Goal: Transaction & Acquisition: Purchase product/service

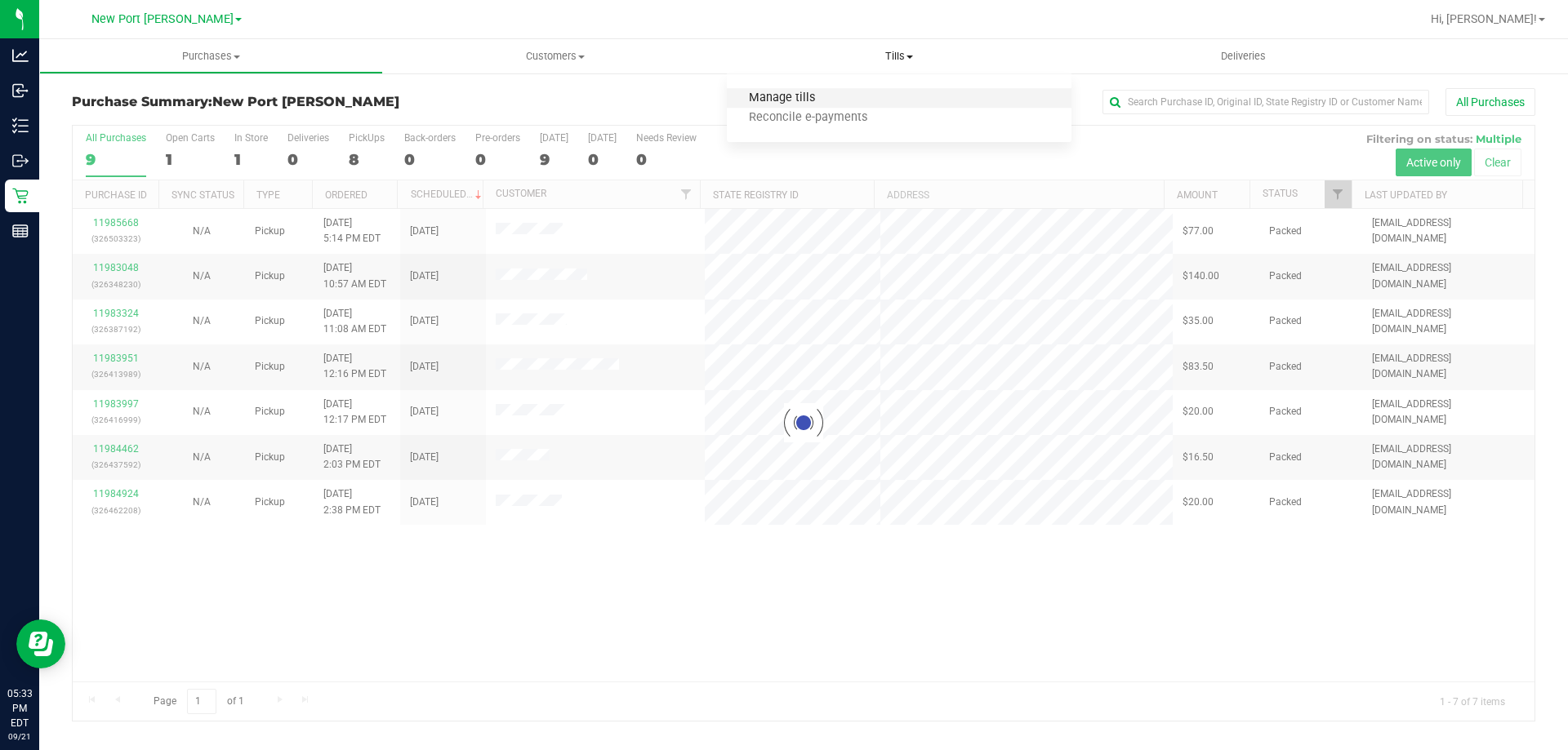
click at [821, 91] on span "Manage tills" at bounding box center [782, 98] width 110 height 14
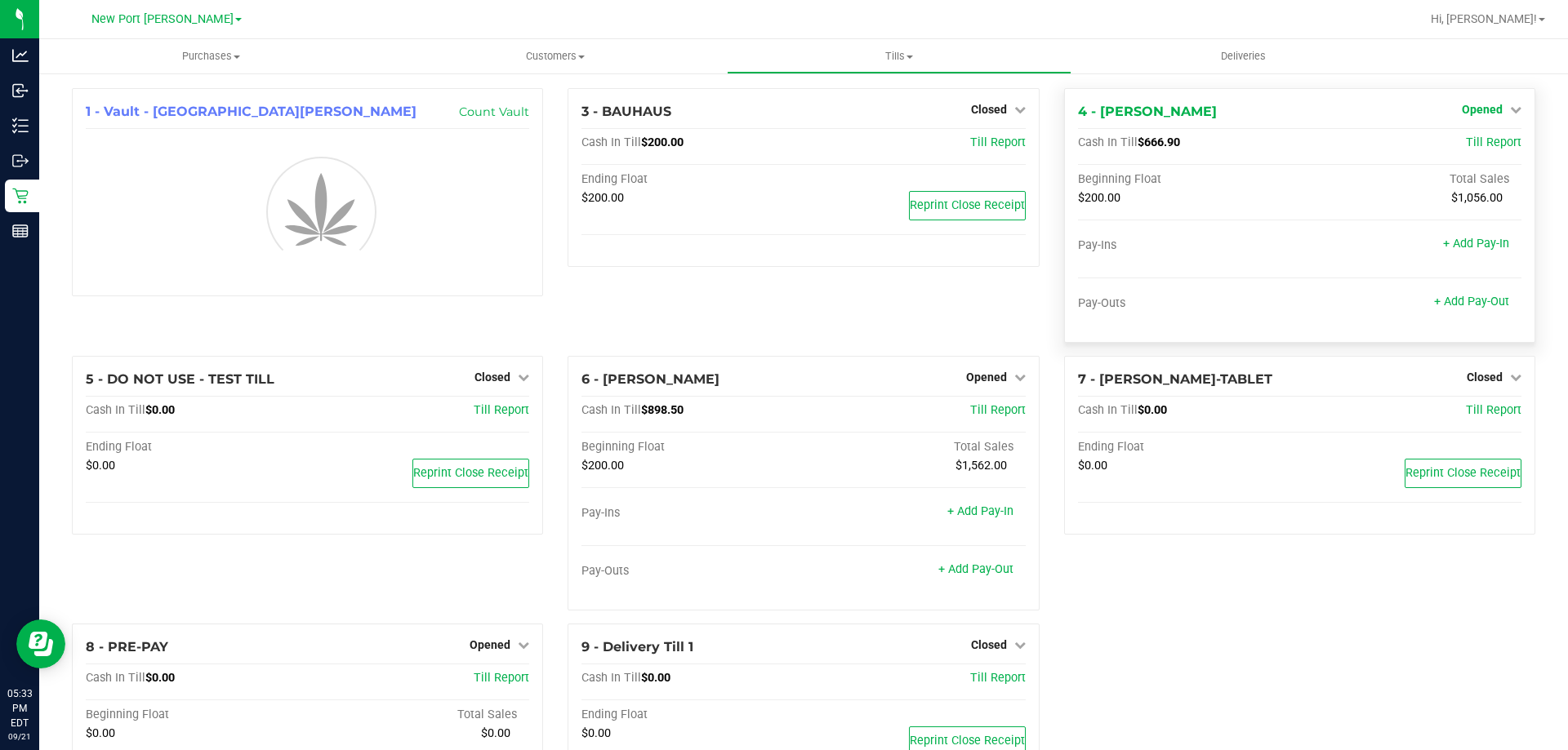
click at [1469, 104] on span "Opened" at bounding box center [1483, 109] width 41 height 13
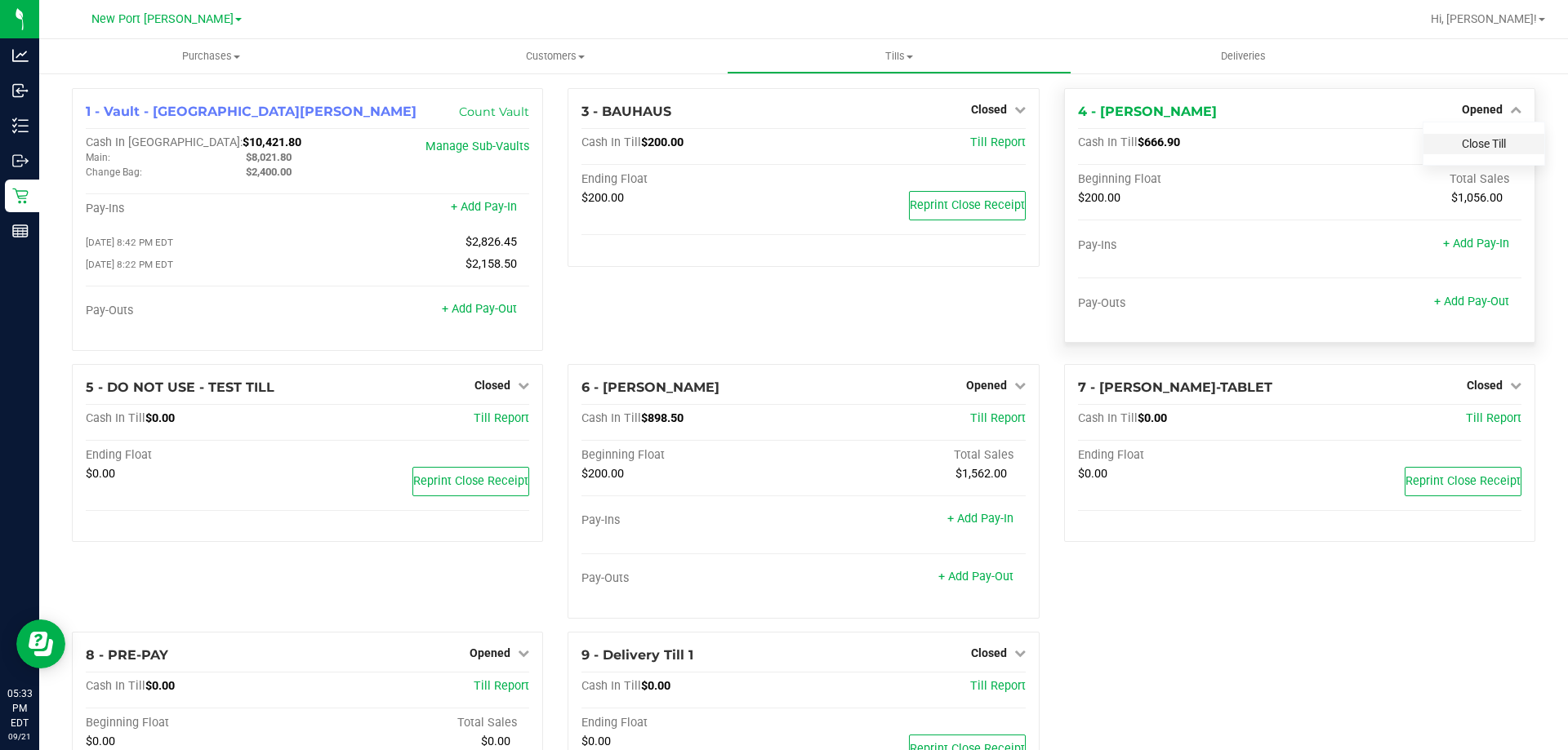
click at [1469, 141] on link "Close Till" at bounding box center [1484, 144] width 44 height 13
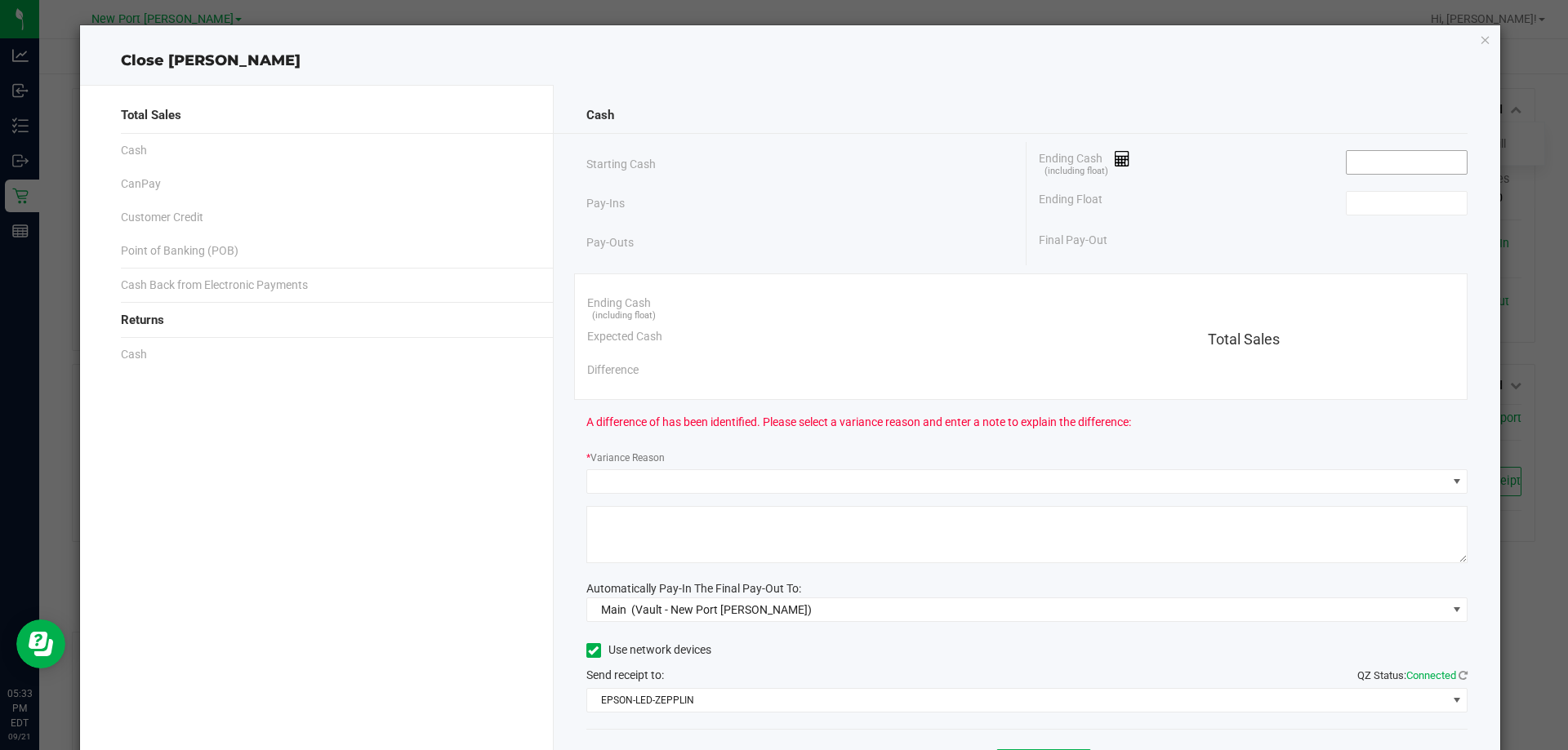
click at [1371, 166] on input at bounding box center [1407, 162] width 120 height 23
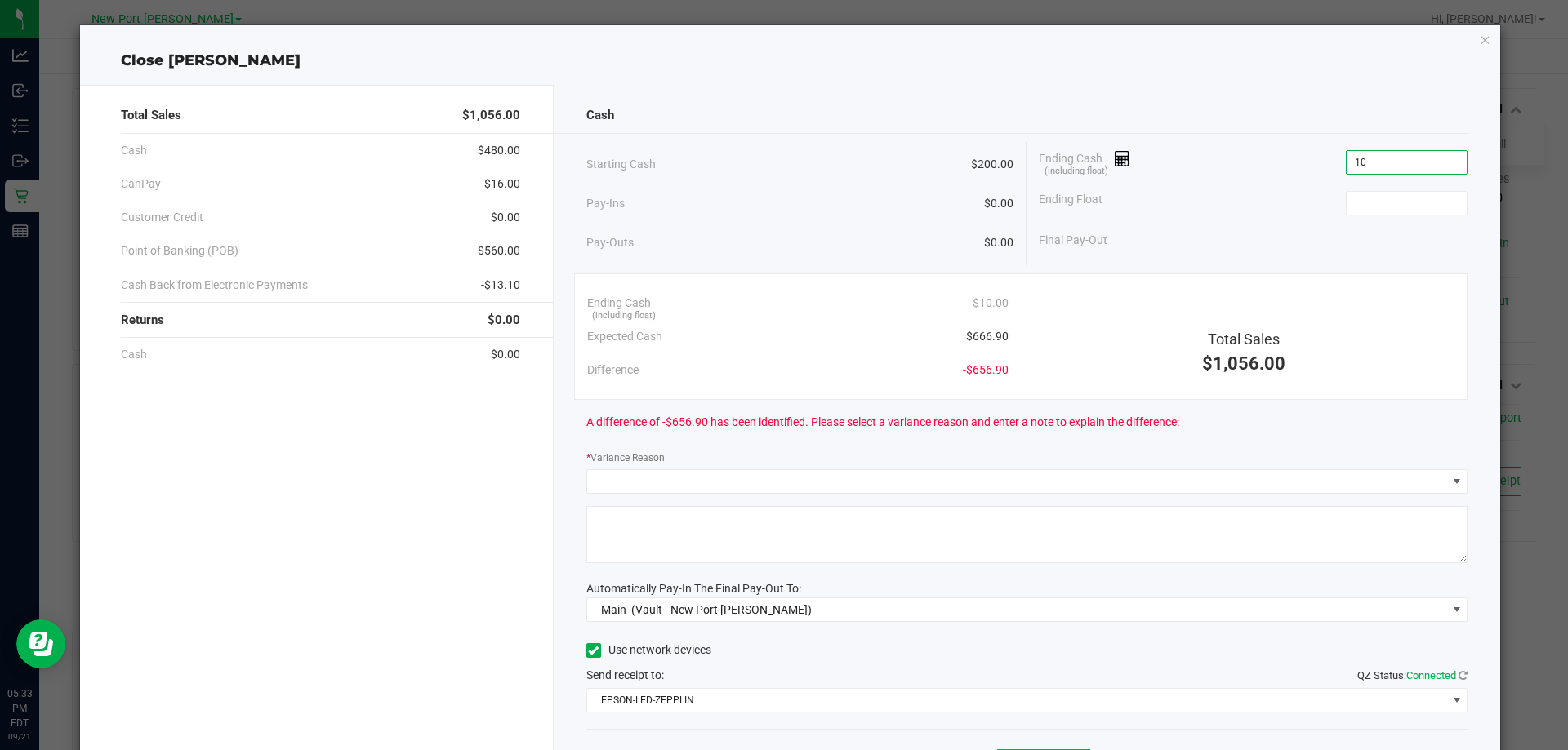
type input "1"
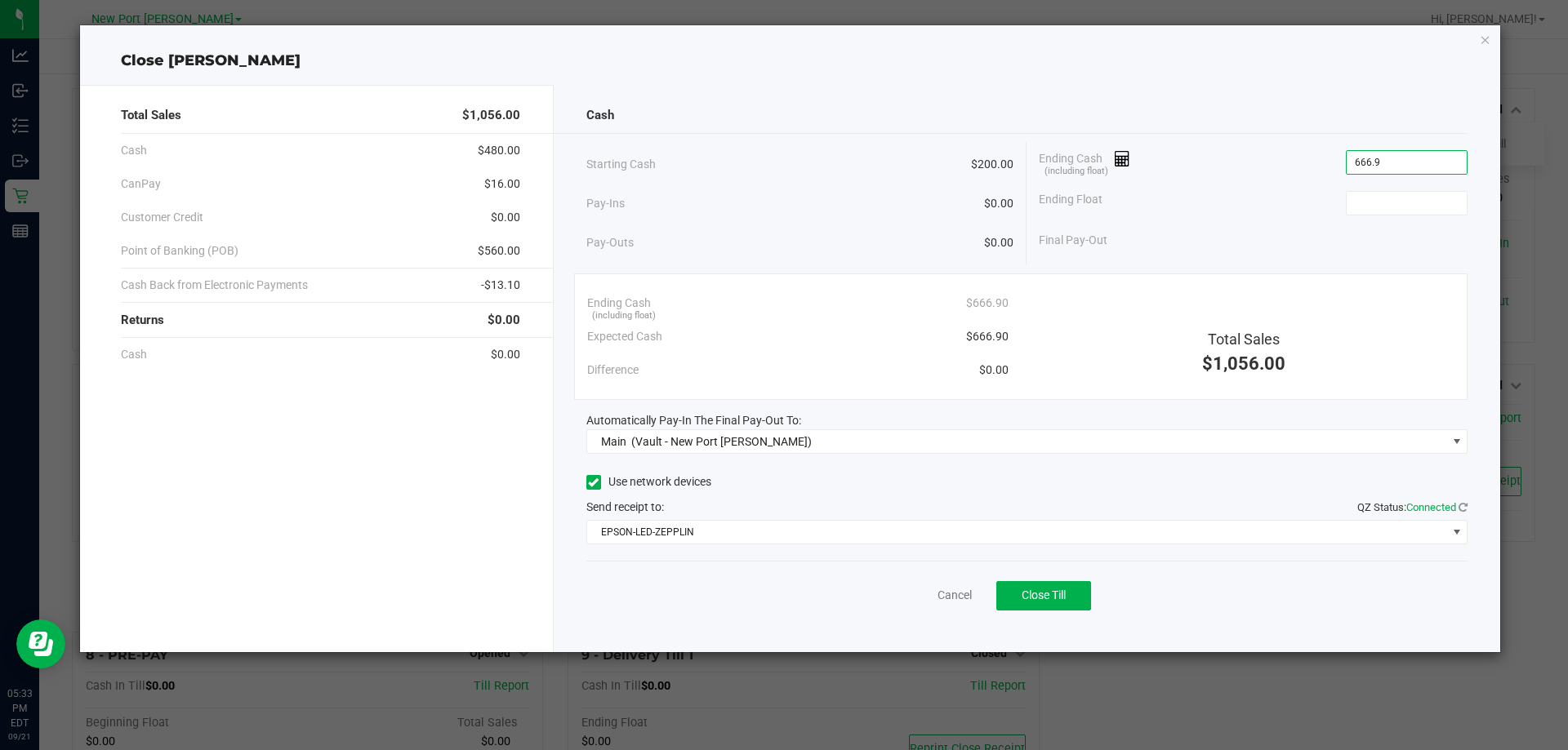
type input "$666.90"
drag, startPoint x: 1246, startPoint y: 180, endPoint x: 1259, endPoint y: 171, distance: 15.8
click at [1247, 180] on div "Ending Cash (including float) $666.90" at bounding box center [1253, 162] width 428 height 41
click at [1440, 207] on input at bounding box center [1407, 203] width 120 height 23
type input "$200.00"
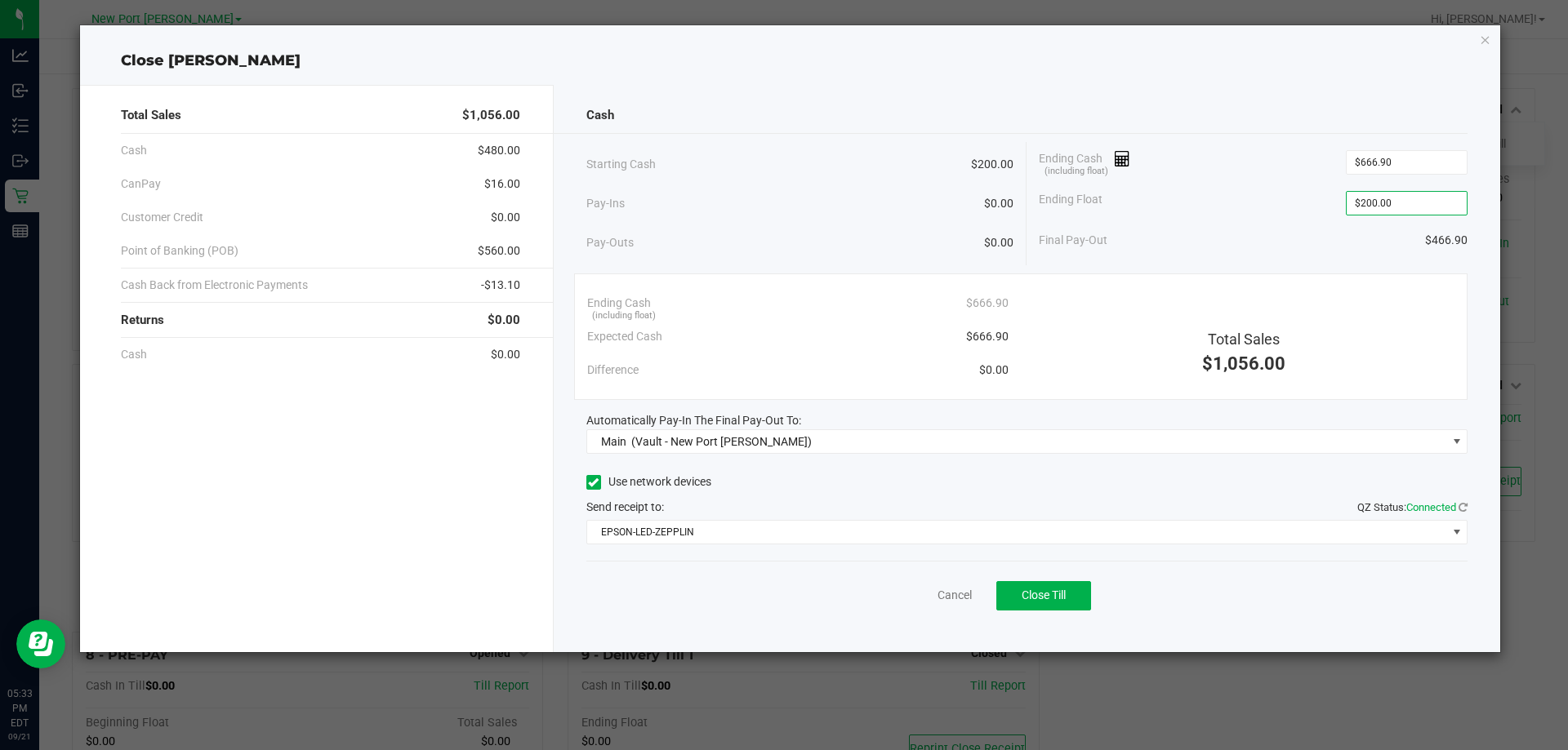
click at [1255, 160] on div "Ending Cash (including float) $666.90" at bounding box center [1253, 162] width 428 height 41
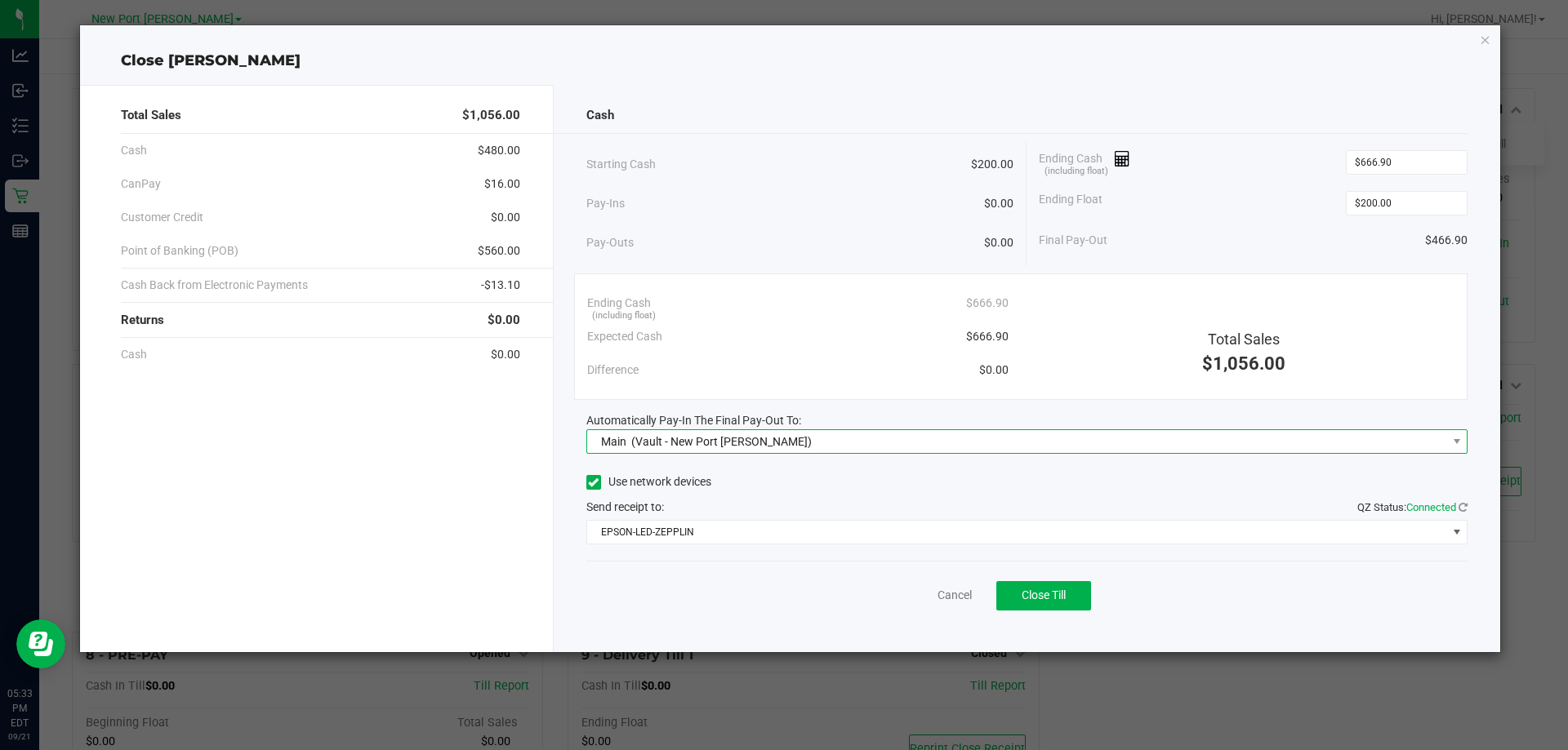
click at [869, 439] on span "Main (Vault - New Port Richey WC)" at bounding box center [1017, 441] width 861 height 23
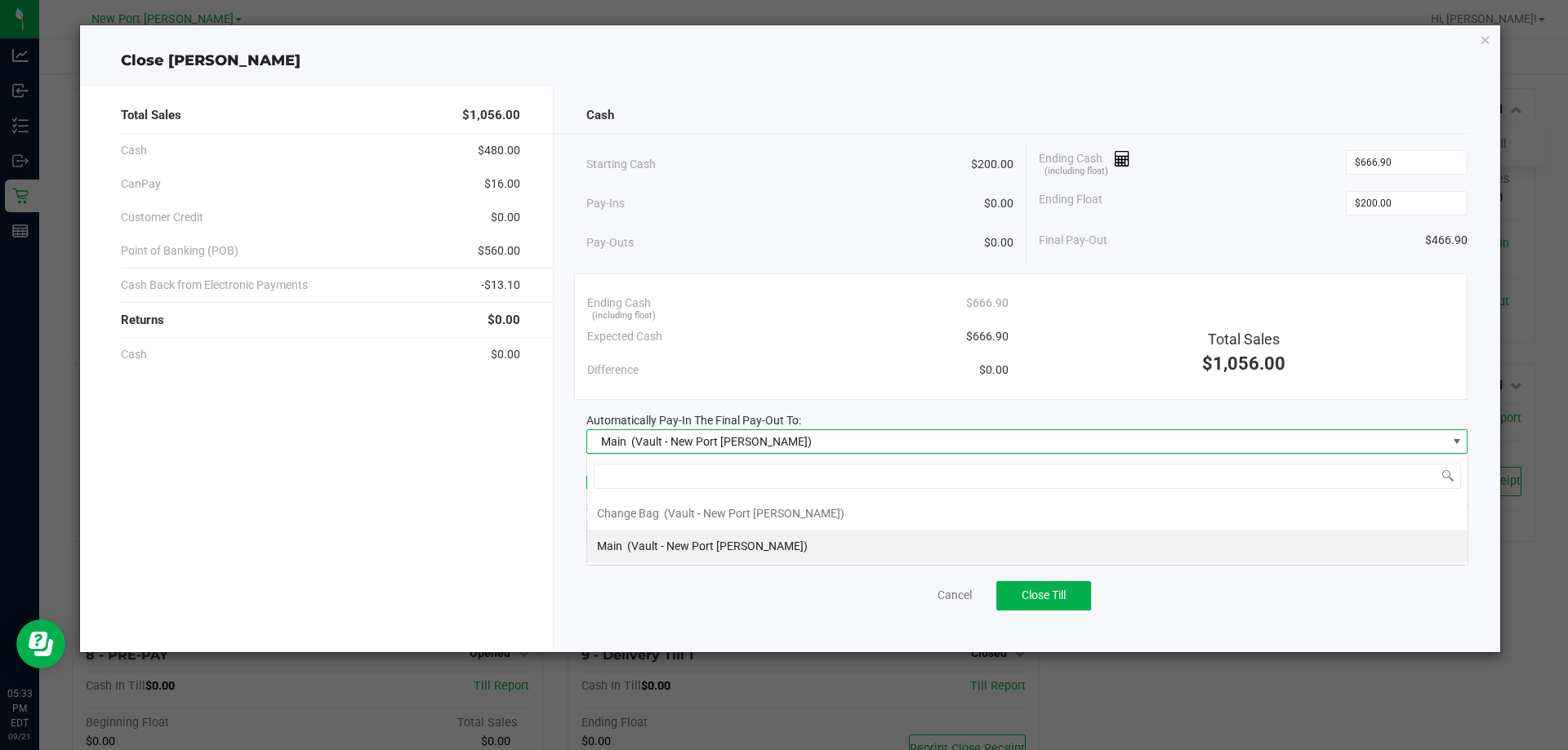
scroll to position [24, 881]
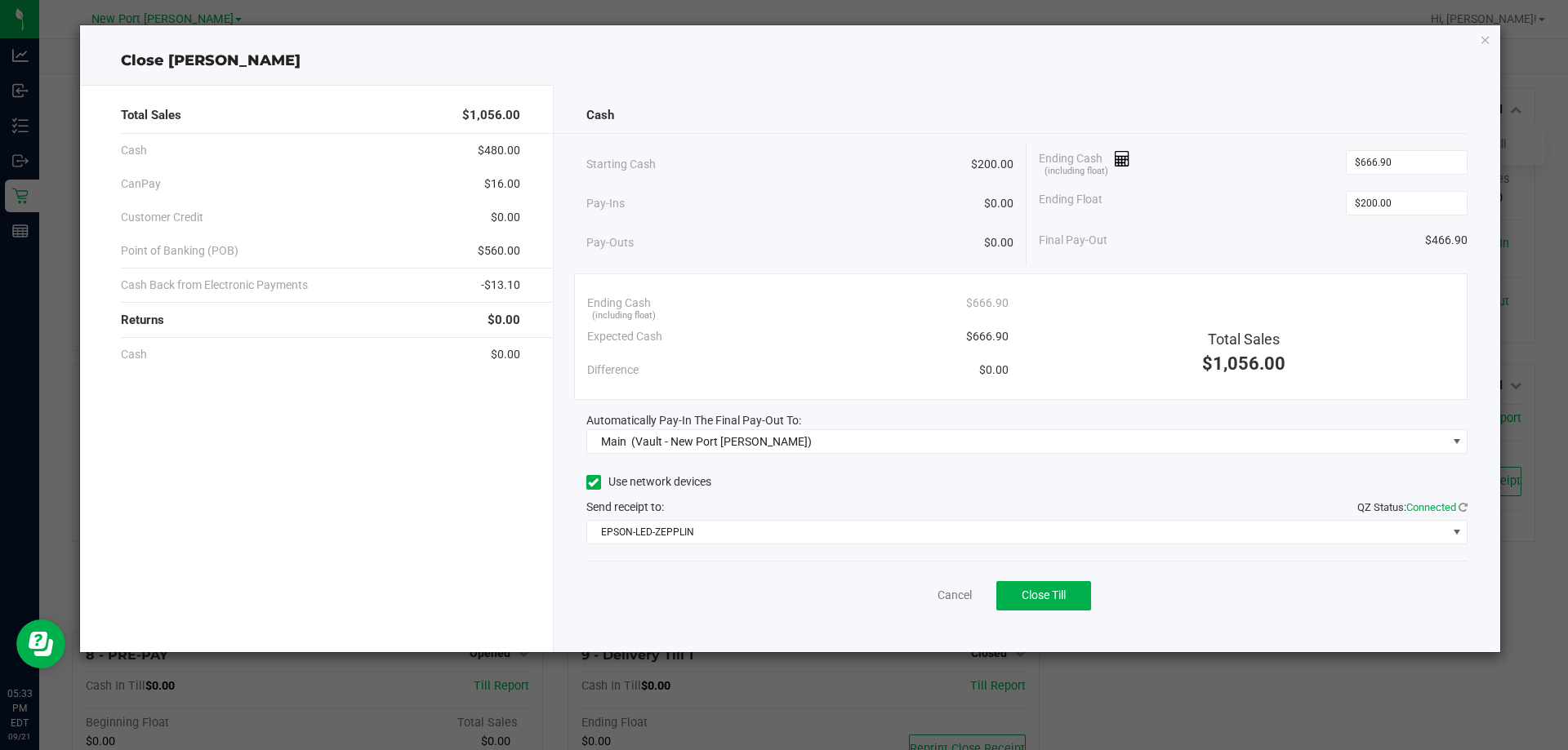
click at [575, 470] on div "Cash Starting Cash $200.00 Pay-Ins $0.00 Pay-Outs $0.00 Ending Cash (including …" at bounding box center [1027, 368] width 947 height 567
click at [1066, 599] on span "Close Till" at bounding box center [1043, 595] width 44 height 13
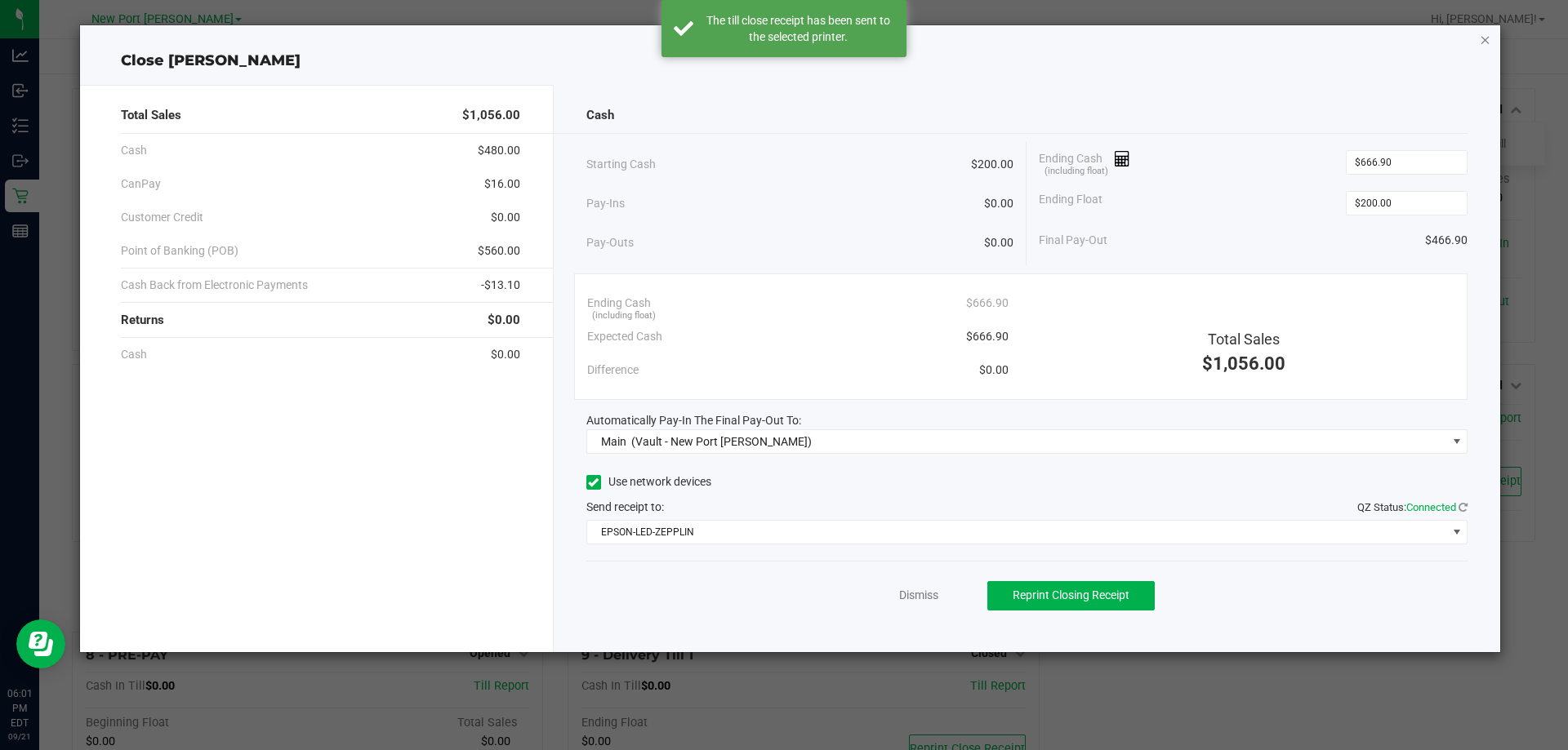
click at [1482, 36] on icon "button" at bounding box center [1486, 39] width 11 height 20
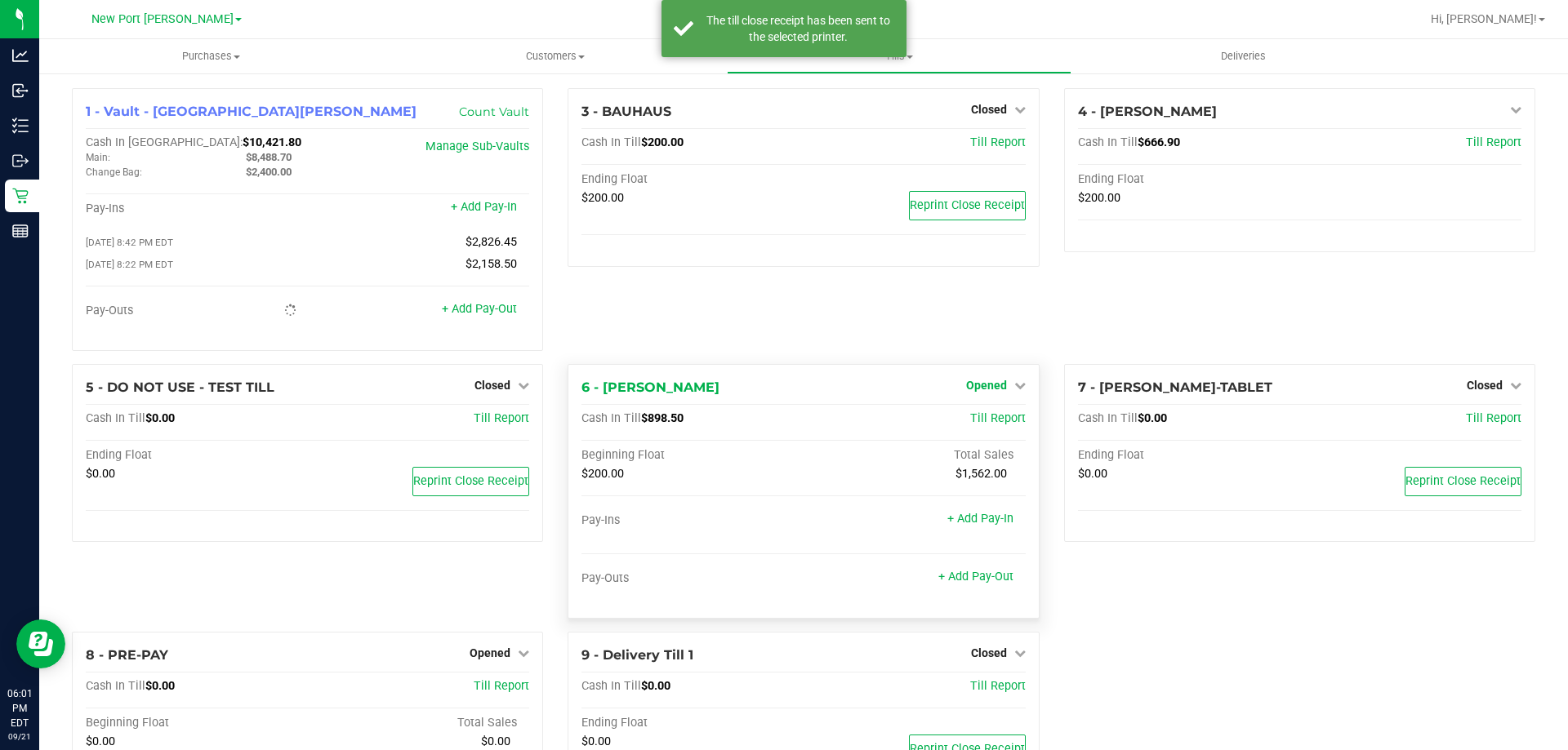
click at [989, 392] on span "Opened" at bounding box center [987, 385] width 41 height 13
click at [976, 412] on div "Close Till" at bounding box center [988, 419] width 121 height 21
click at [983, 414] on div "Close Till" at bounding box center [988, 419] width 121 height 21
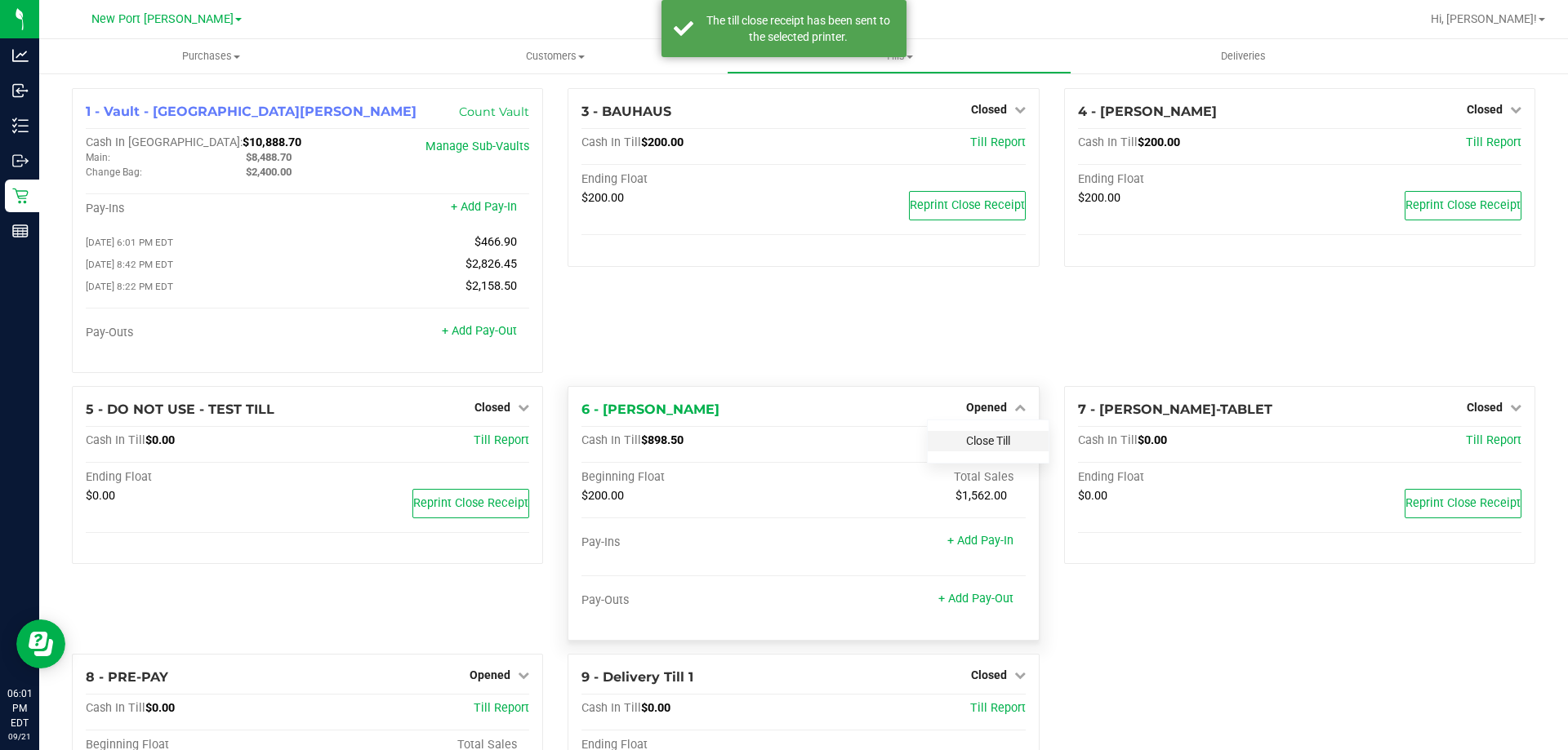
click at [991, 417] on div "Opened" at bounding box center [996, 407] width 60 height 20
click at [1000, 441] on link "Close Till" at bounding box center [987, 441] width 44 height 13
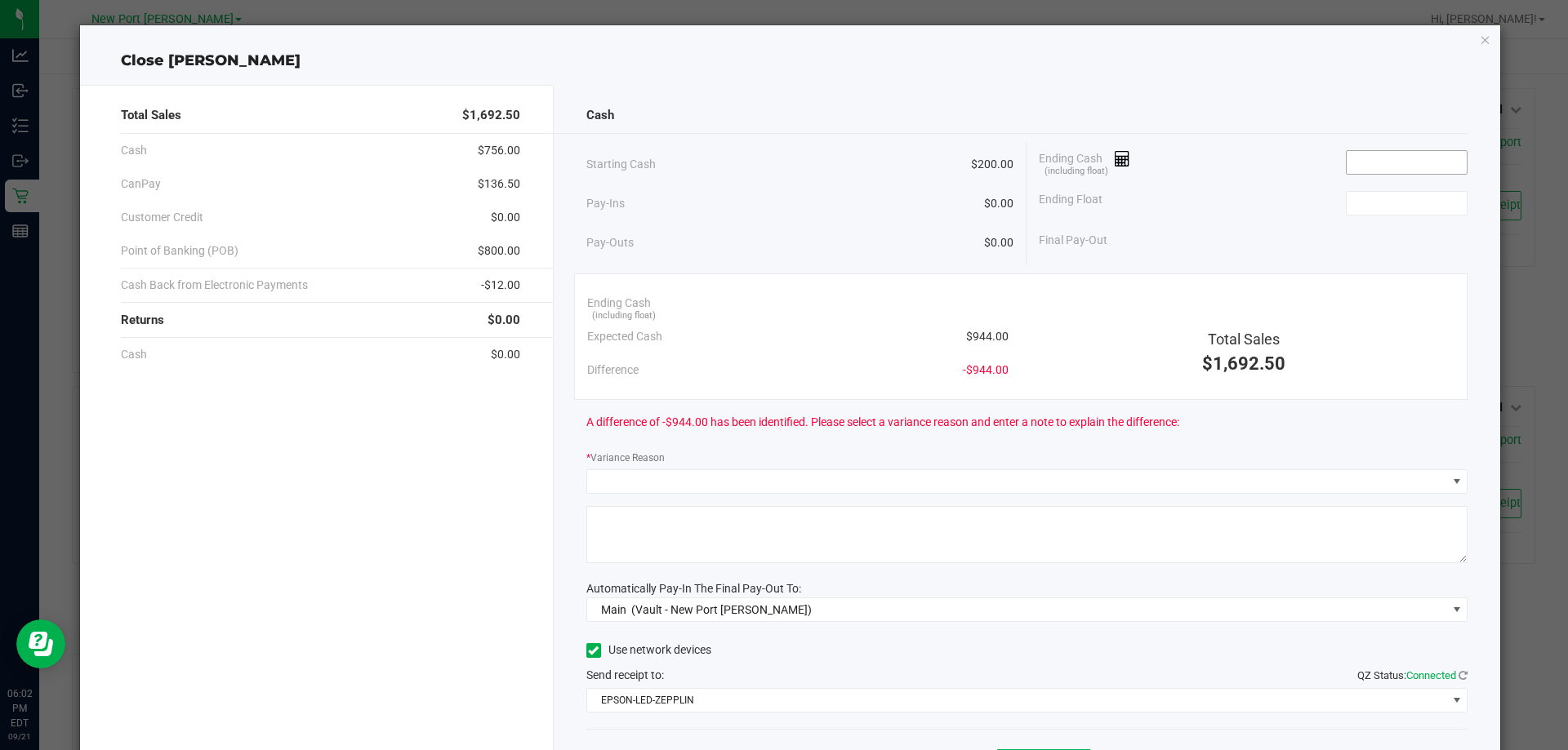
click at [1351, 165] on input at bounding box center [1407, 162] width 120 height 23
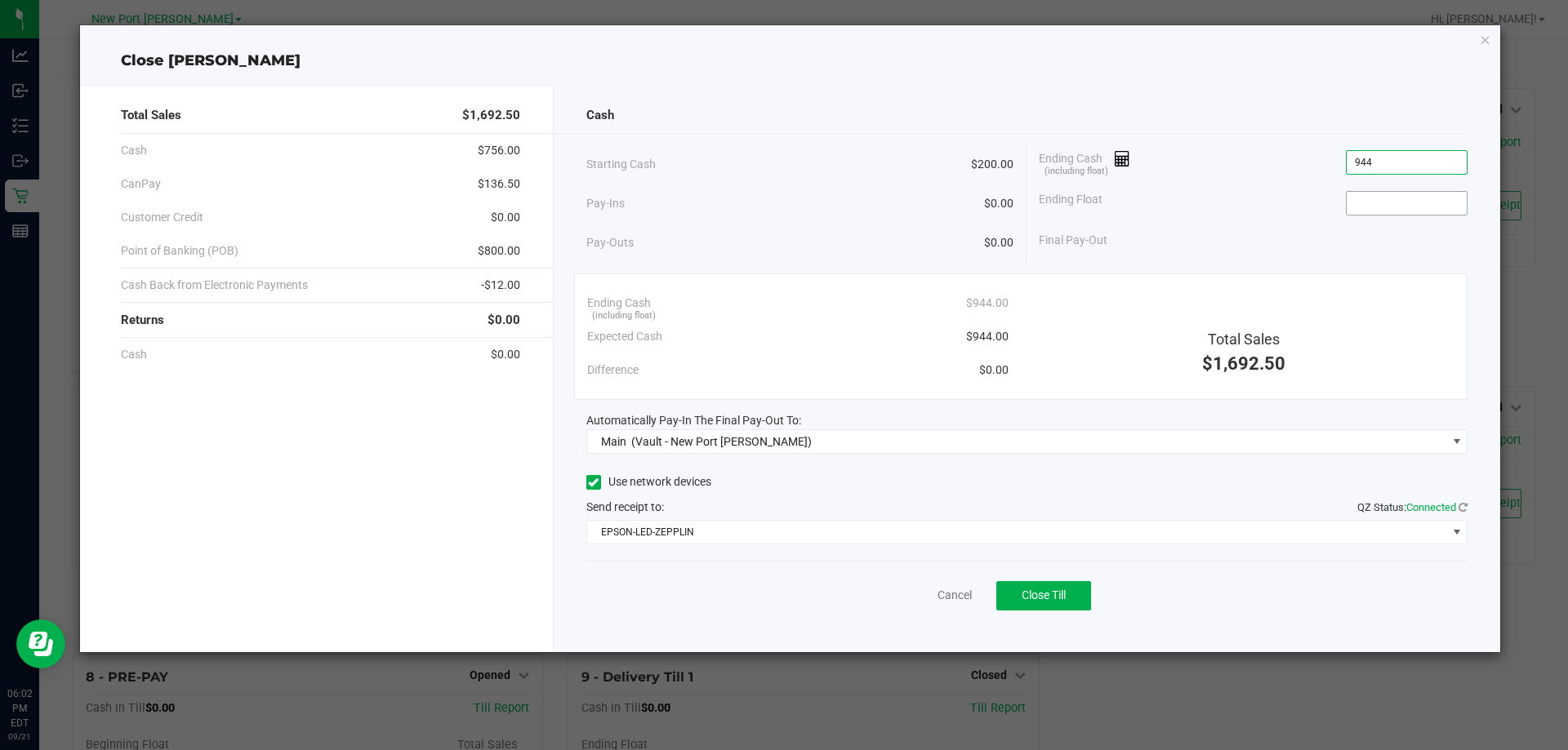
type input "$944.00"
click at [1393, 193] on input at bounding box center [1407, 203] width 120 height 23
type input "$200.00"
click at [834, 345] on div "Expected Cash $944.00" at bounding box center [798, 337] width 422 height 34
click at [1040, 591] on button "Close Till" at bounding box center [1044, 596] width 95 height 30
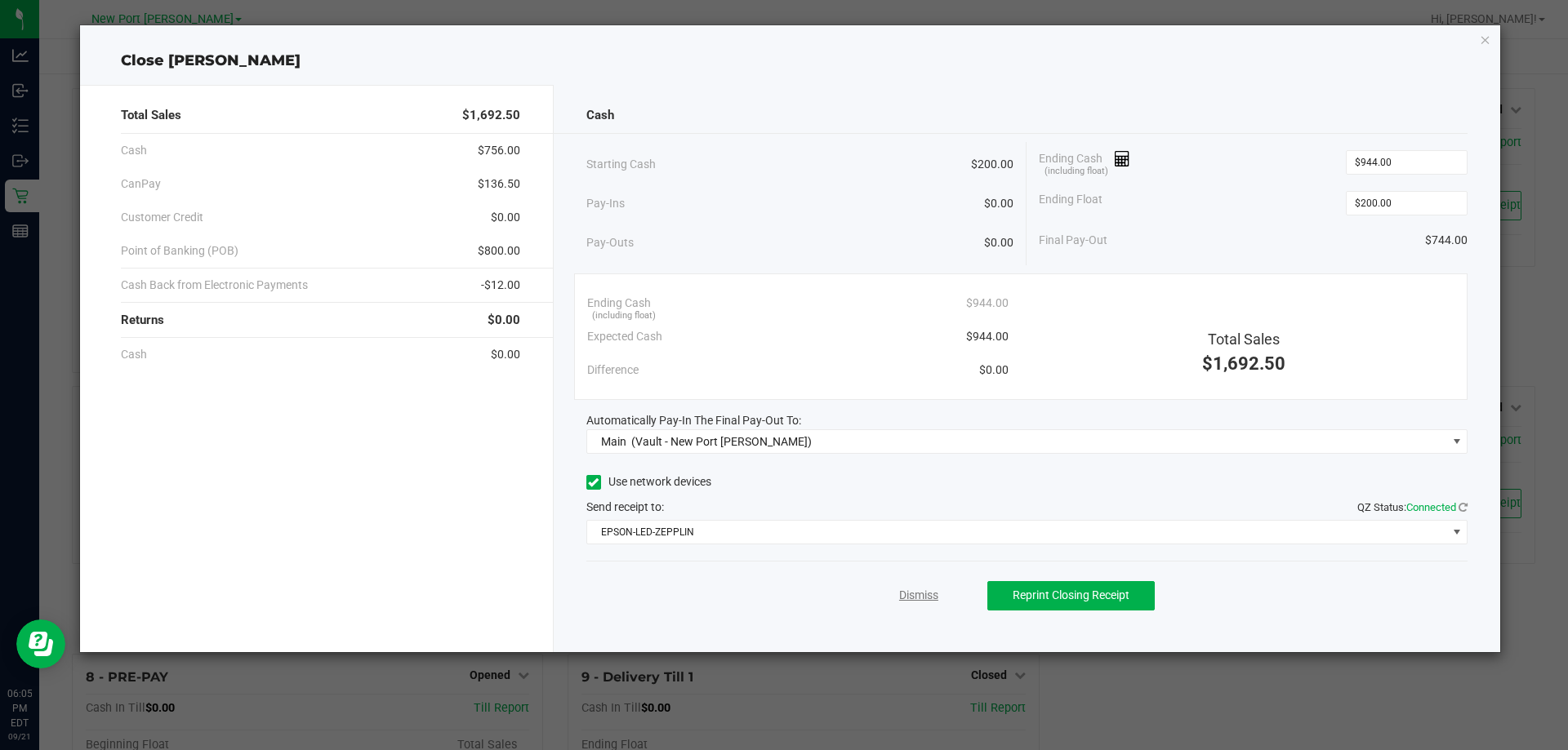
click at [925, 595] on link "Dismiss" at bounding box center [919, 595] width 39 height 17
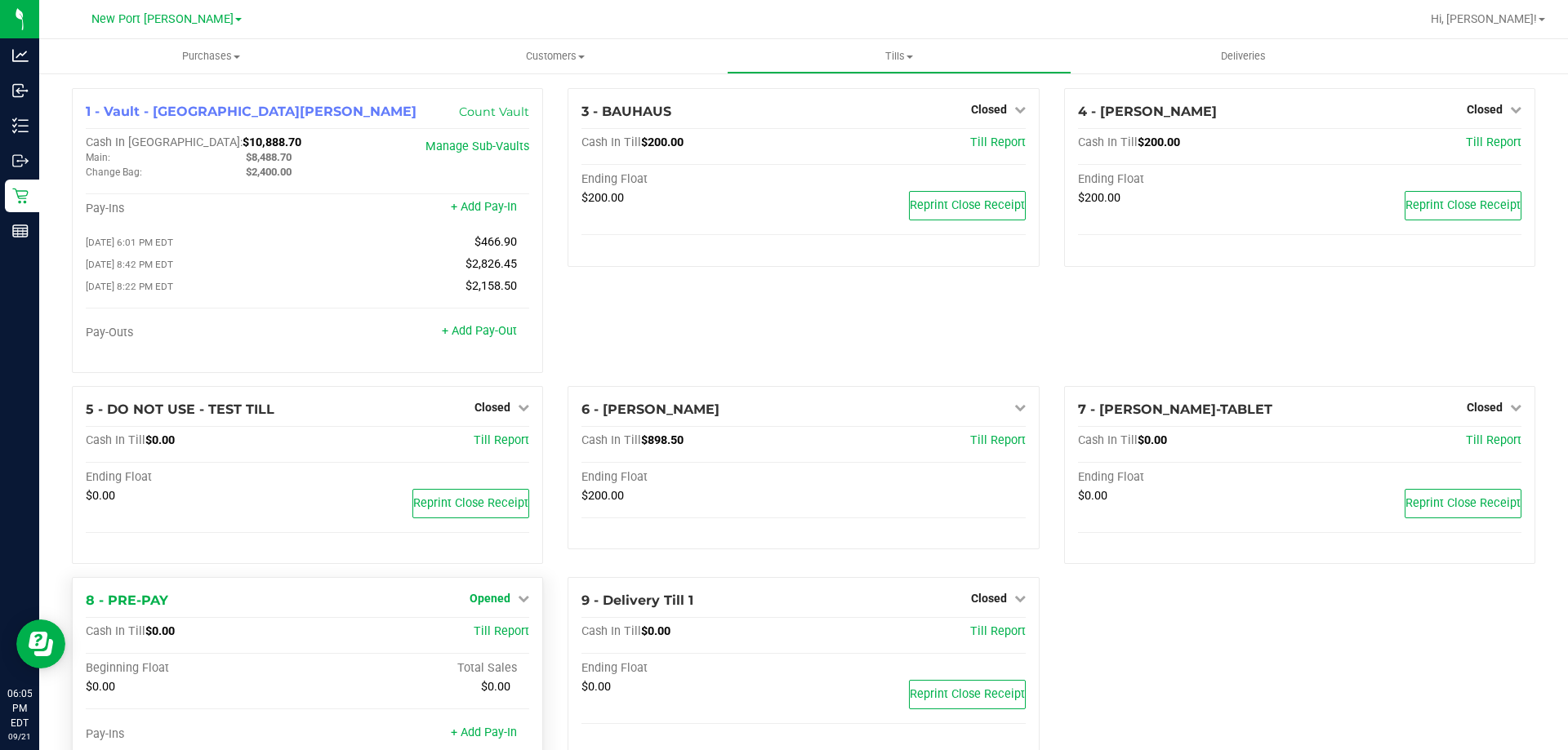
click at [497, 605] on span "Opened" at bounding box center [490, 599] width 41 height 13
click at [506, 638] on link "Close Till" at bounding box center [492, 632] width 44 height 13
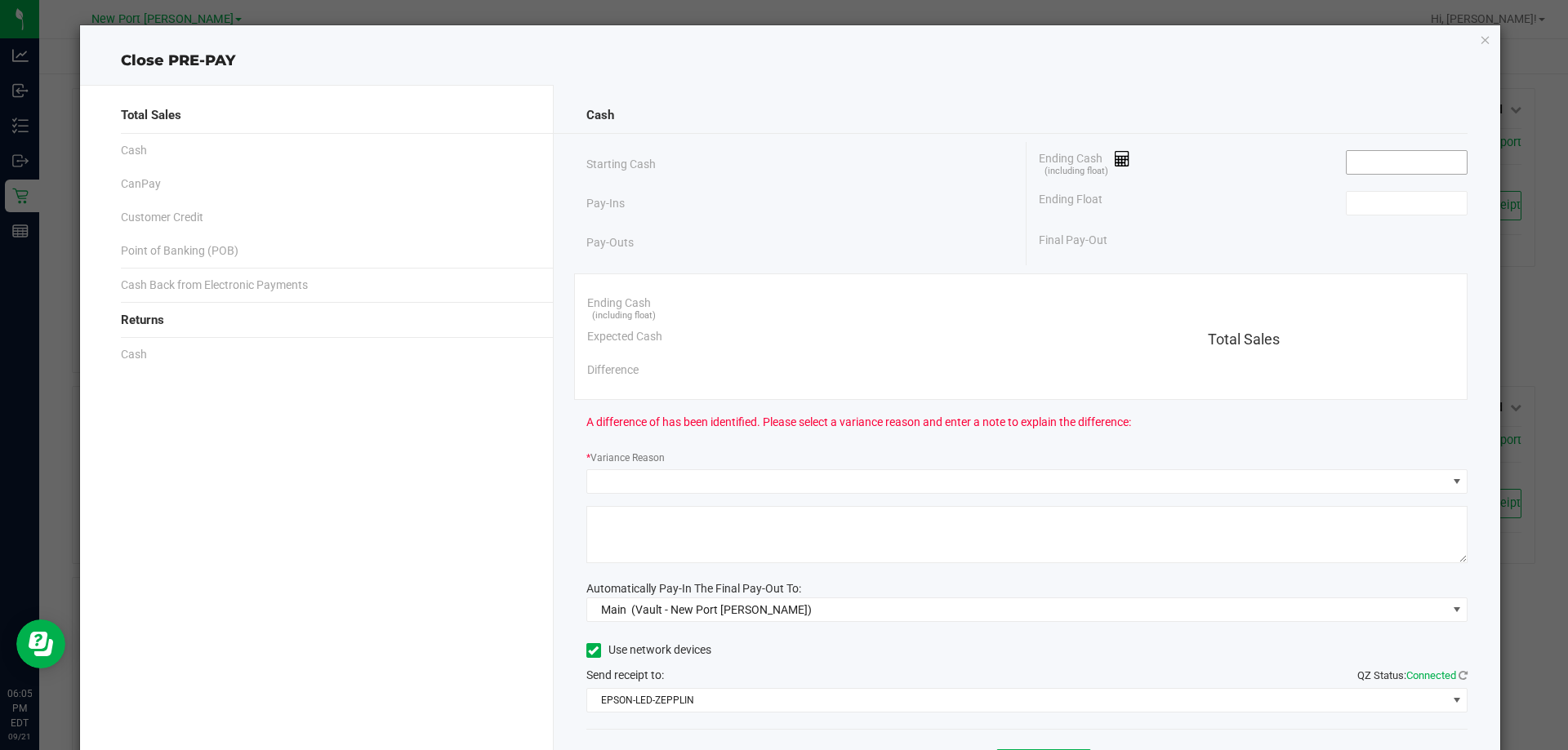
click at [1397, 165] on input at bounding box center [1407, 162] width 120 height 23
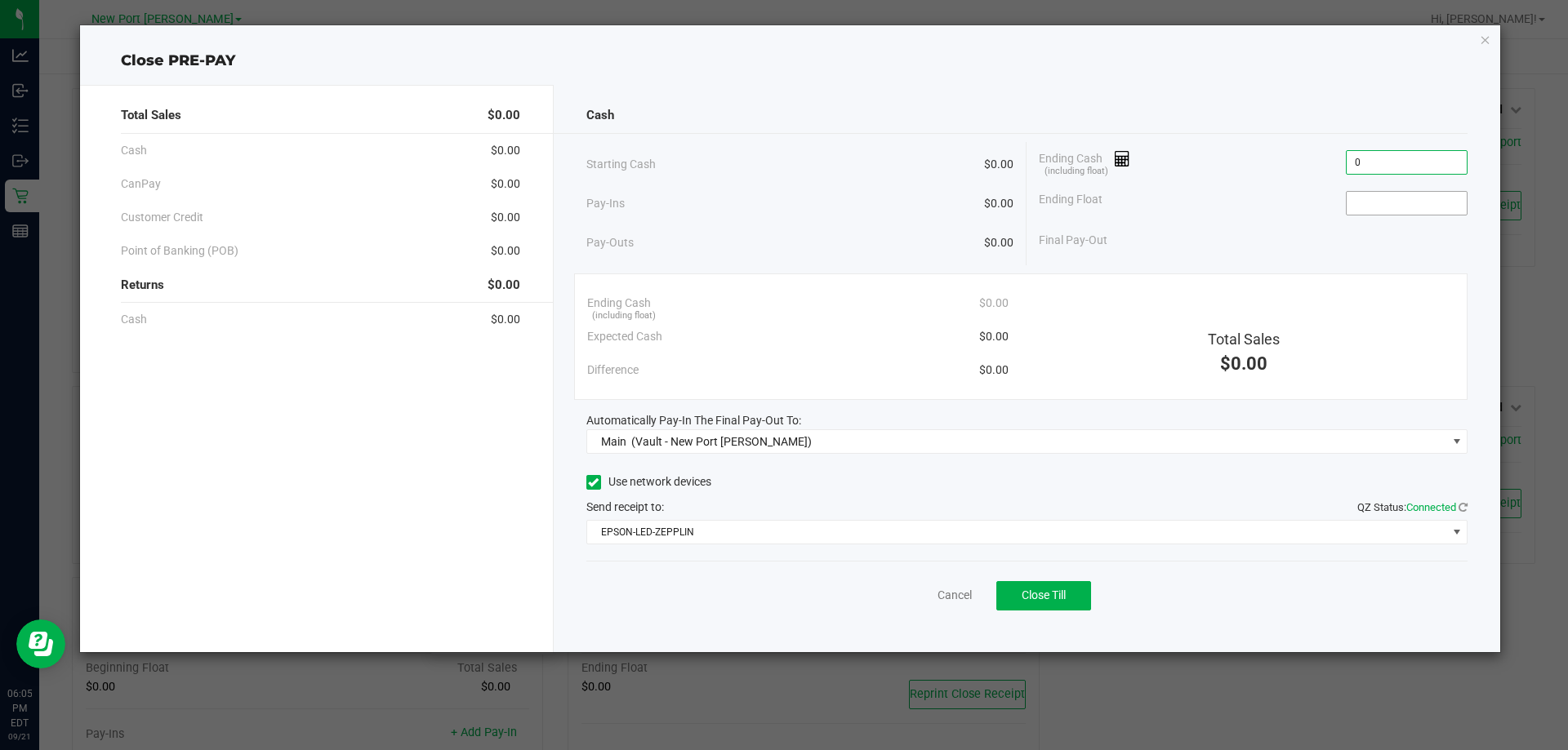
click at [1368, 205] on input at bounding box center [1407, 203] width 120 height 23
type input "$0.00"
click at [787, 599] on div "Cancel Close Till" at bounding box center [1027, 591] width 882 height 62
type input "$0.00"
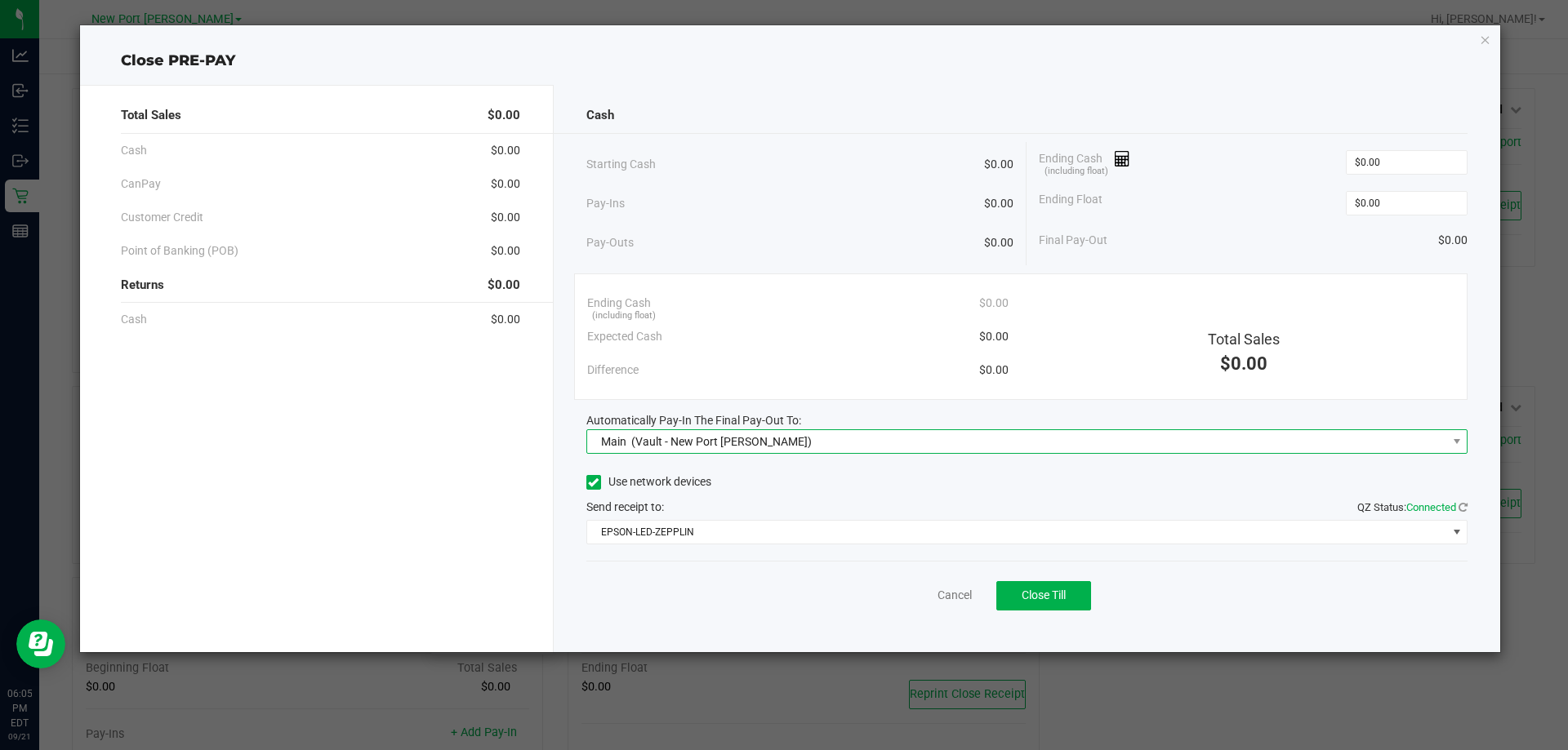
click at [861, 451] on span "Main (Vault - New Port Richey WC)" at bounding box center [1017, 441] width 861 height 23
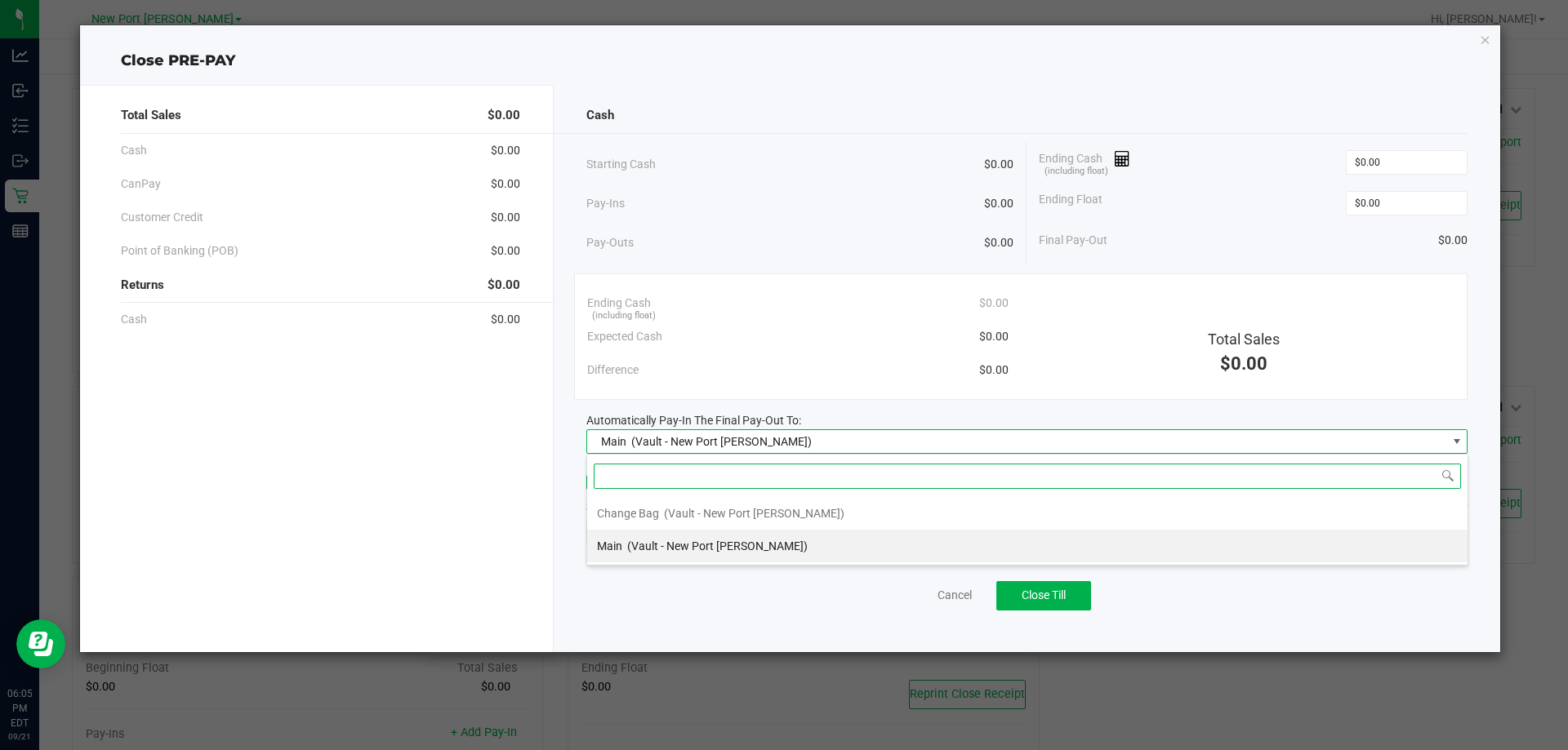
click at [769, 547] on span "(Vault - New Port Richey WC)" at bounding box center [717, 546] width 180 height 13
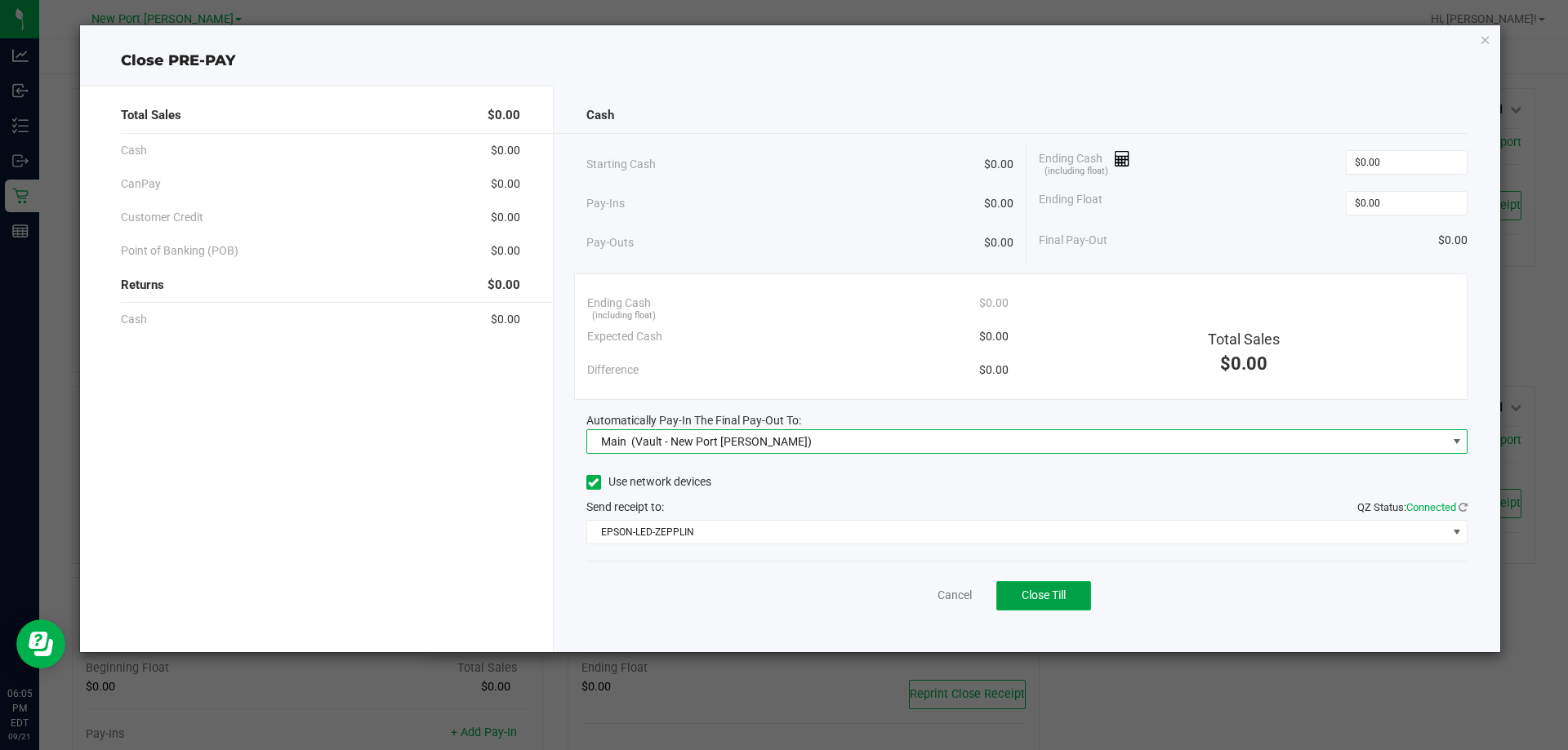
click at [1038, 599] on span "Close Till" at bounding box center [1043, 595] width 44 height 13
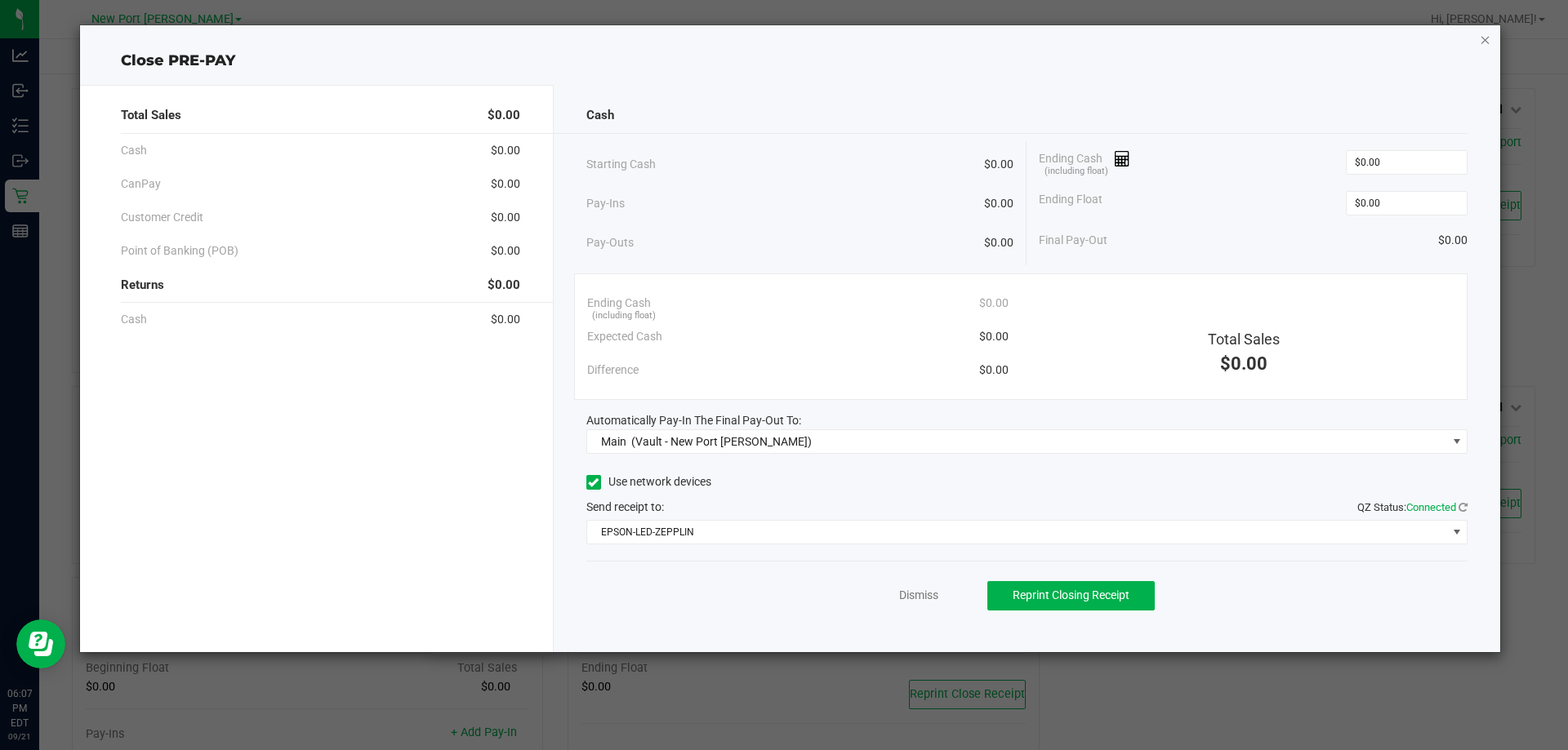
click at [1487, 43] on icon "button" at bounding box center [1486, 39] width 11 height 20
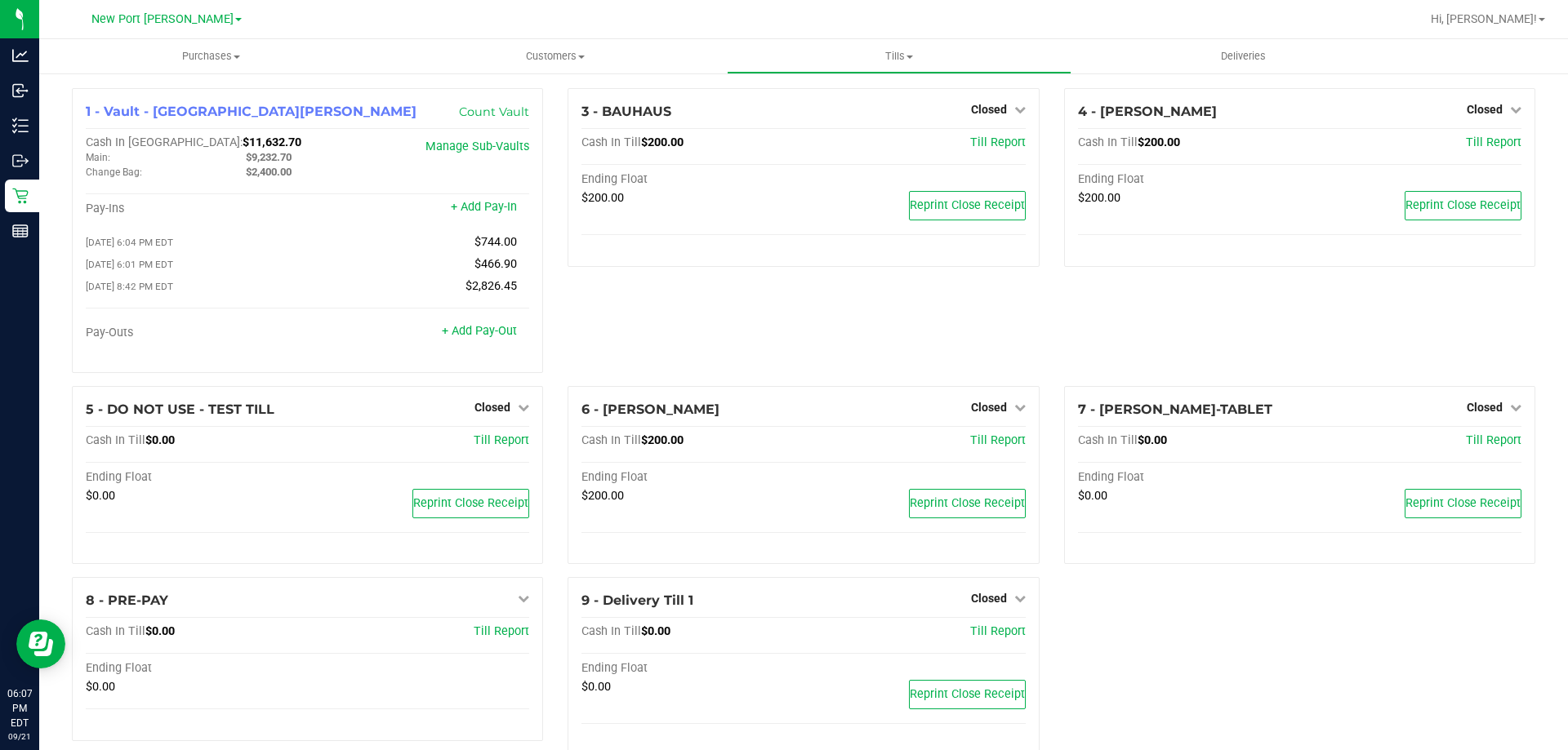
click at [997, 325] on div "3 - BAUHAUS Closed Open Till Cash In Till $200.00 Till Report Ending Float $200…" at bounding box center [803, 237] width 496 height 298
click at [898, 58] on span "Tills" at bounding box center [899, 57] width 343 height 15
click at [795, 121] on span "Reconcile e-payments" at bounding box center [808, 118] width 162 height 14
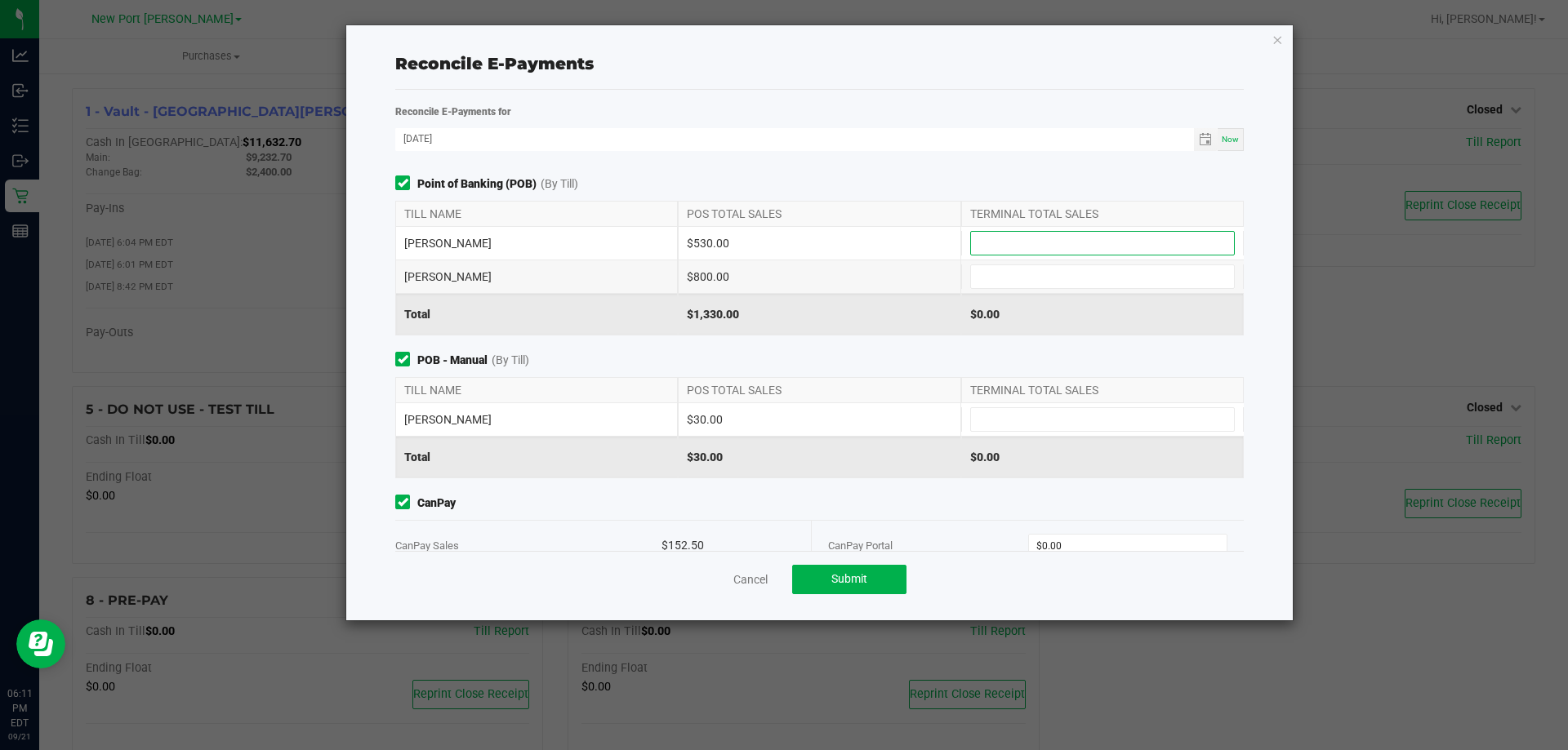
click at [988, 243] on input at bounding box center [1103, 243] width 263 height 23
type input "$530.00"
click at [1001, 274] on input at bounding box center [1103, 276] width 263 height 23
type input "$800.00"
click at [1008, 422] on input at bounding box center [1103, 420] width 263 height 23
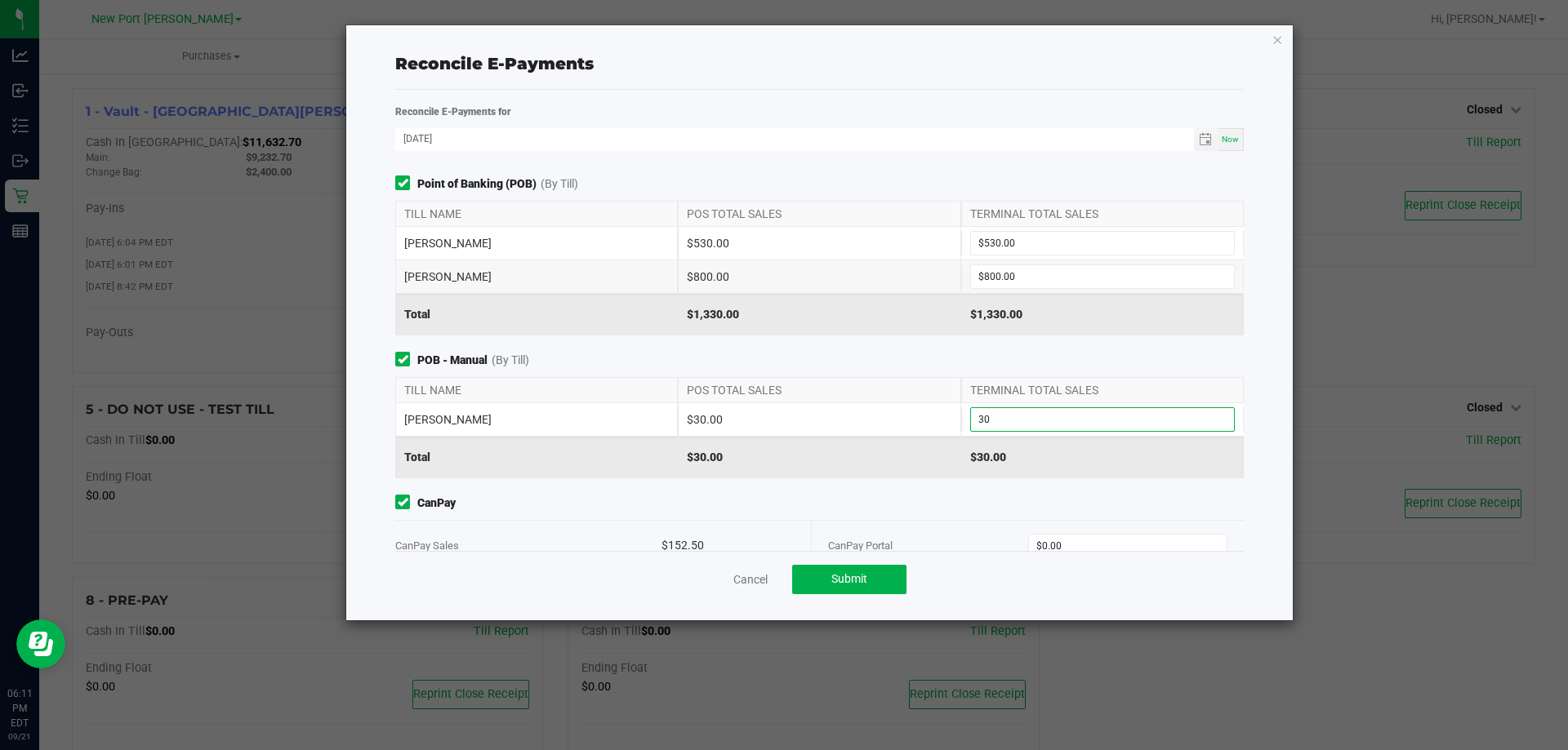
type input "$30.00"
click at [850, 391] on div "POS TOTAL SALES" at bounding box center [819, 390] width 283 height 24
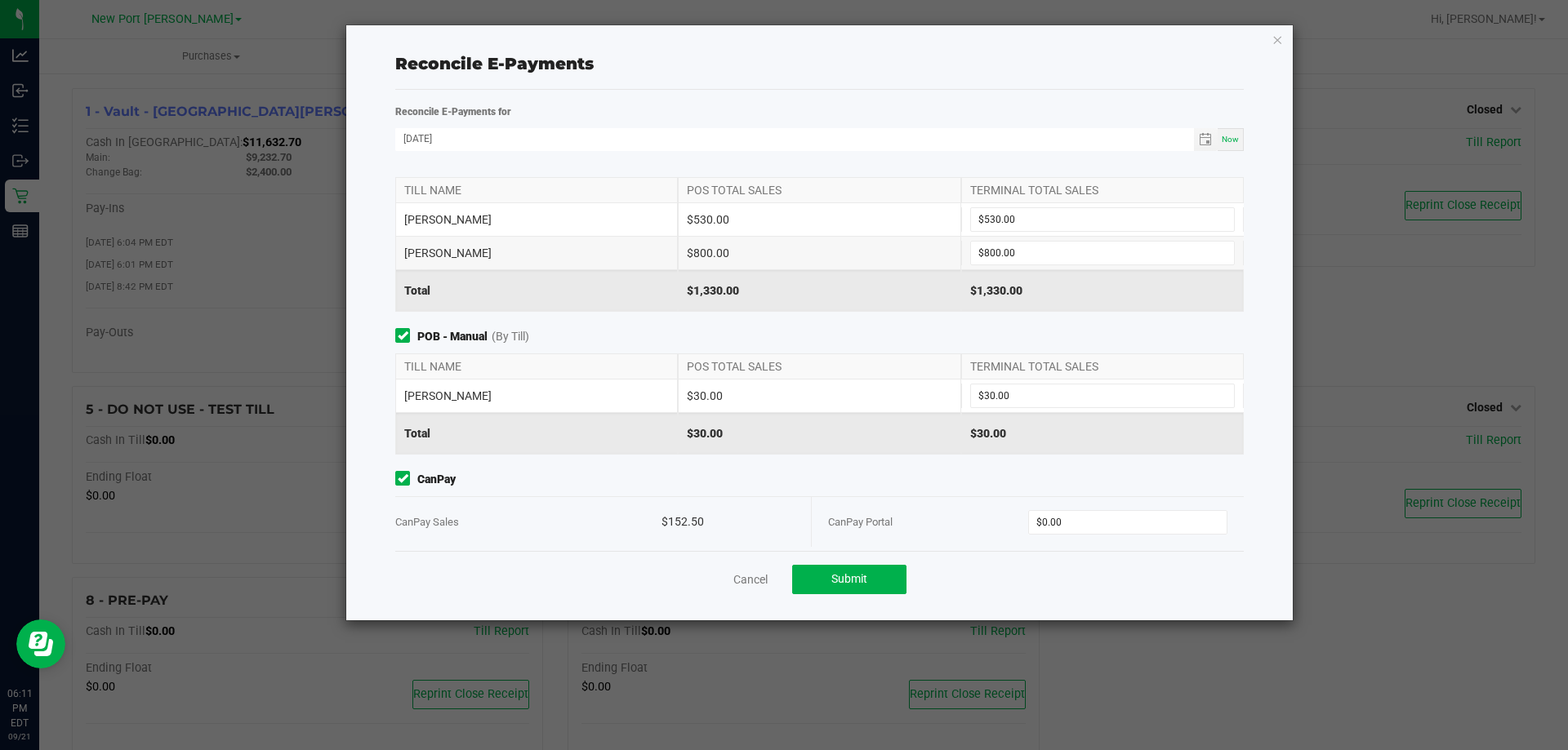
scroll to position [35, 0]
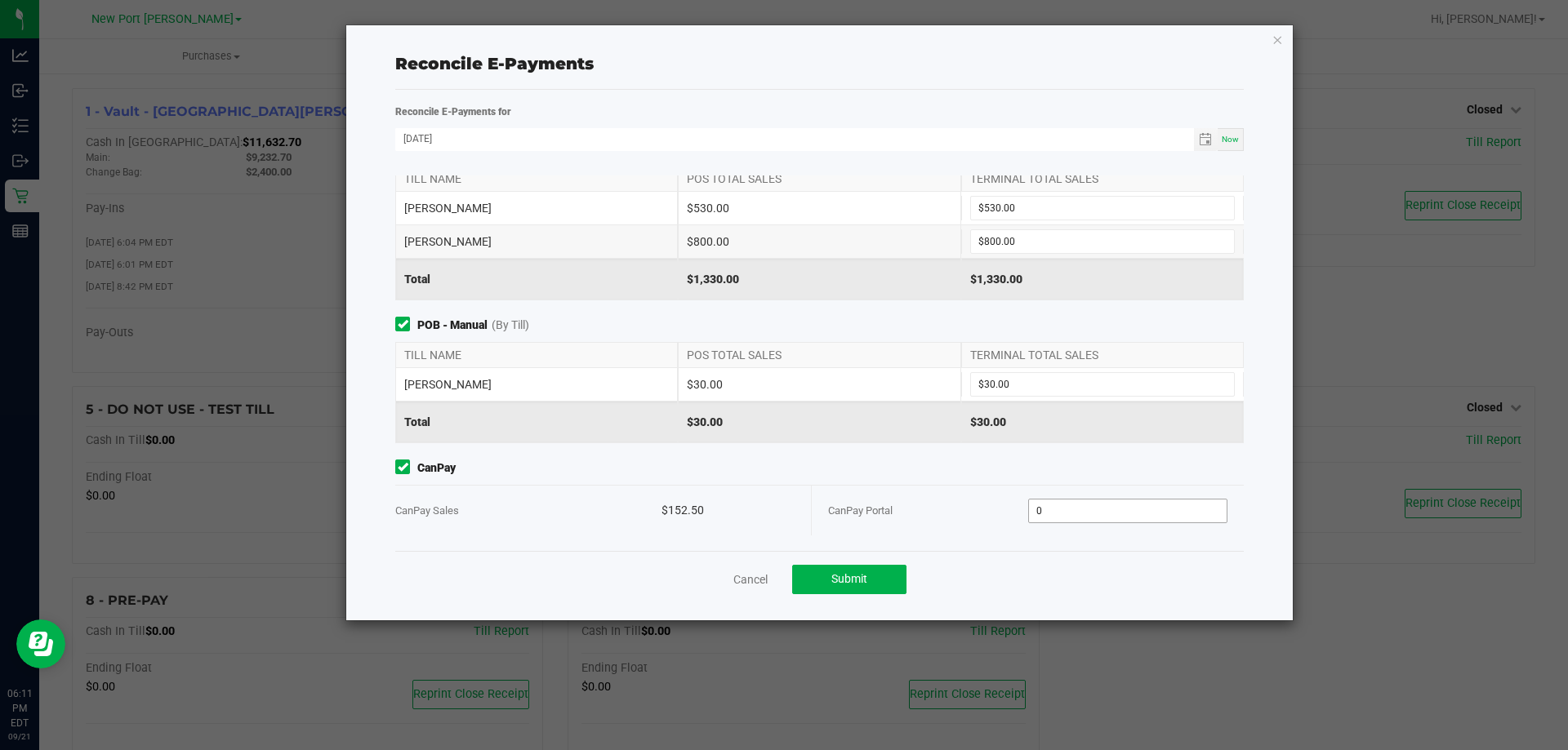
click at [1068, 513] on input "0" at bounding box center [1128, 511] width 199 height 23
type input "$152.50"
click at [942, 521] on div "CanPay Portal" at bounding box center [928, 510] width 200 height 49
click at [860, 585] on span "Submit" at bounding box center [849, 579] width 36 height 13
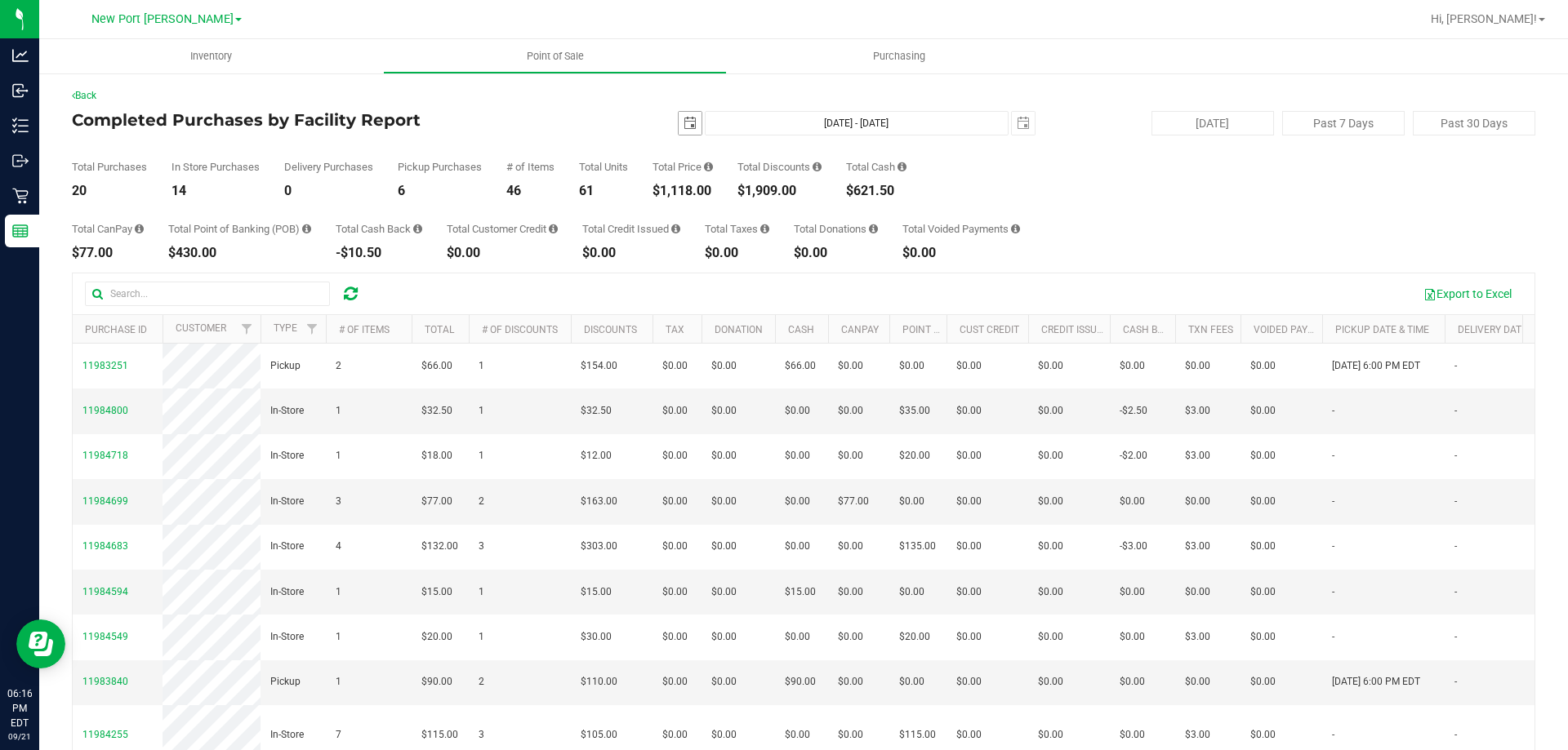
click at [684, 121] on span "select" at bounding box center [691, 123] width 13 height 13
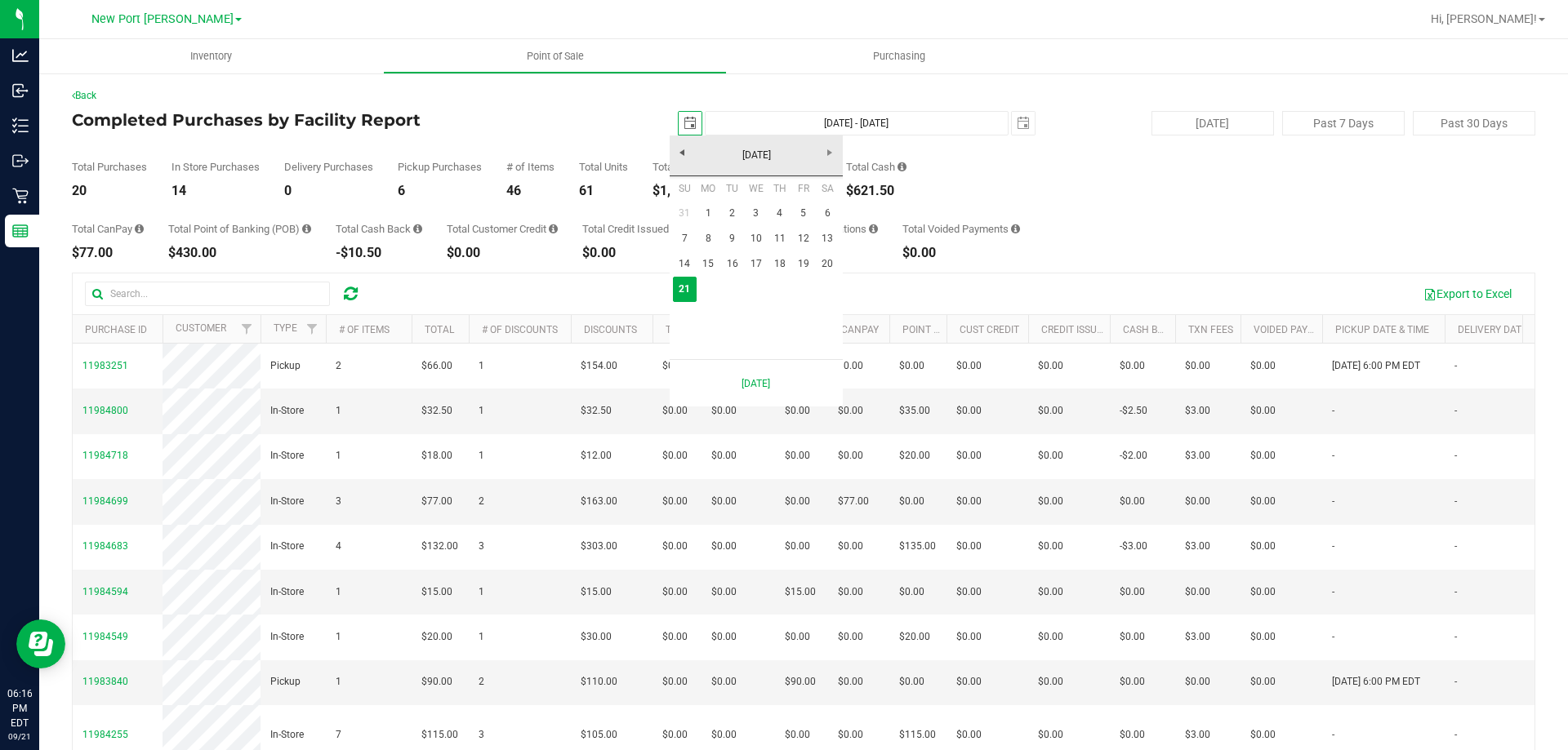
scroll to position [0, 41]
click at [684, 290] on link "21" at bounding box center [684, 289] width 23 height 25
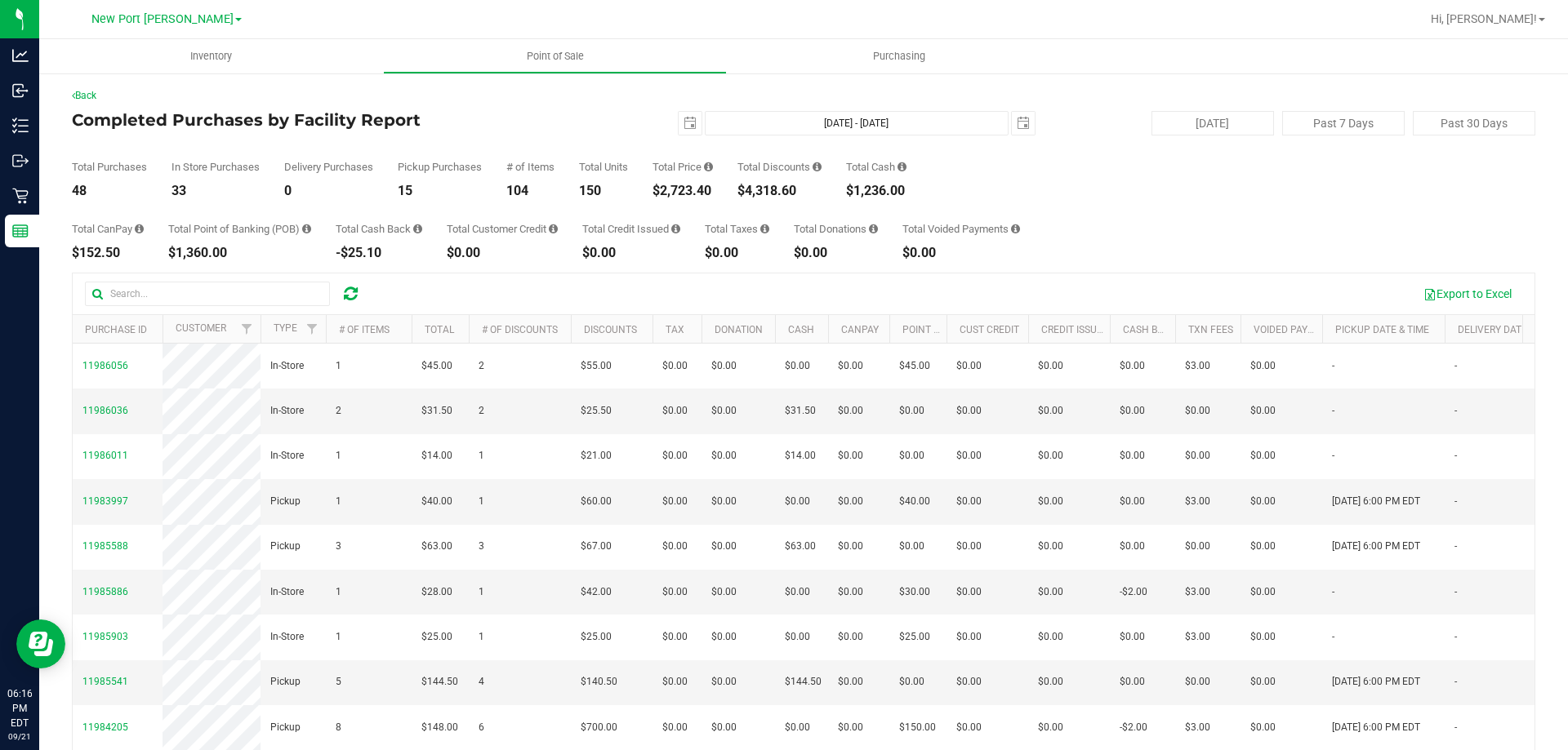
drag, startPoint x: 666, startPoint y: 192, endPoint x: 730, endPoint y: 193, distance: 64.0
click at [730, 193] on div "Total Purchases 48 In Store Purchases 33 Delivery Purchases 0 Pickup Purchases …" at bounding box center [804, 166] width 1463 height 62
copy div "2,723.40"
click at [684, 111] on span "[DATE]" at bounding box center [690, 123] width 24 height 24
click at [684, 126] on span "select" at bounding box center [691, 123] width 13 height 13
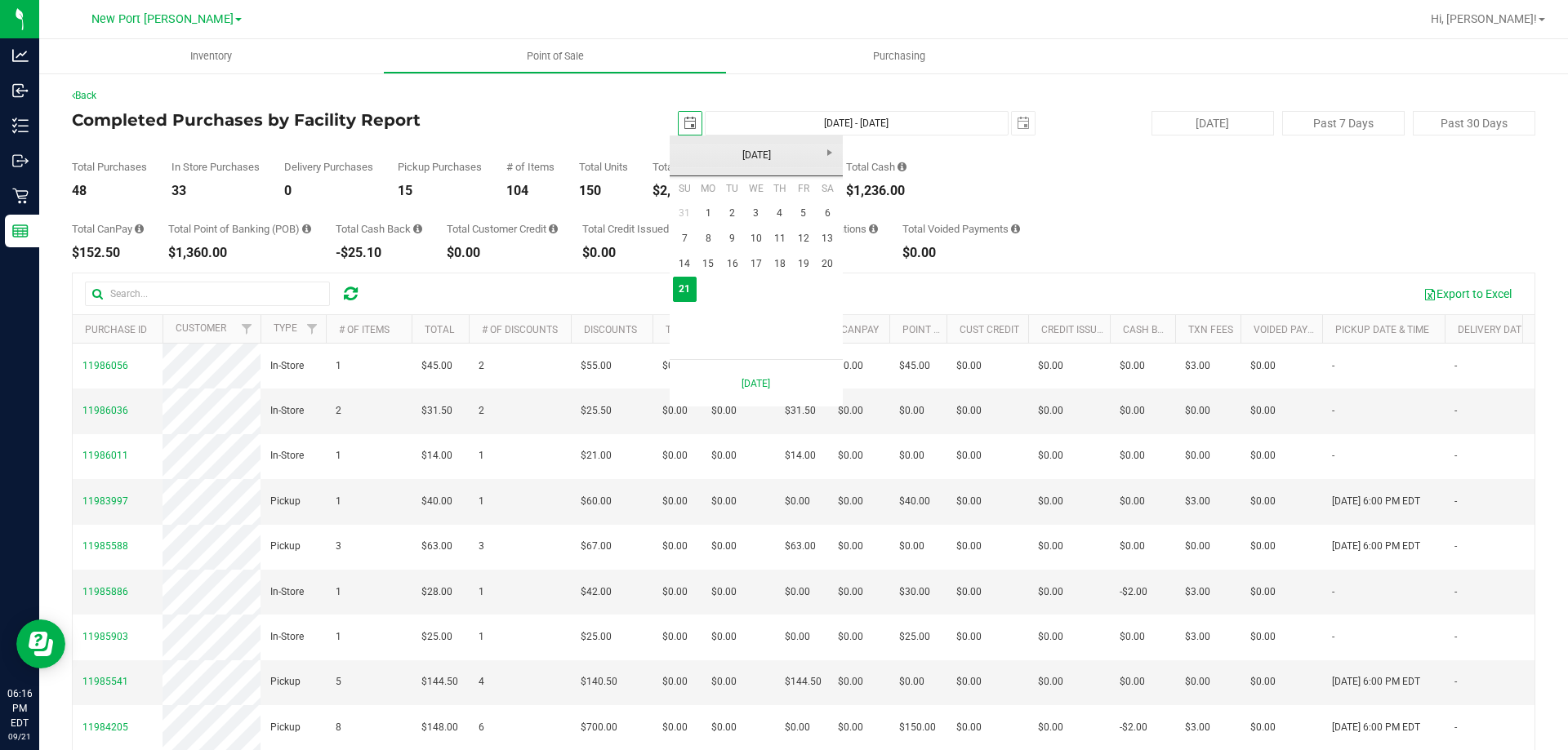
scroll to position [0, 41]
click at [707, 262] on link "15" at bounding box center [708, 264] width 23 height 25
type input "[DATE]"
type input "[DATE] - [DATE]"
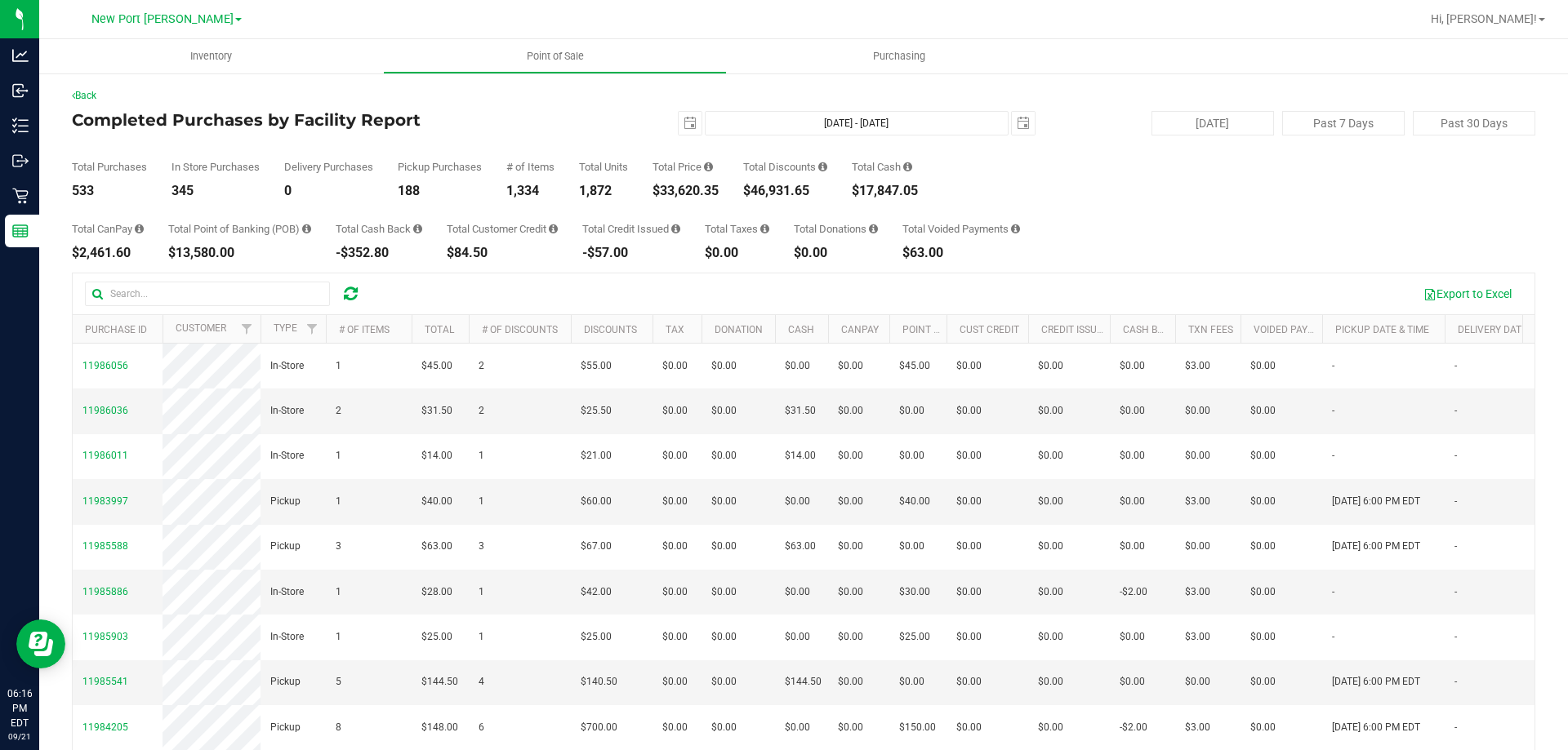
drag, startPoint x: 664, startPoint y: 188, endPoint x: 724, endPoint y: 191, distance: 60.1
click at [724, 191] on div "Total Purchases 533 In Store Purchases 345 Delivery Purchases 0 Pickup Purchase…" at bounding box center [804, 166] width 1463 height 62
copy div "33,620.35"
click at [684, 123] on span "select" at bounding box center [691, 123] width 13 height 13
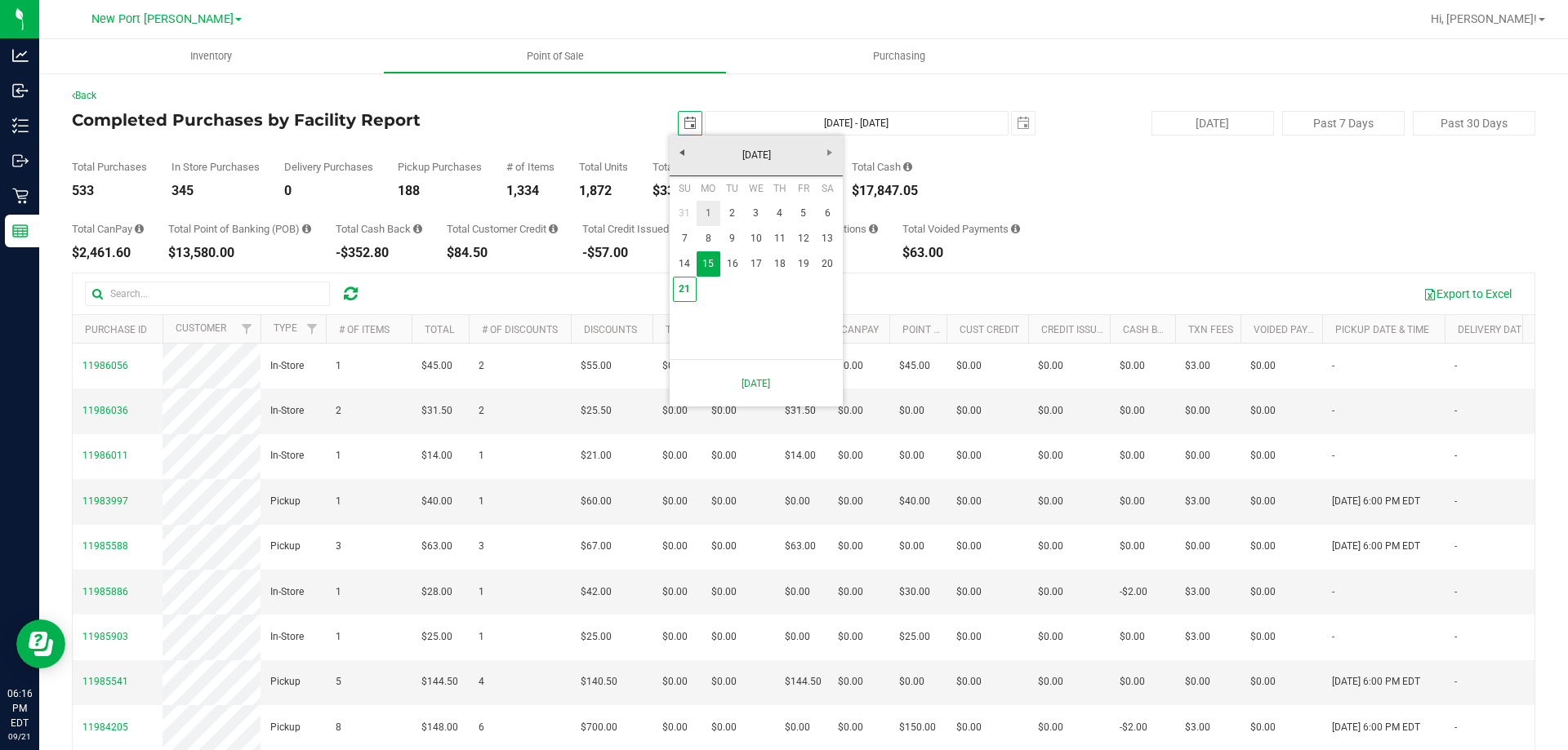
click at [710, 206] on link "1" at bounding box center [708, 213] width 23 height 25
type input "[DATE]"
type input "[DATE] - [DATE]"
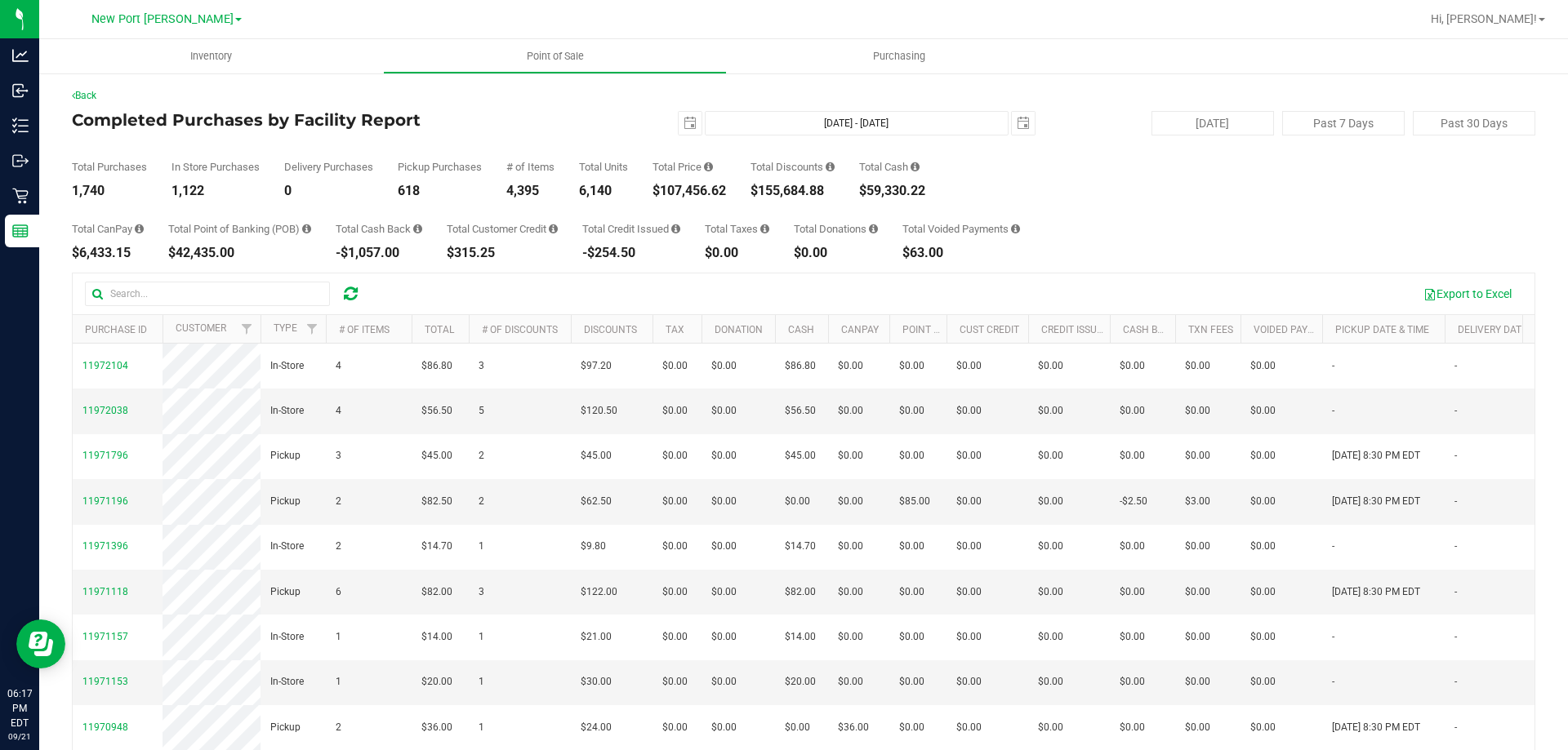
drag, startPoint x: 666, startPoint y: 188, endPoint x: 735, endPoint y: 195, distance: 69.4
click at [735, 195] on div "Total Purchases 1,740 In Store Purchases 1,122 Delivery Purchases 0 Pickup Purc…" at bounding box center [804, 166] width 1463 height 62
copy div "107,456.62"
click at [684, 123] on span "select" at bounding box center [691, 123] width 13 height 13
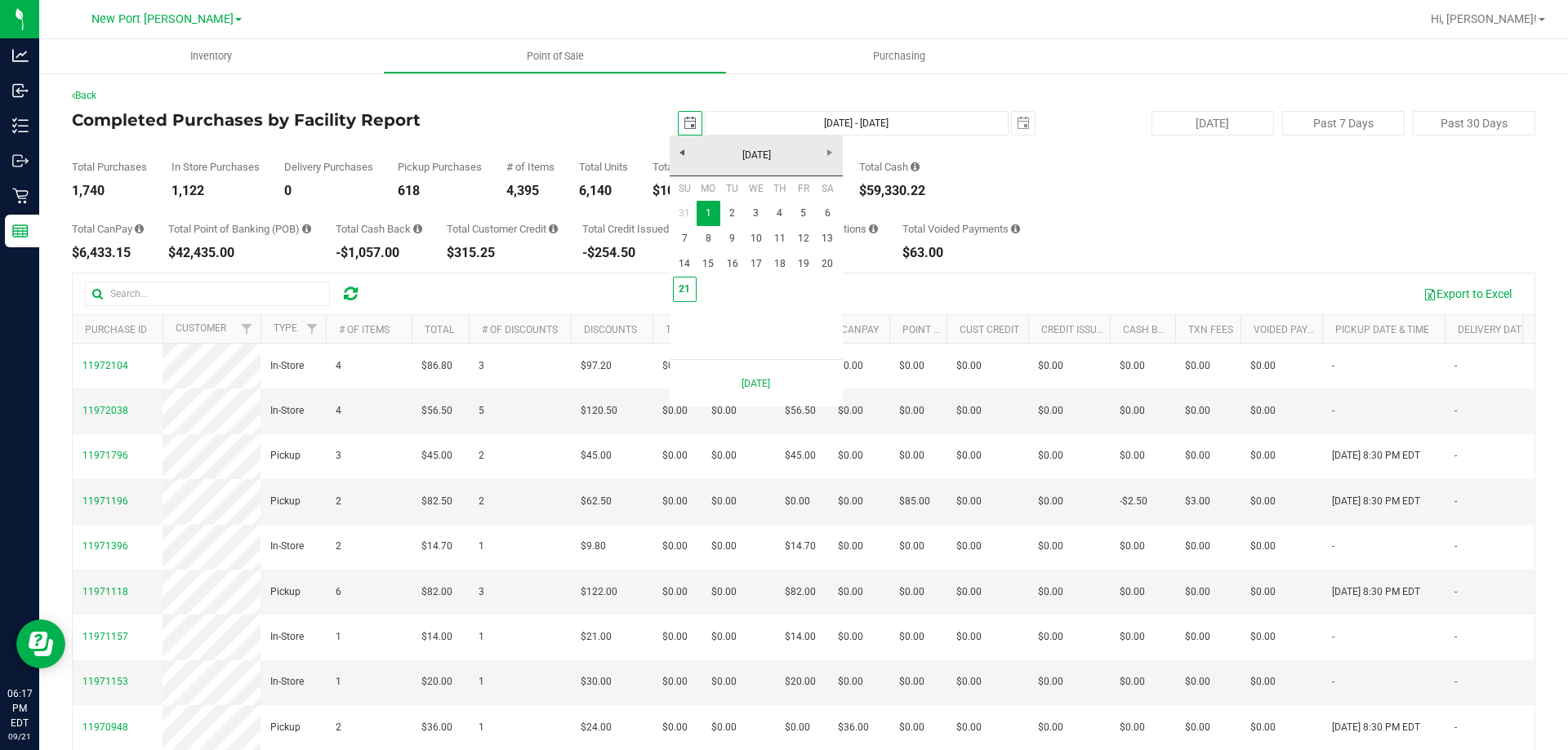
scroll to position [0, 41]
click at [684, 285] on link "21" at bounding box center [684, 289] width 23 height 25
type input "[DATE]"
type input "[DATE] - [DATE]"
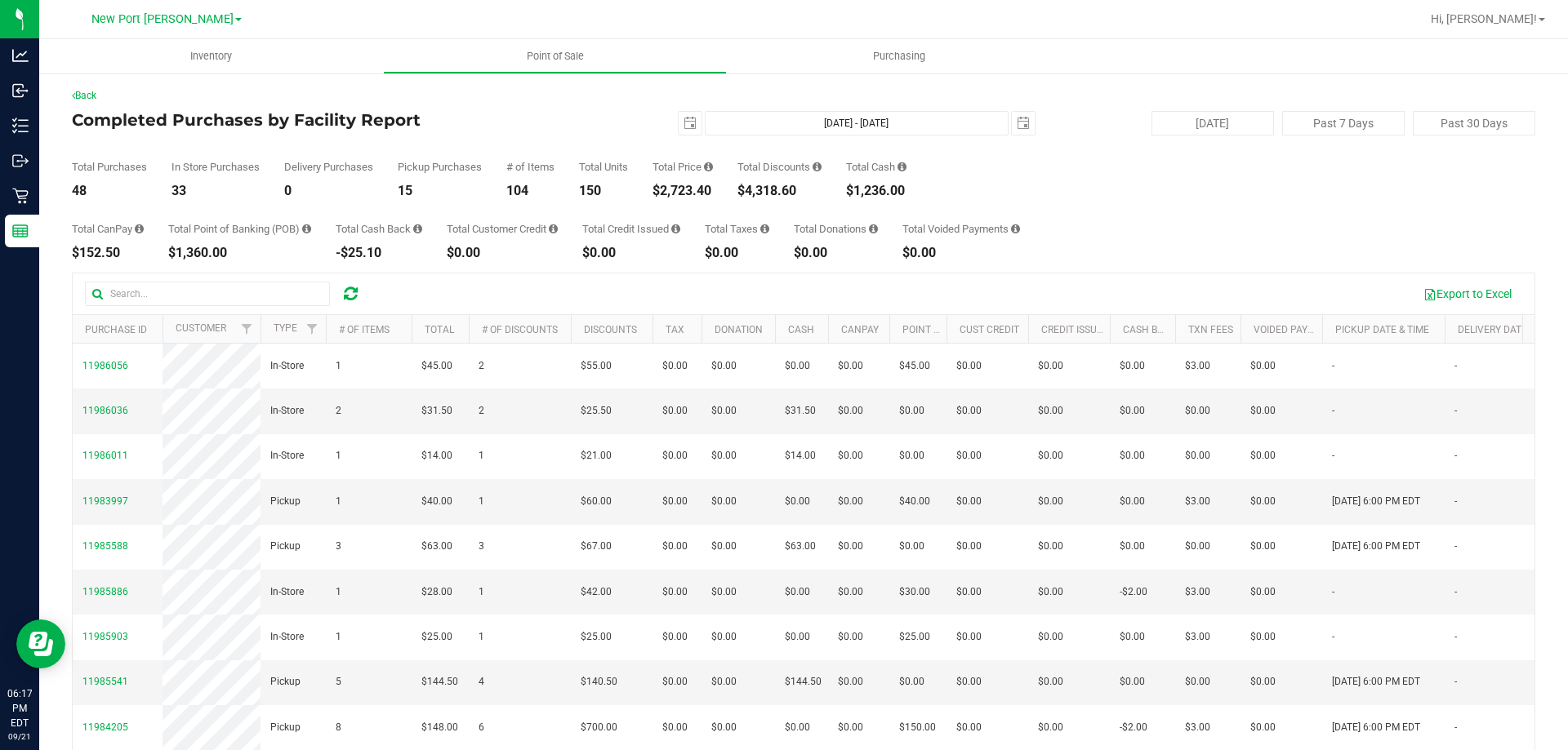
drag, startPoint x: 749, startPoint y: 189, endPoint x: 808, endPoint y: 189, distance: 59.0
click at [808, 189] on div "$4,318.60" at bounding box center [779, 191] width 84 height 13
copy div "4,318.60"
drag, startPoint x: 108, startPoint y: 189, endPoint x: 74, endPoint y: 189, distance: 34.0
click at [74, 189] on div "48" at bounding box center [109, 191] width 76 height 13
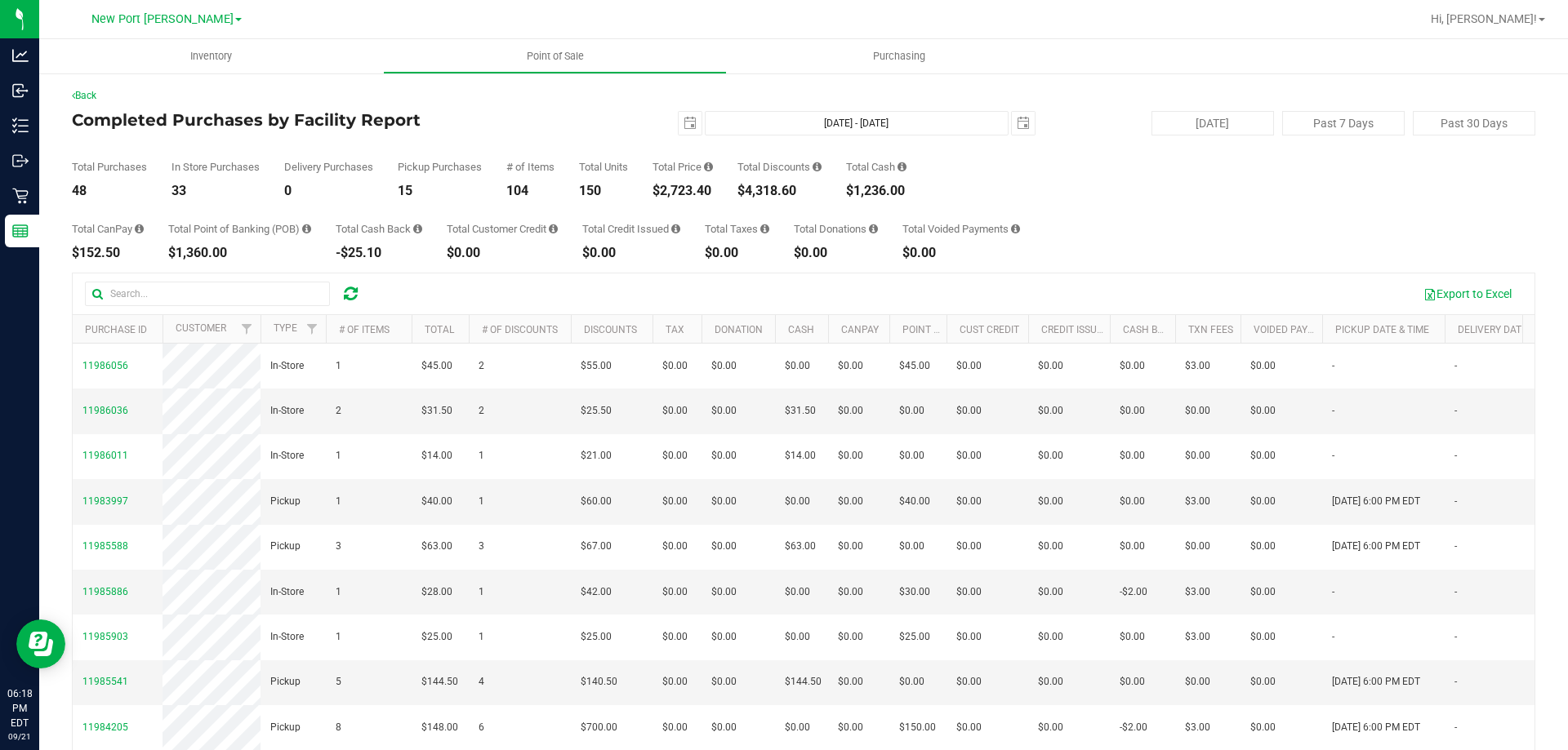
copy div "48"
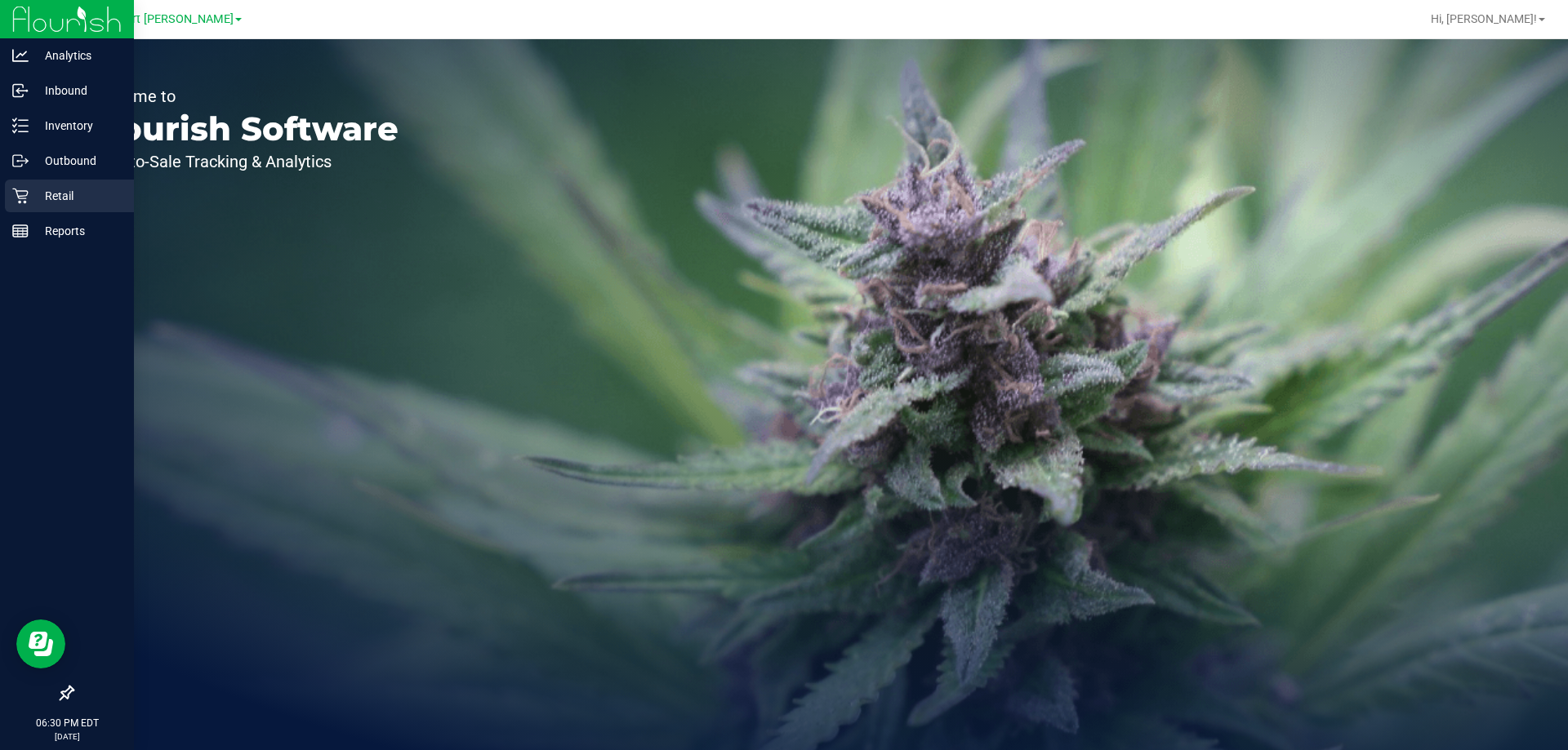
click at [58, 195] on p "Retail" at bounding box center [77, 196] width 98 height 20
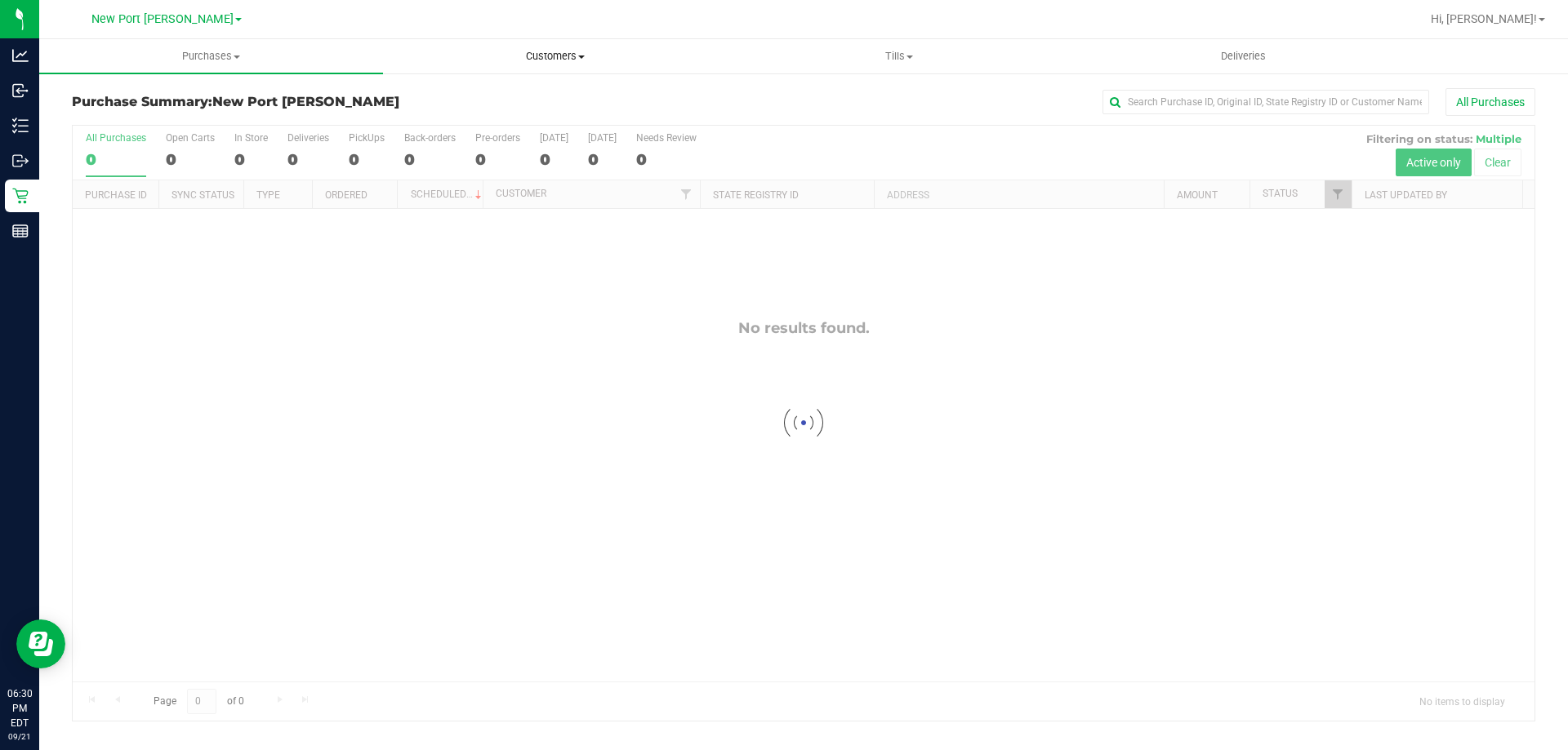
click at [548, 51] on span "Customers" at bounding box center [554, 57] width 343 height 15
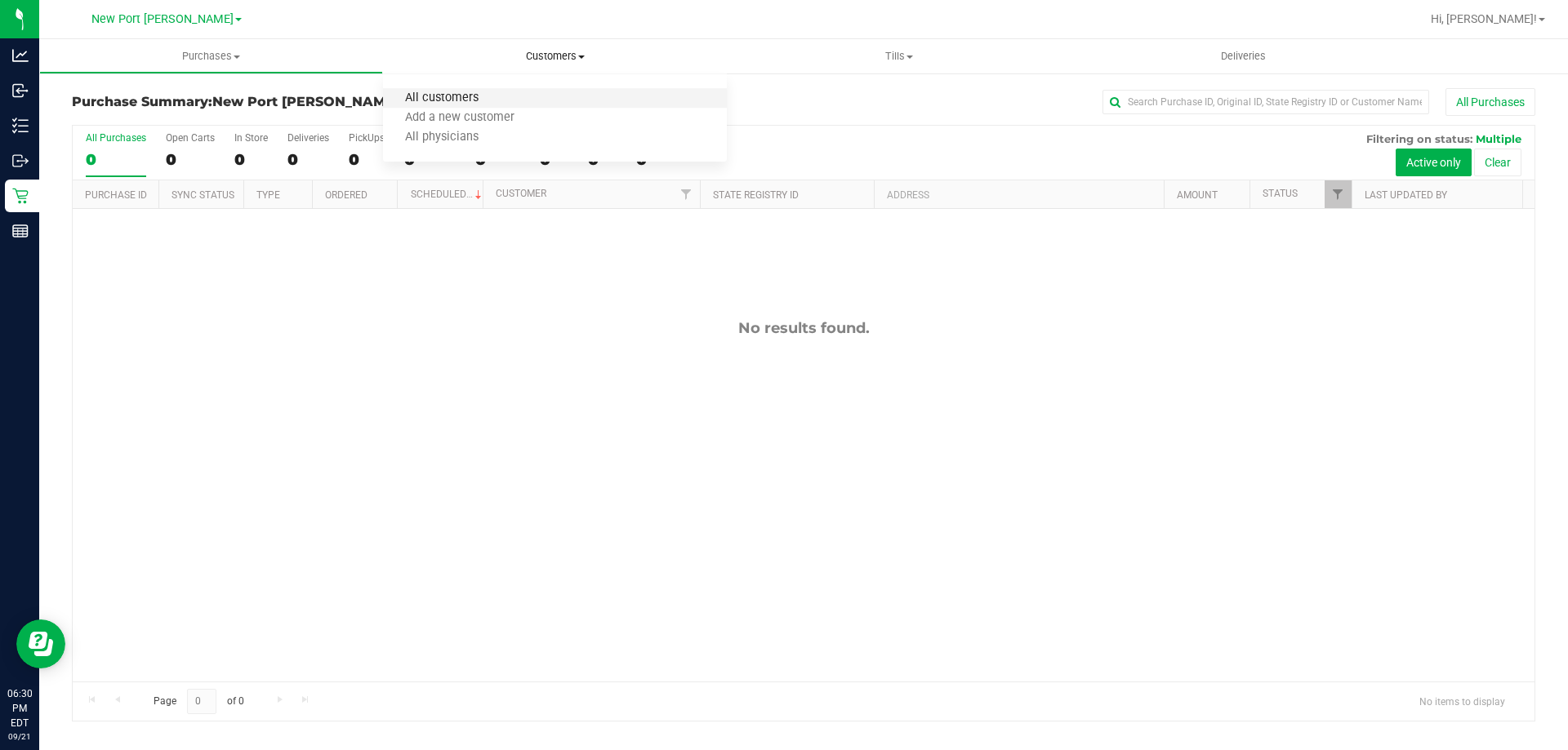
click at [455, 95] on span "All customers" at bounding box center [441, 98] width 118 height 14
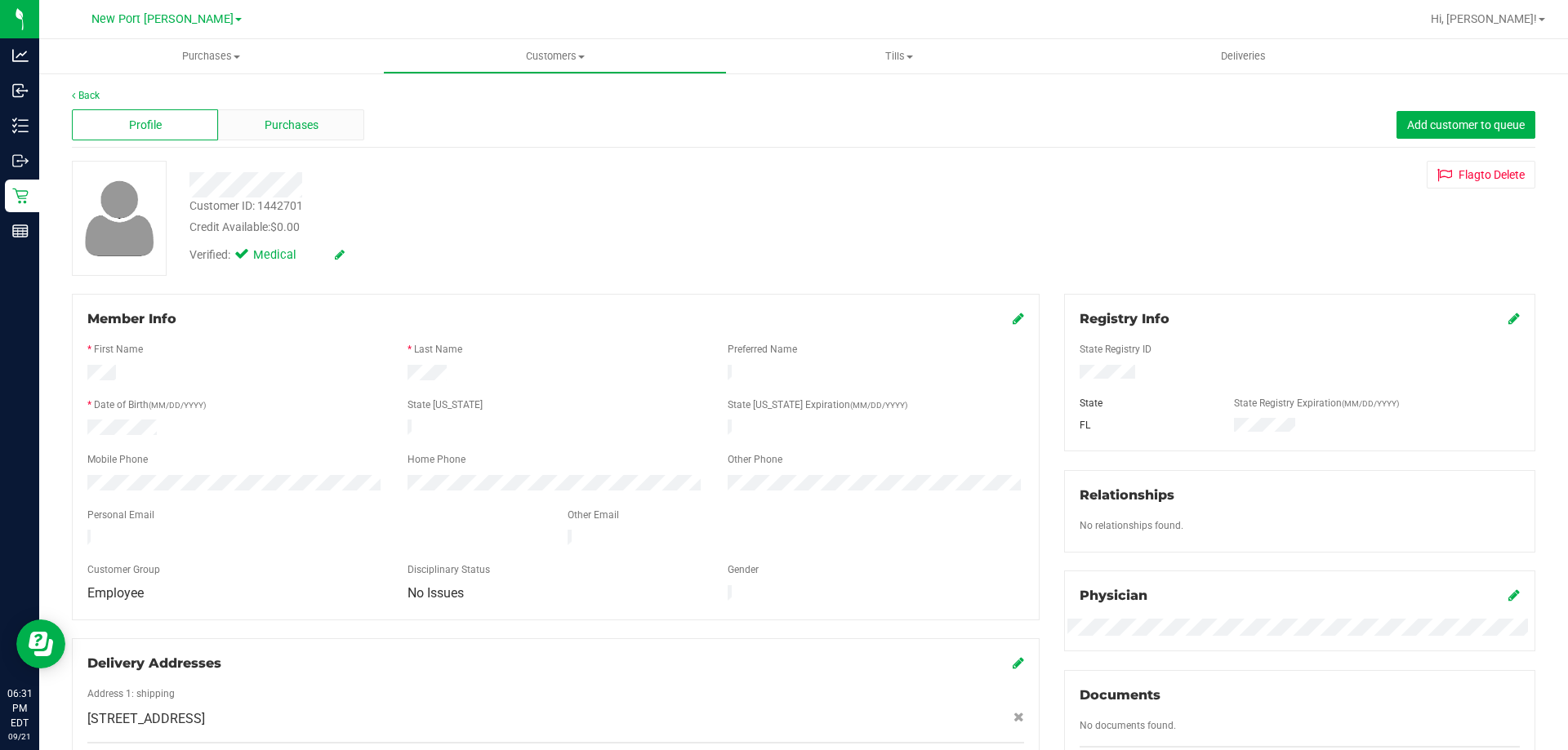
click at [309, 127] on span "Purchases" at bounding box center [292, 125] width 54 height 17
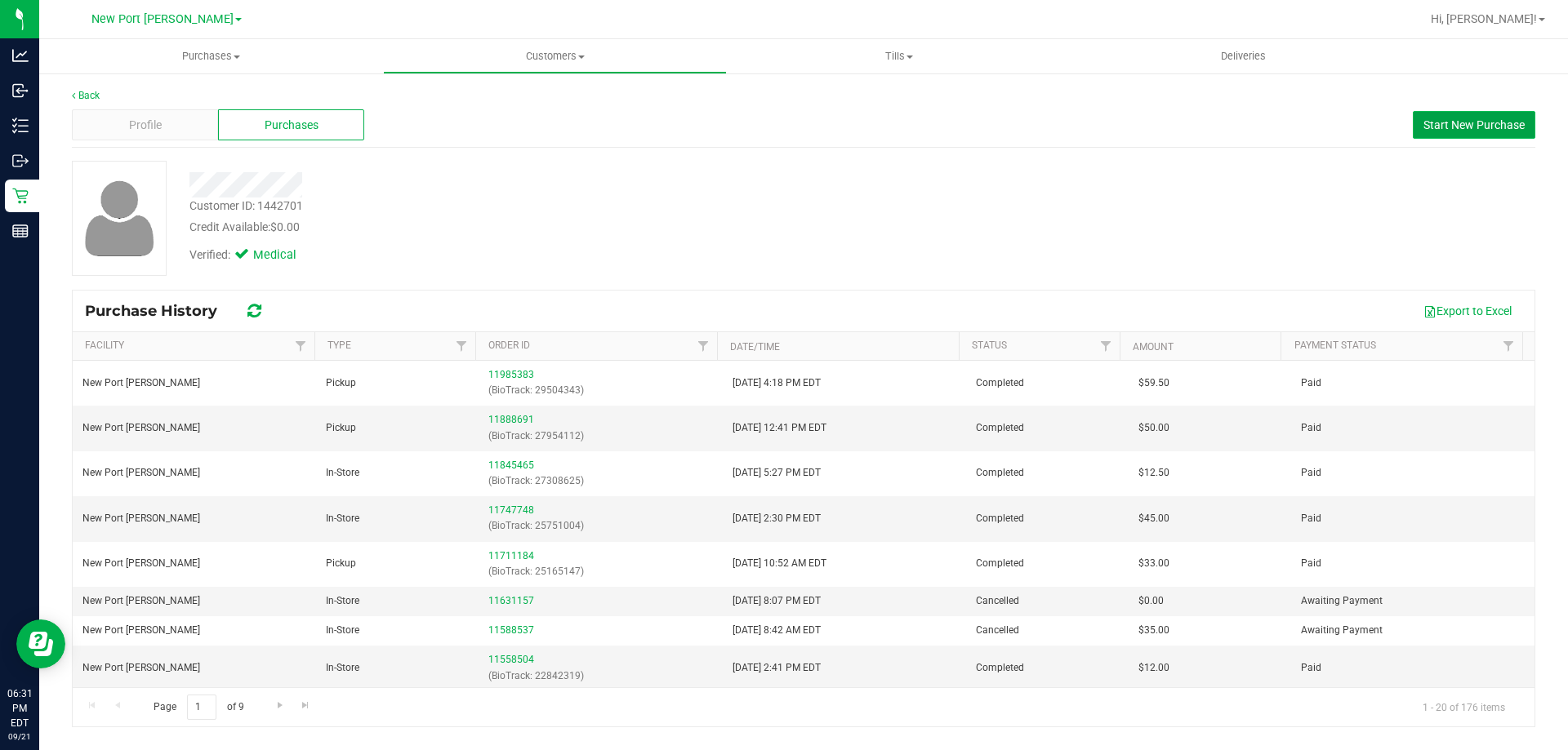
click at [1469, 121] on span "Start New Purchase" at bounding box center [1474, 125] width 102 height 13
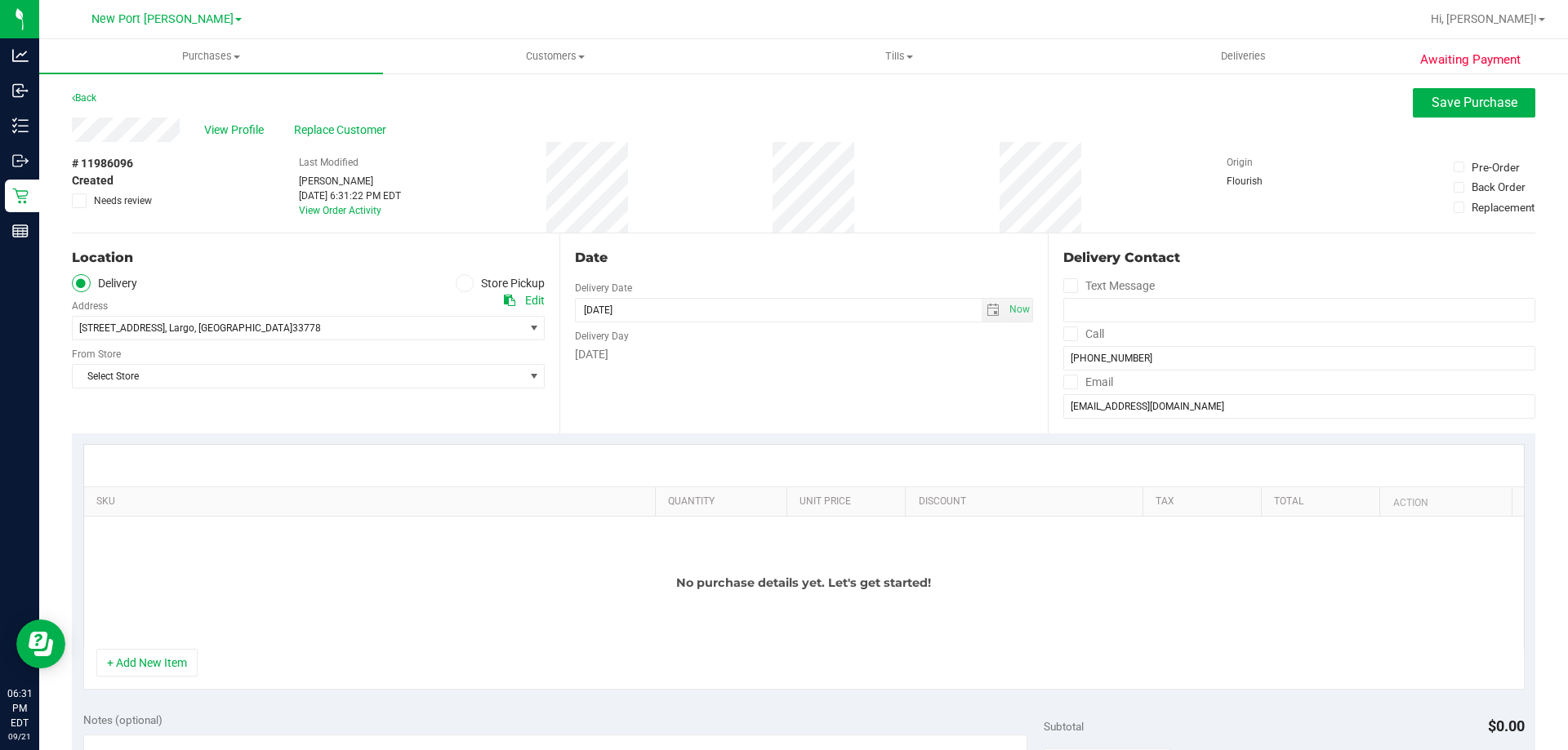
click at [460, 284] on icon at bounding box center [465, 284] width 10 height 0
click at [0, 0] on input "Store Pickup" at bounding box center [0, 0] width 0 height 0
click at [201, 324] on span "Select Store" at bounding box center [298, 328] width 451 height 23
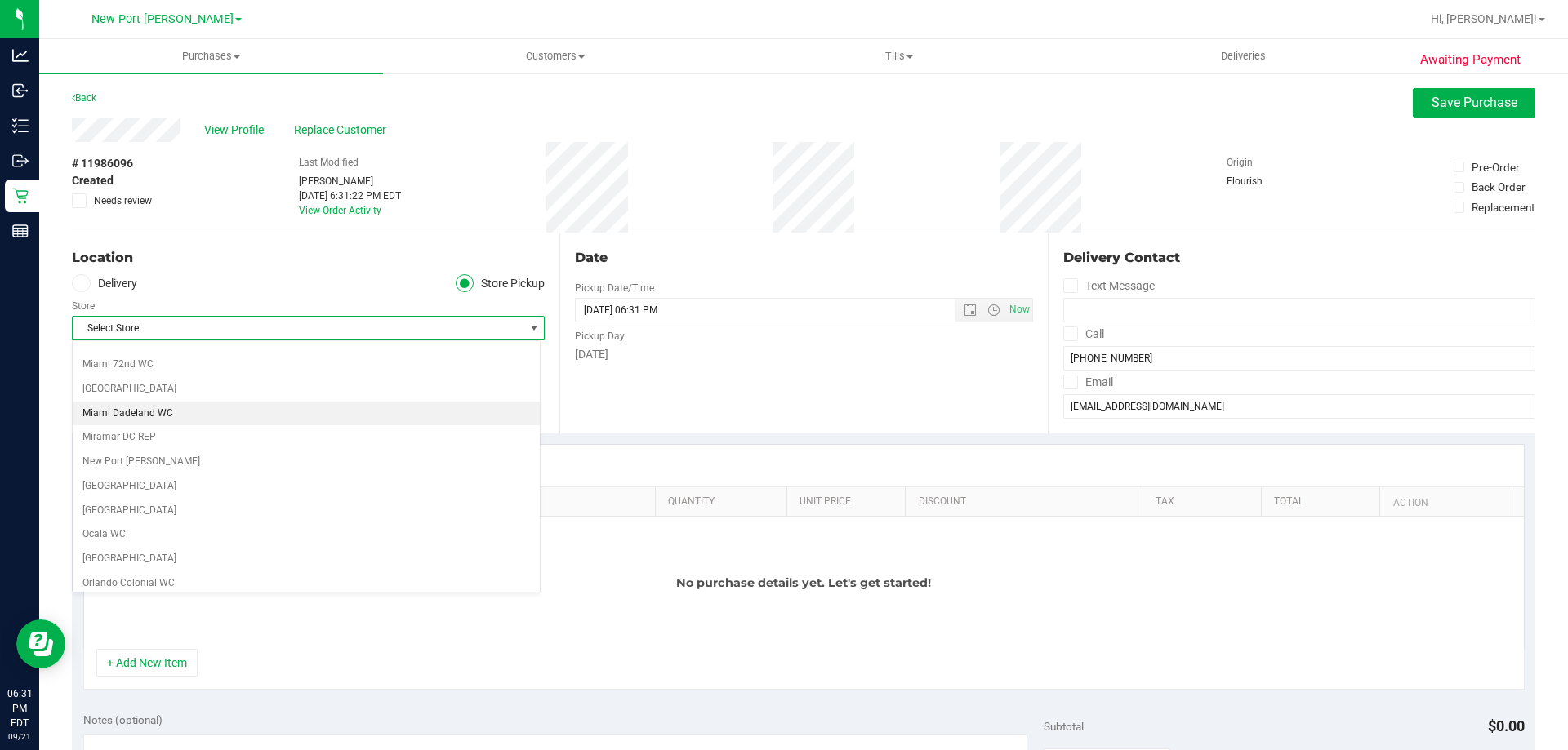
scroll to position [572, 0]
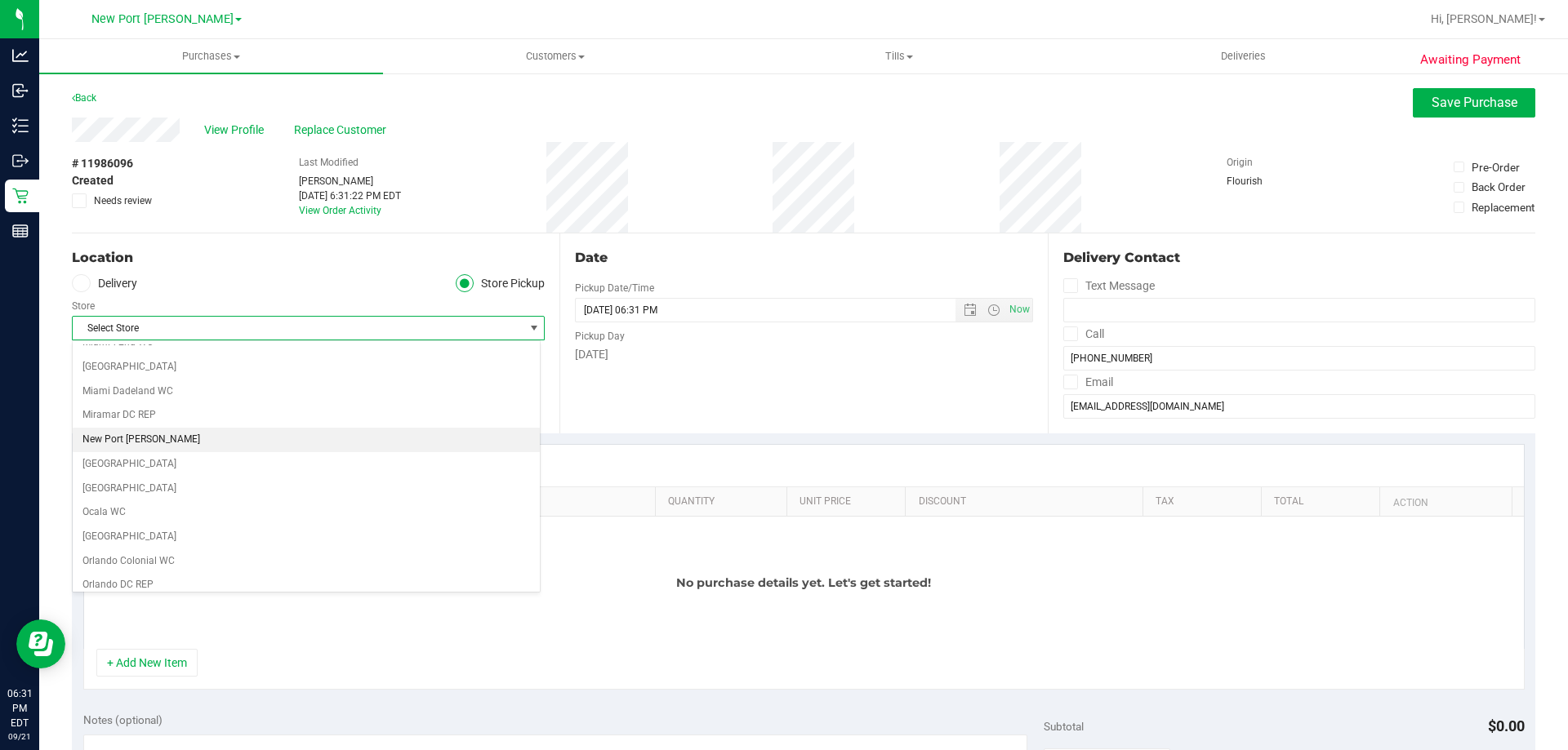
click at [122, 444] on li "New Port [PERSON_NAME]" at bounding box center [306, 440] width 468 height 24
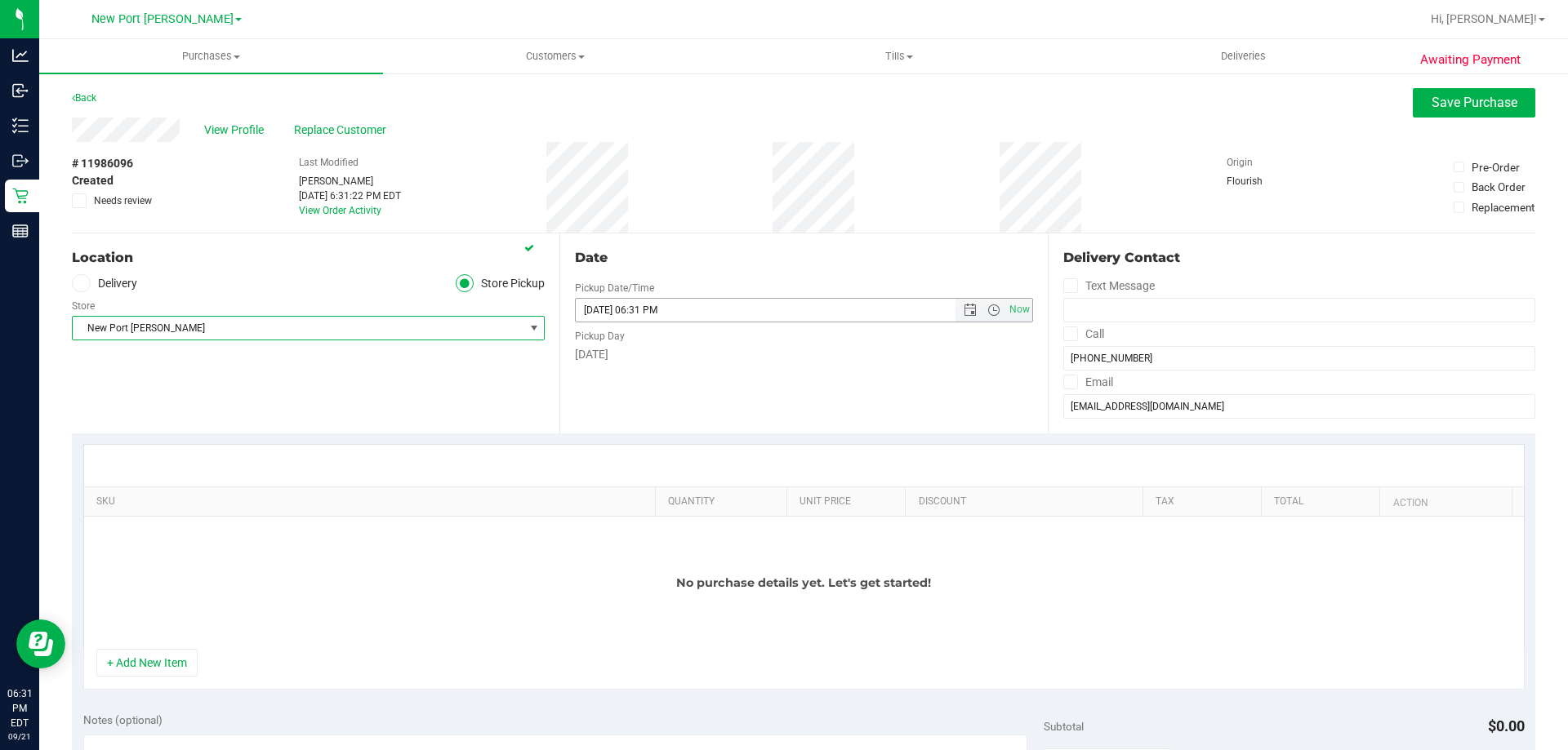
click at [608, 307] on input "09/21/2025 06:31 PM" at bounding box center [779, 310] width 407 height 23
type input "09/22/2025 06:31 PM"
click at [465, 379] on div "Location Delivery Store Pickup Store New Port Richey WC Select Store Bonita Spr…" at bounding box center [315, 333] width 487 height 200
click at [154, 658] on button "+ Add New Item" at bounding box center [147, 663] width 102 height 28
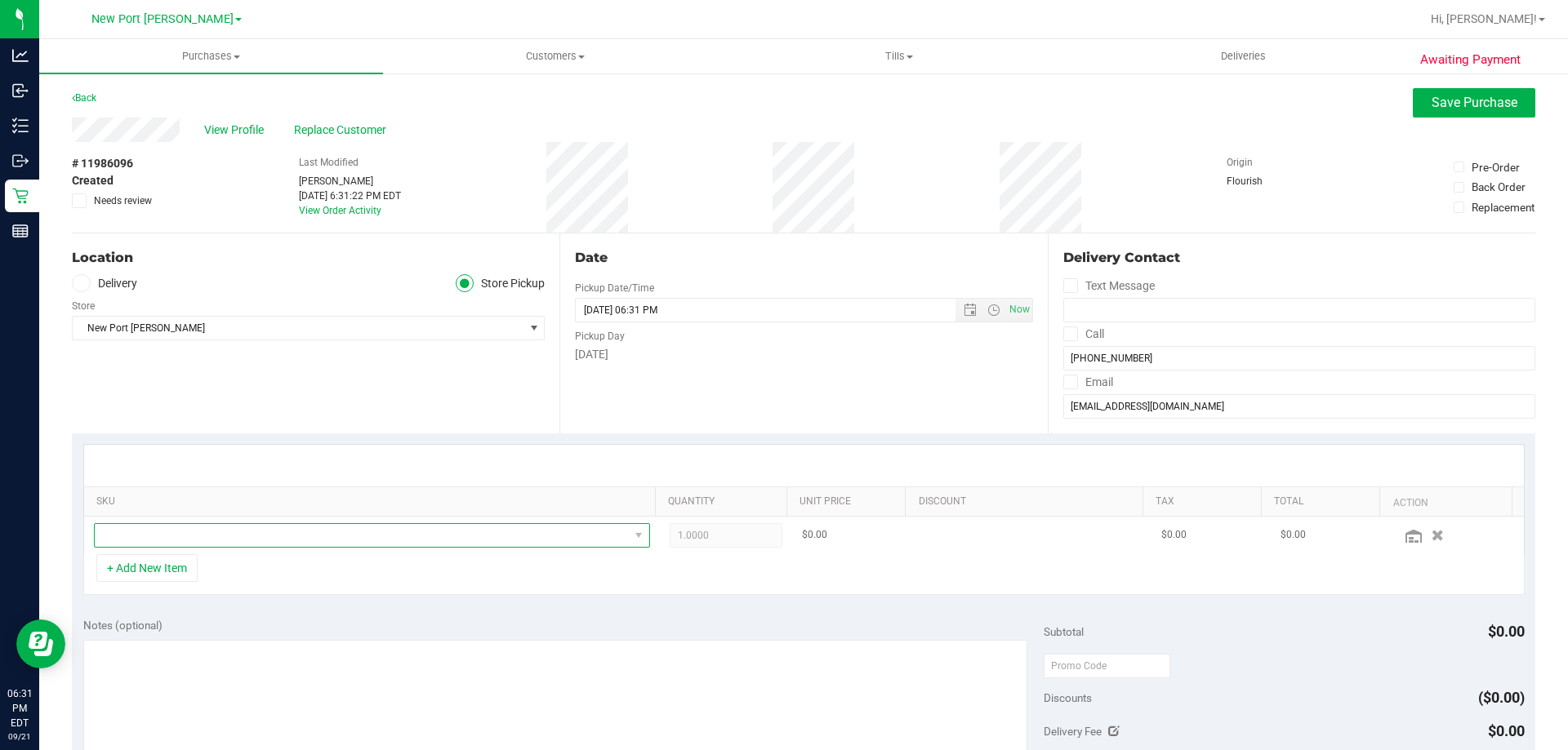
click at [273, 540] on span "NO DATA FOUND" at bounding box center [362, 535] width 534 height 23
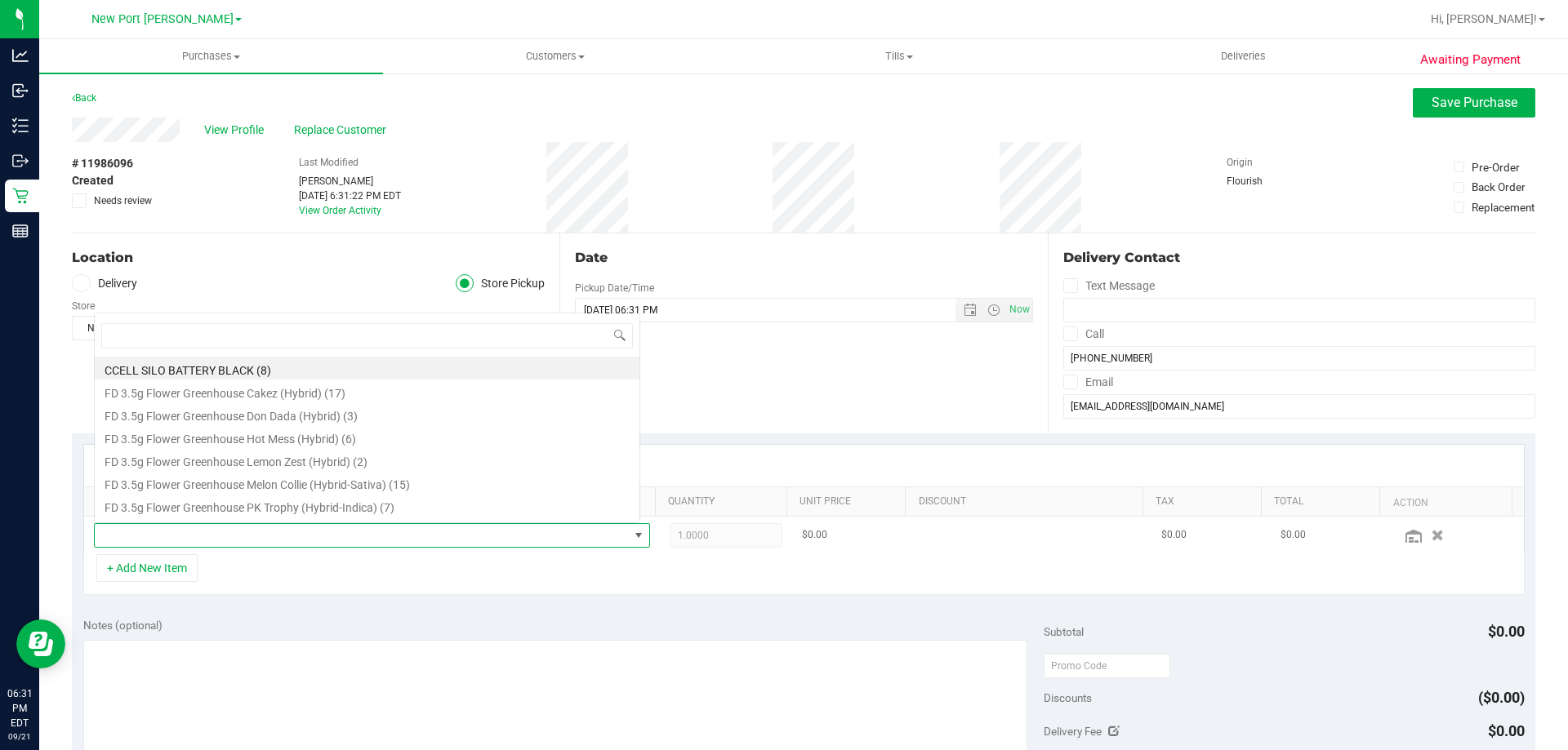
scroll to position [24, 541]
type input "straw"
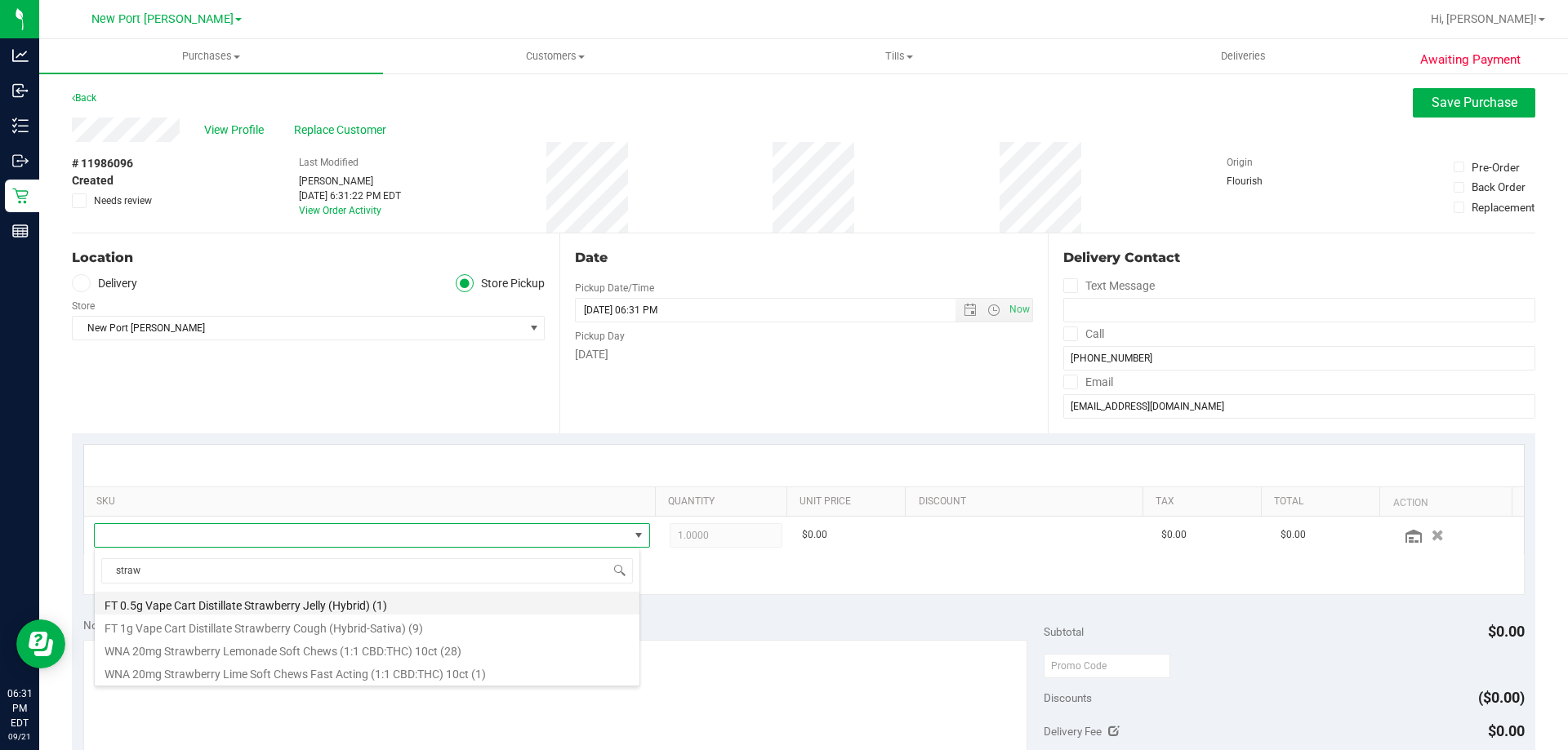
click at [225, 599] on li "FT 0.5g Vape Cart Distillate Strawberry Jelly (Hybrid) (1)" at bounding box center [368, 604] width 545 height 23
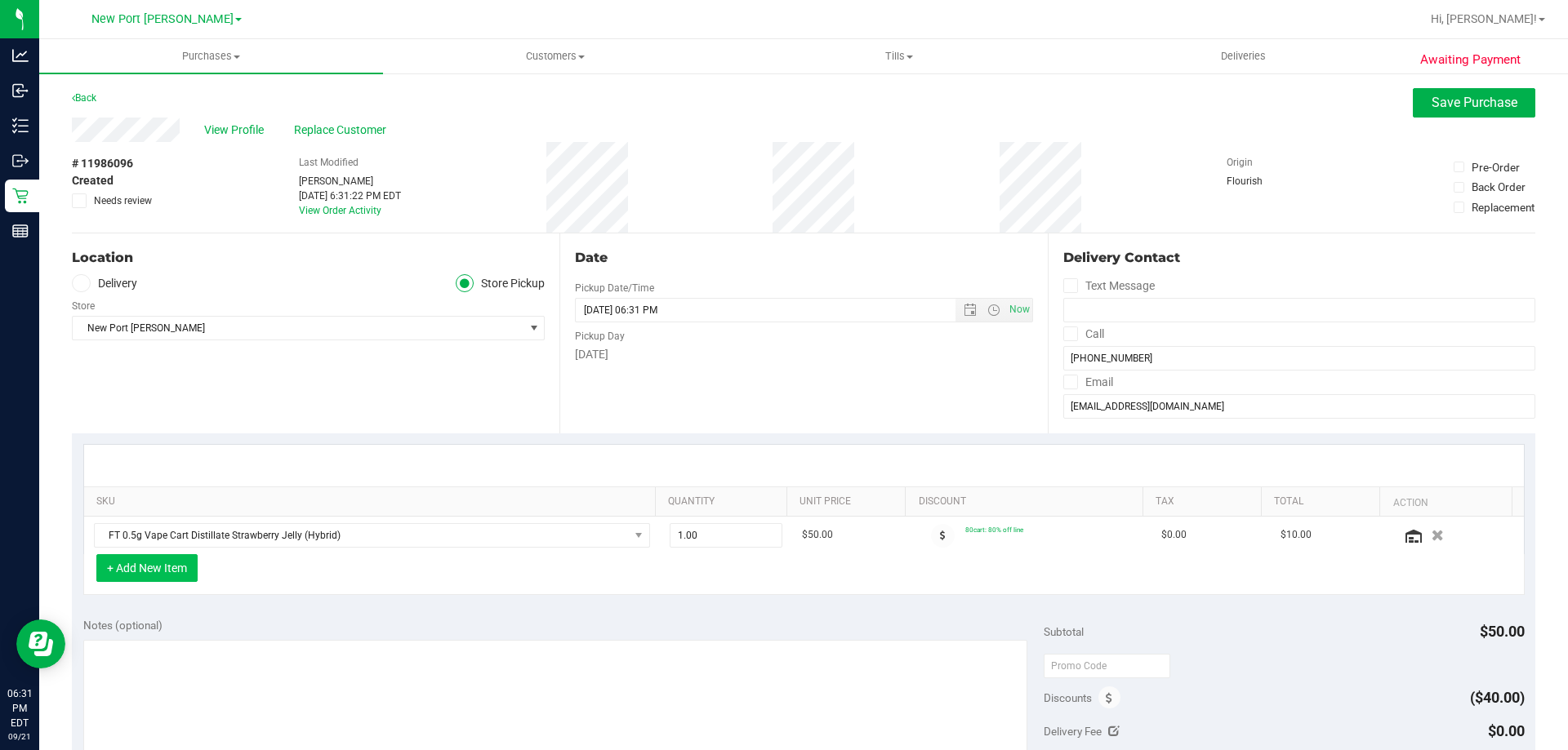
click at [151, 560] on button "+ Add New Item" at bounding box center [147, 568] width 102 height 28
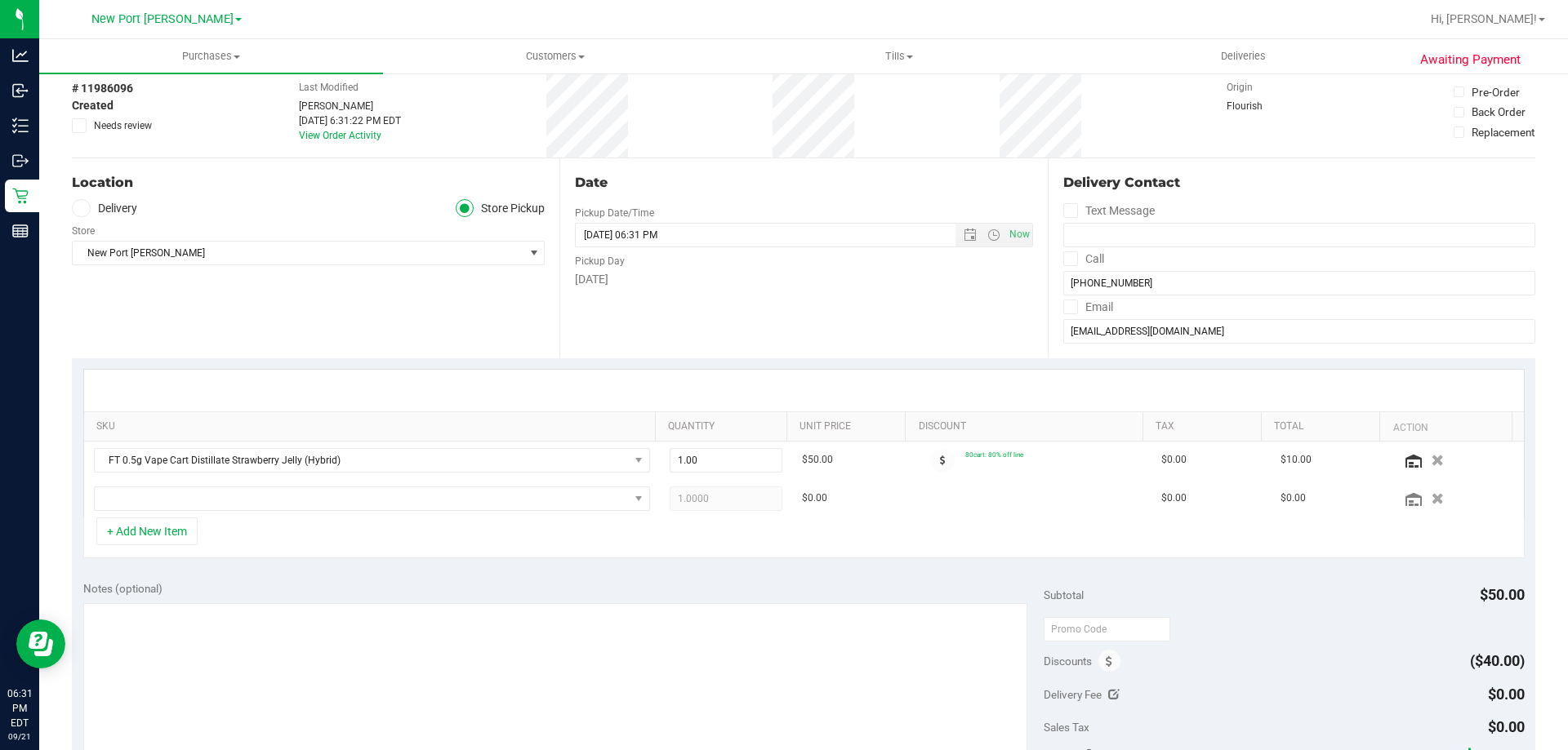
scroll to position [163, 0]
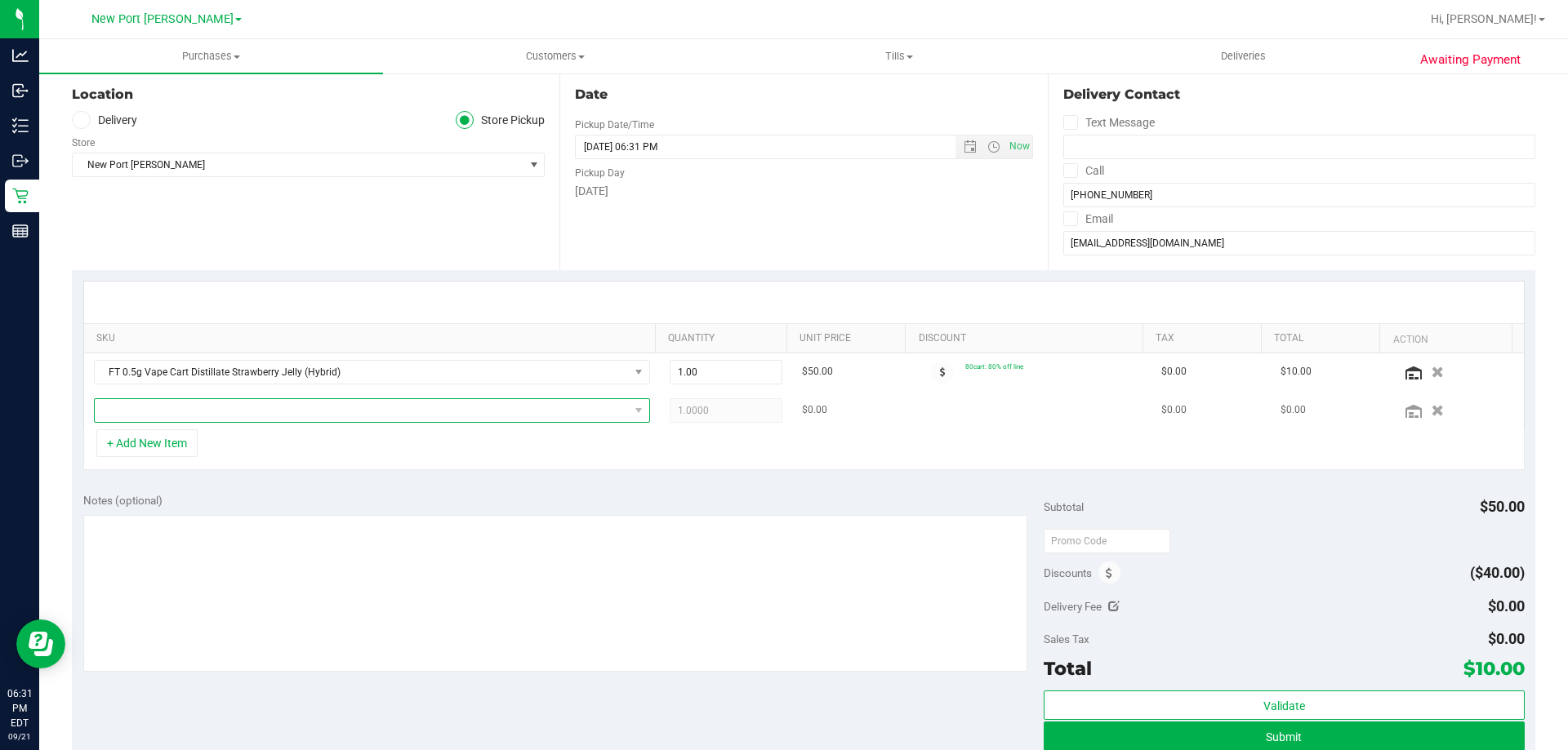
click at [371, 414] on span "NO DATA FOUND" at bounding box center [362, 410] width 534 height 23
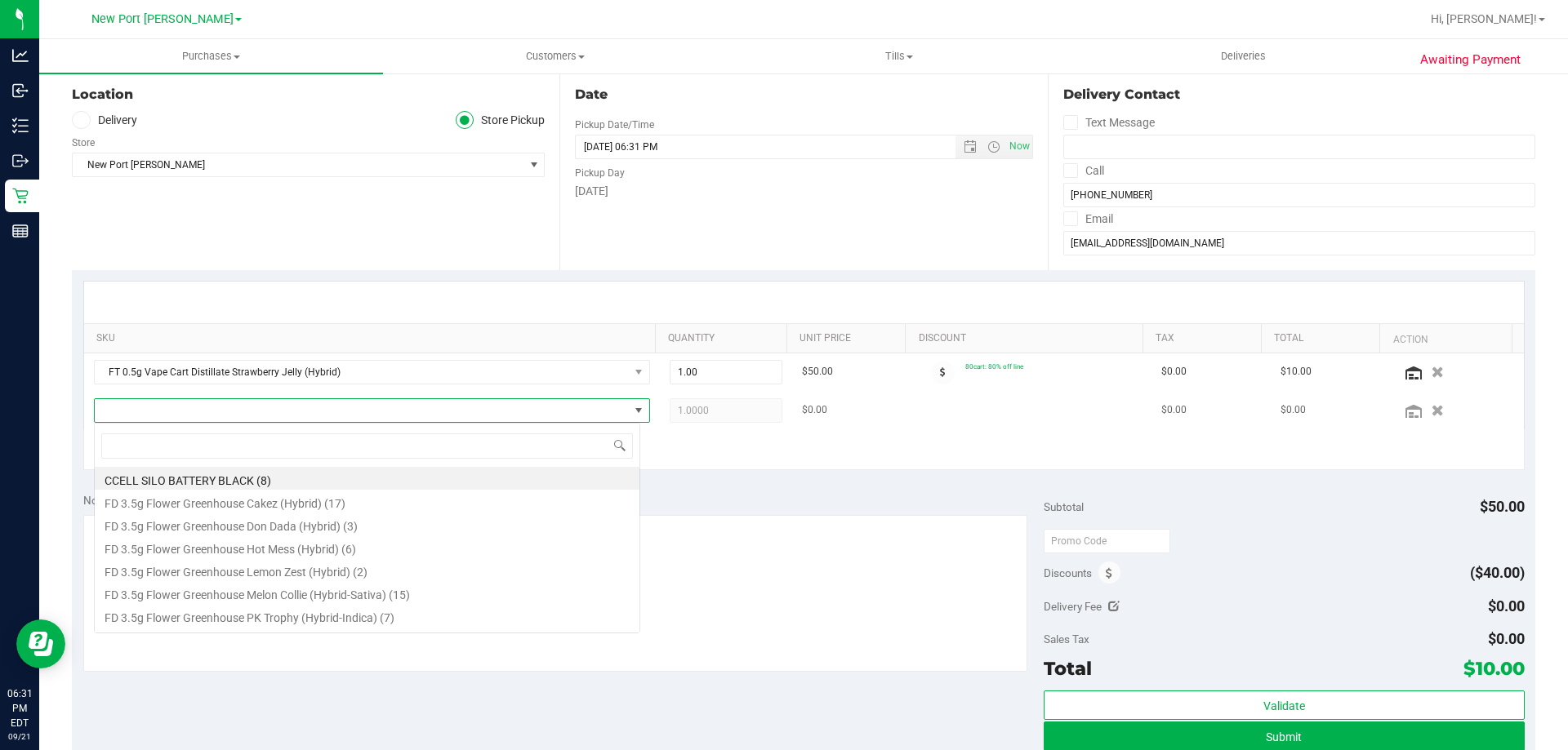
scroll to position [24, 547]
type input "water"
click at [206, 594] on li "FT 1g Vape Cart Distillate Watermelon Zlushie (Indica) (6)" at bounding box center [368, 592] width 545 height 23
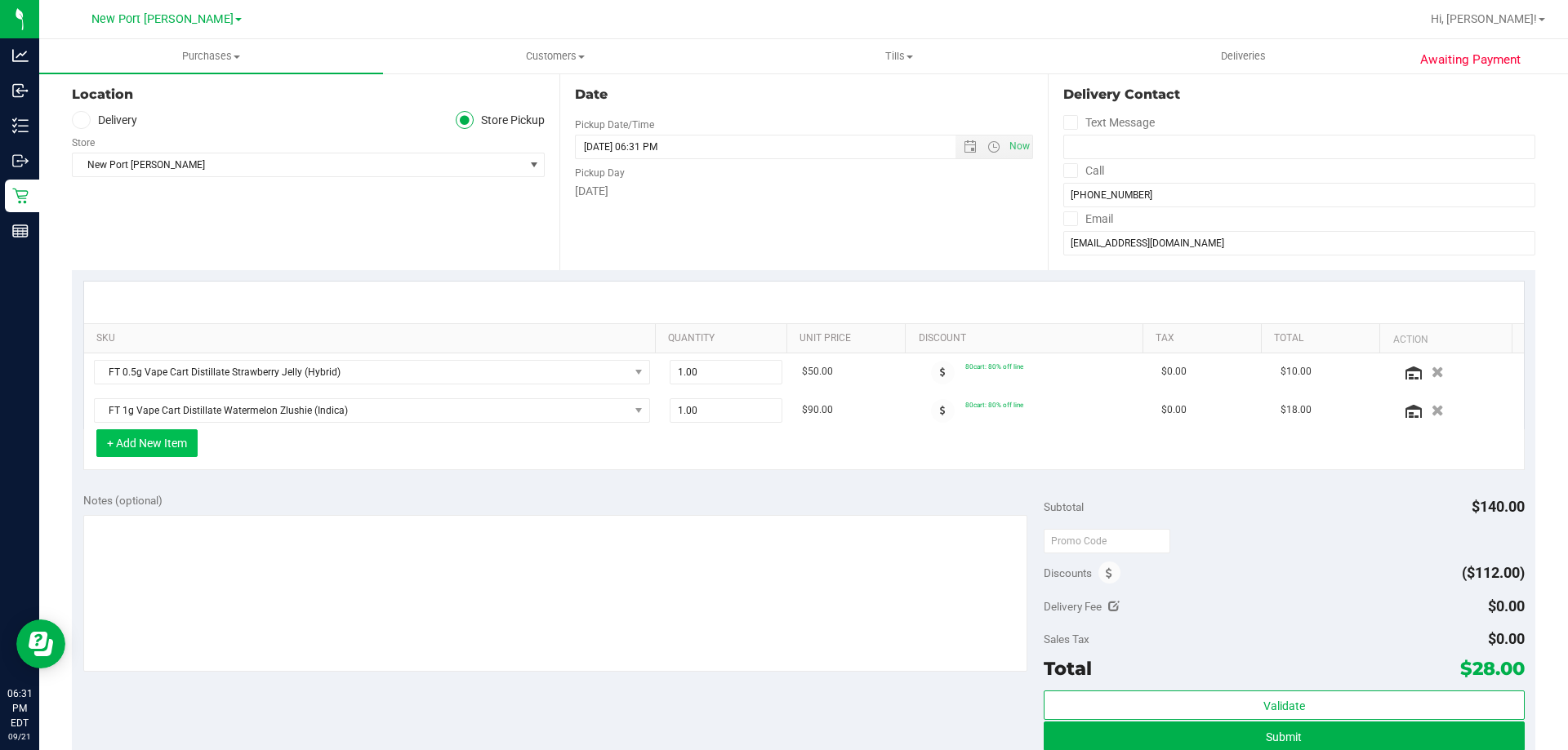
click at [134, 443] on button "+ Add New Item" at bounding box center [147, 443] width 102 height 28
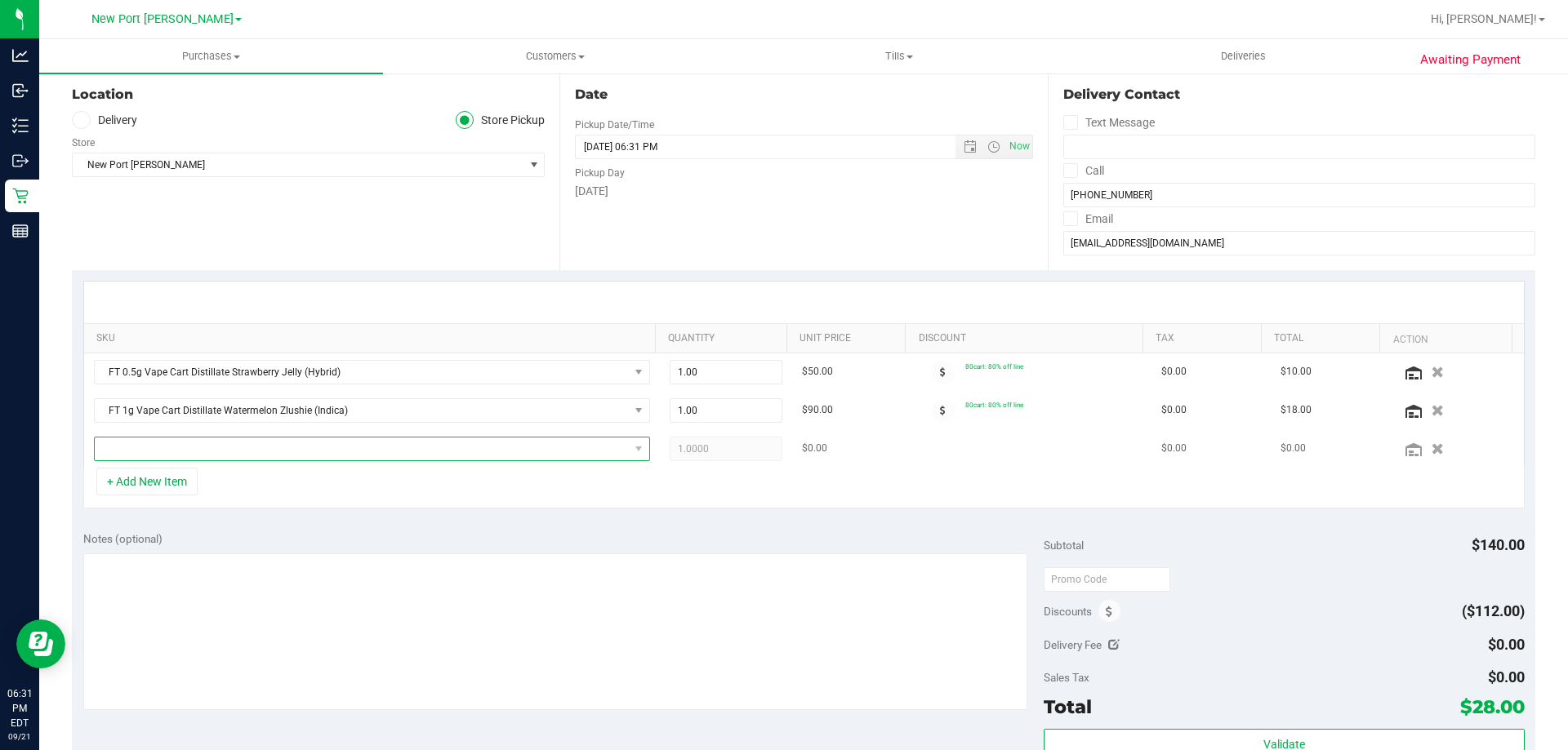
click at [188, 447] on span "NO DATA FOUND" at bounding box center [362, 449] width 534 height 23
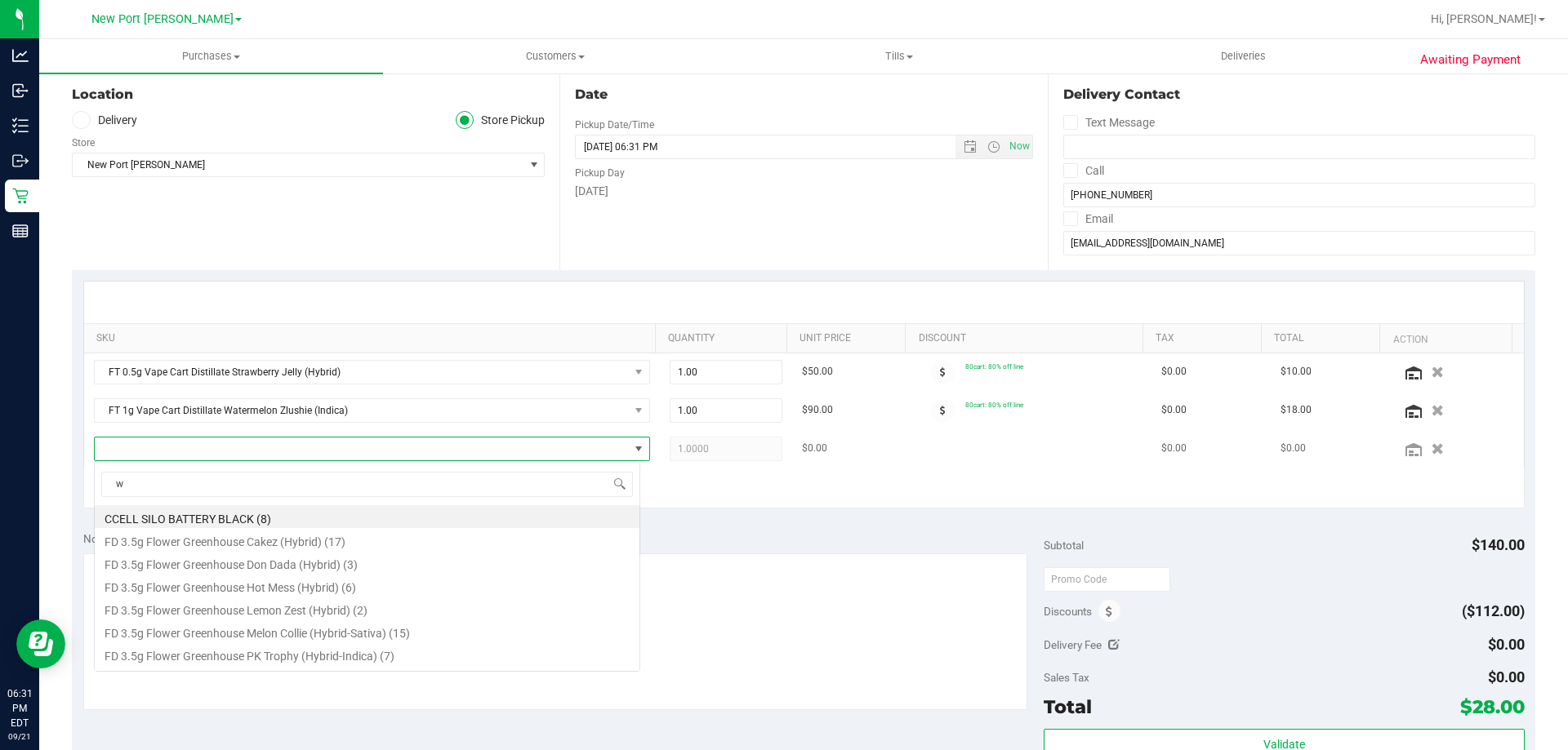
scroll to position [24, 541]
type input "water"
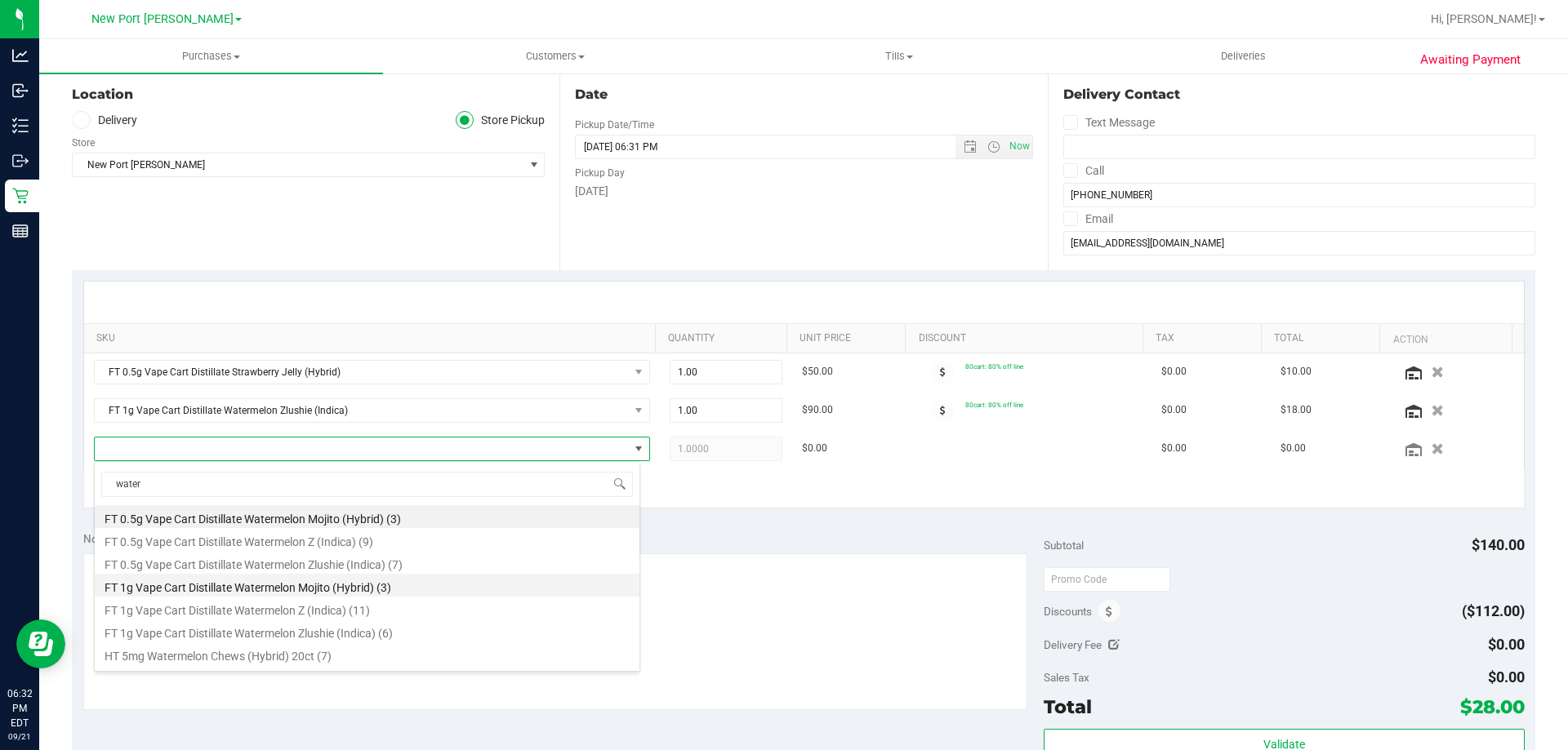
click at [281, 592] on li "FT 1g Vape Cart Distillate Watermelon Mojito (Hybrid) (3)" at bounding box center [368, 585] width 545 height 23
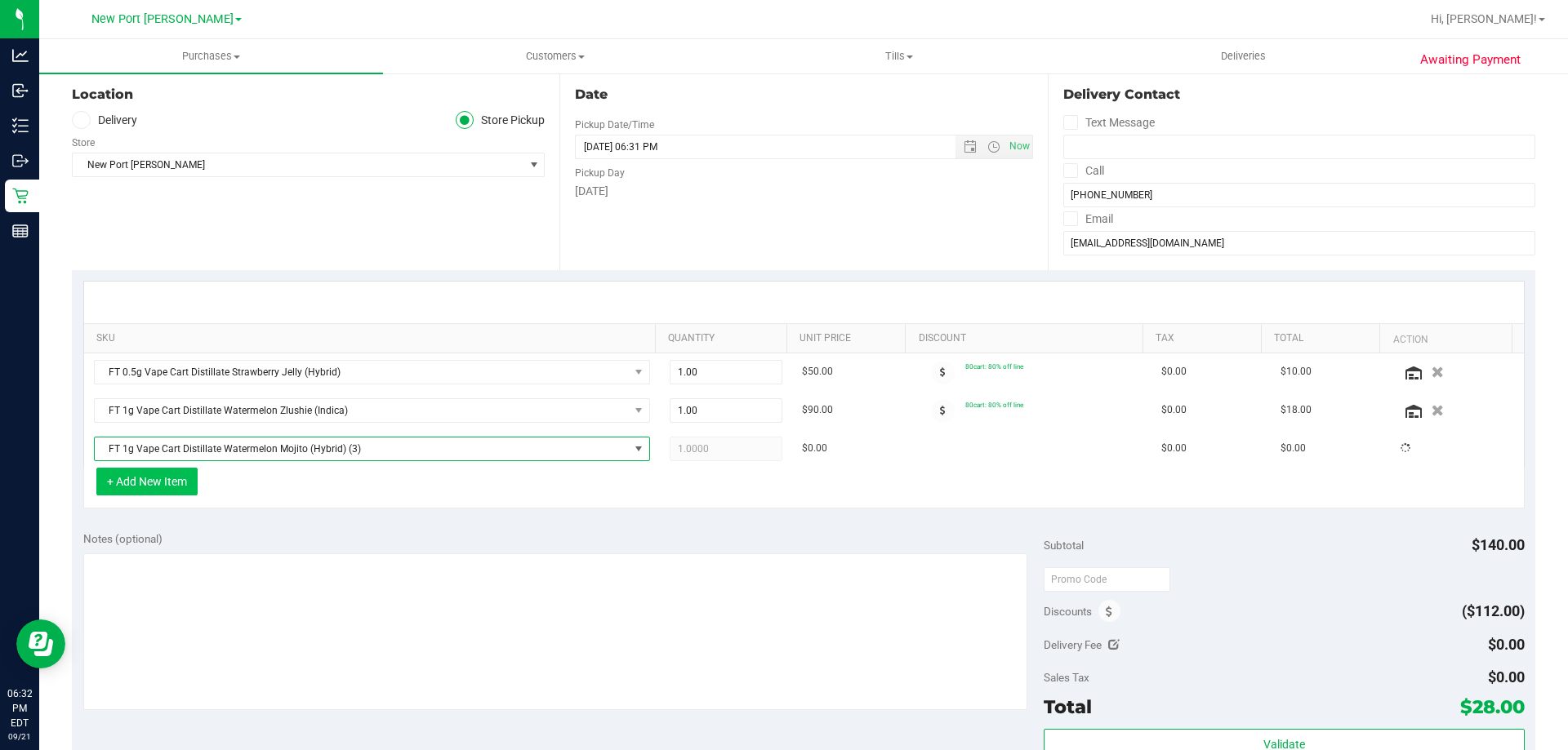
click at [136, 476] on button "+ Add New Item" at bounding box center [147, 481] width 102 height 28
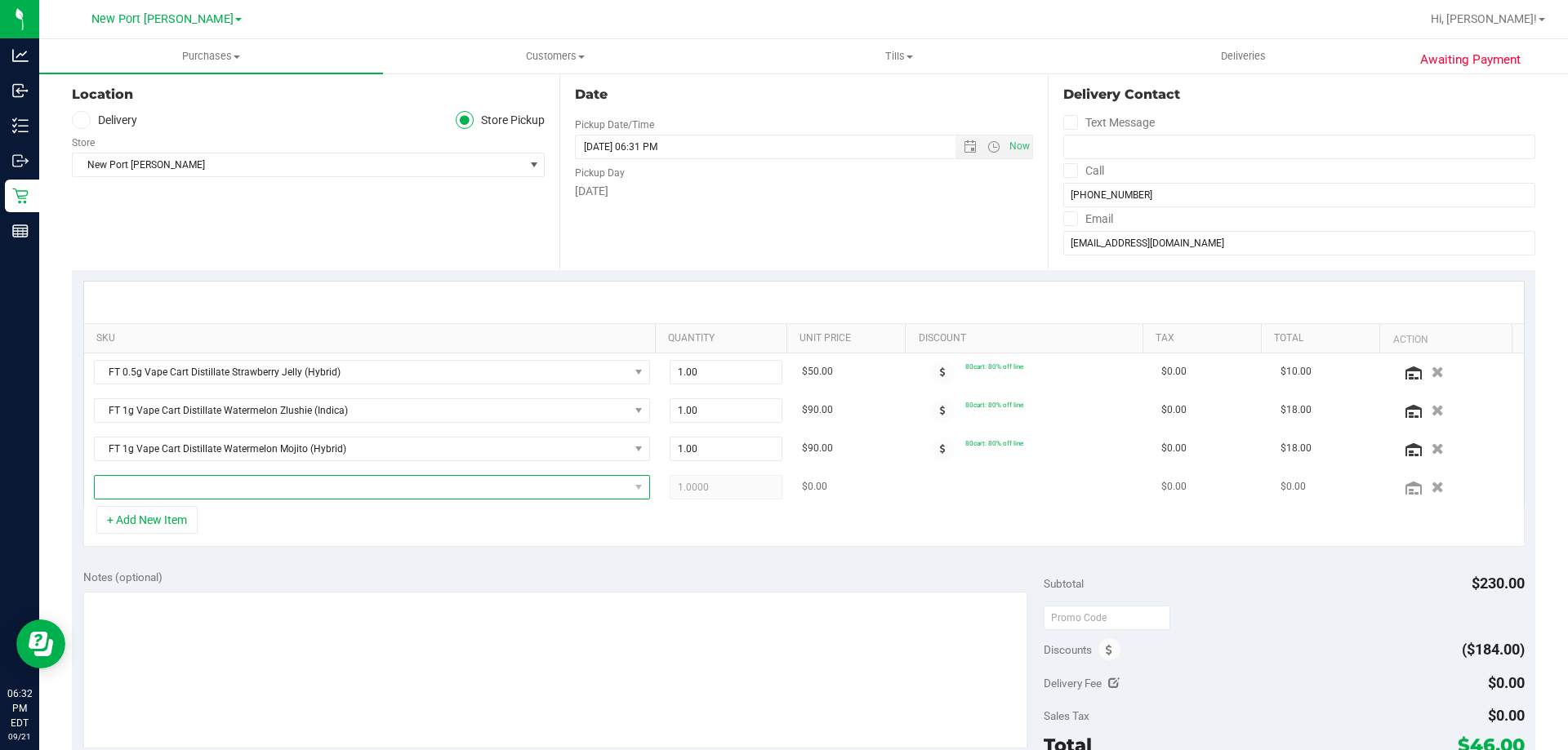
click at [226, 489] on span "NO DATA FOUND" at bounding box center [362, 487] width 534 height 23
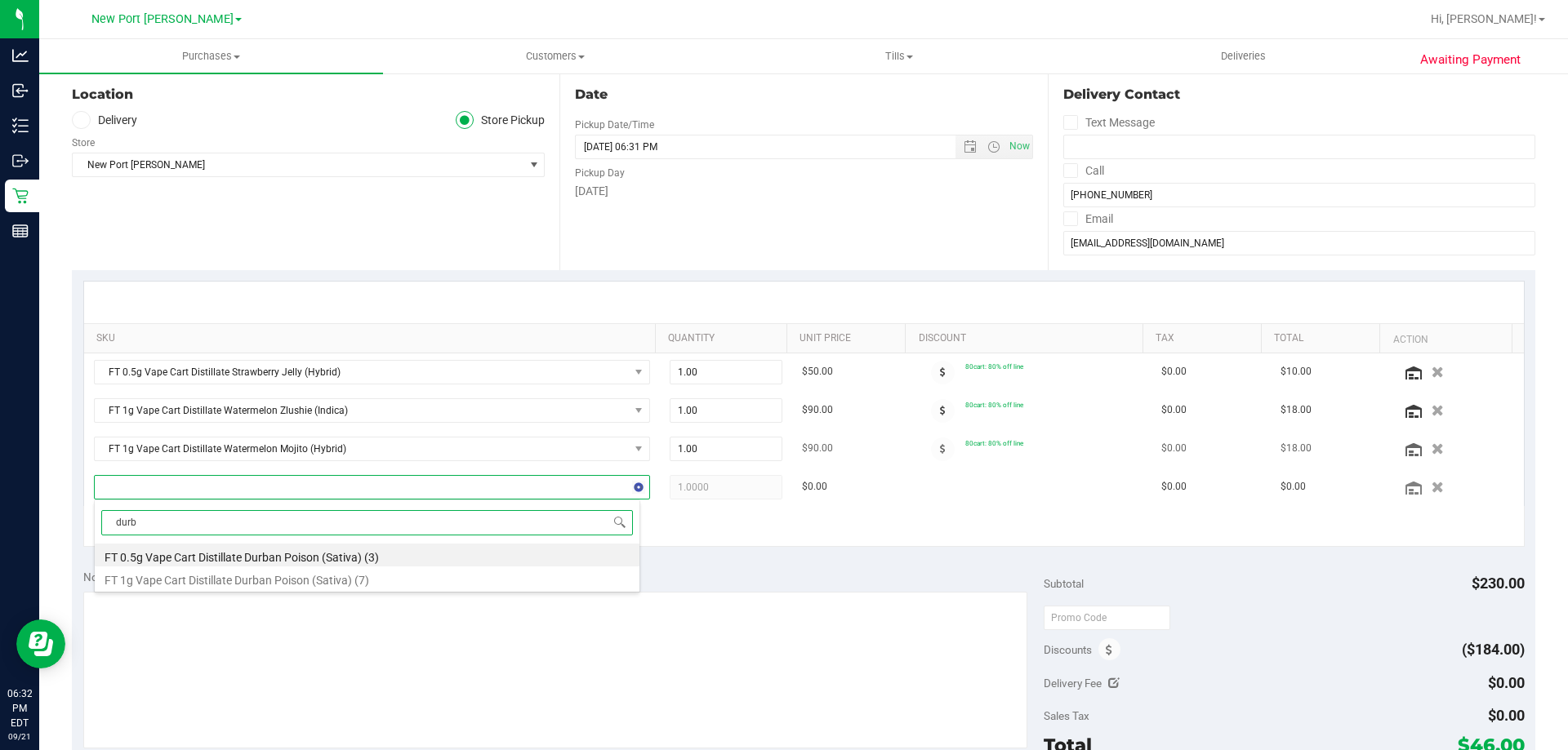
type input "durba"
click at [253, 575] on li "FT 1g Vape Cart Distillate Durban Poison (Sativa) (7)" at bounding box center [368, 577] width 545 height 23
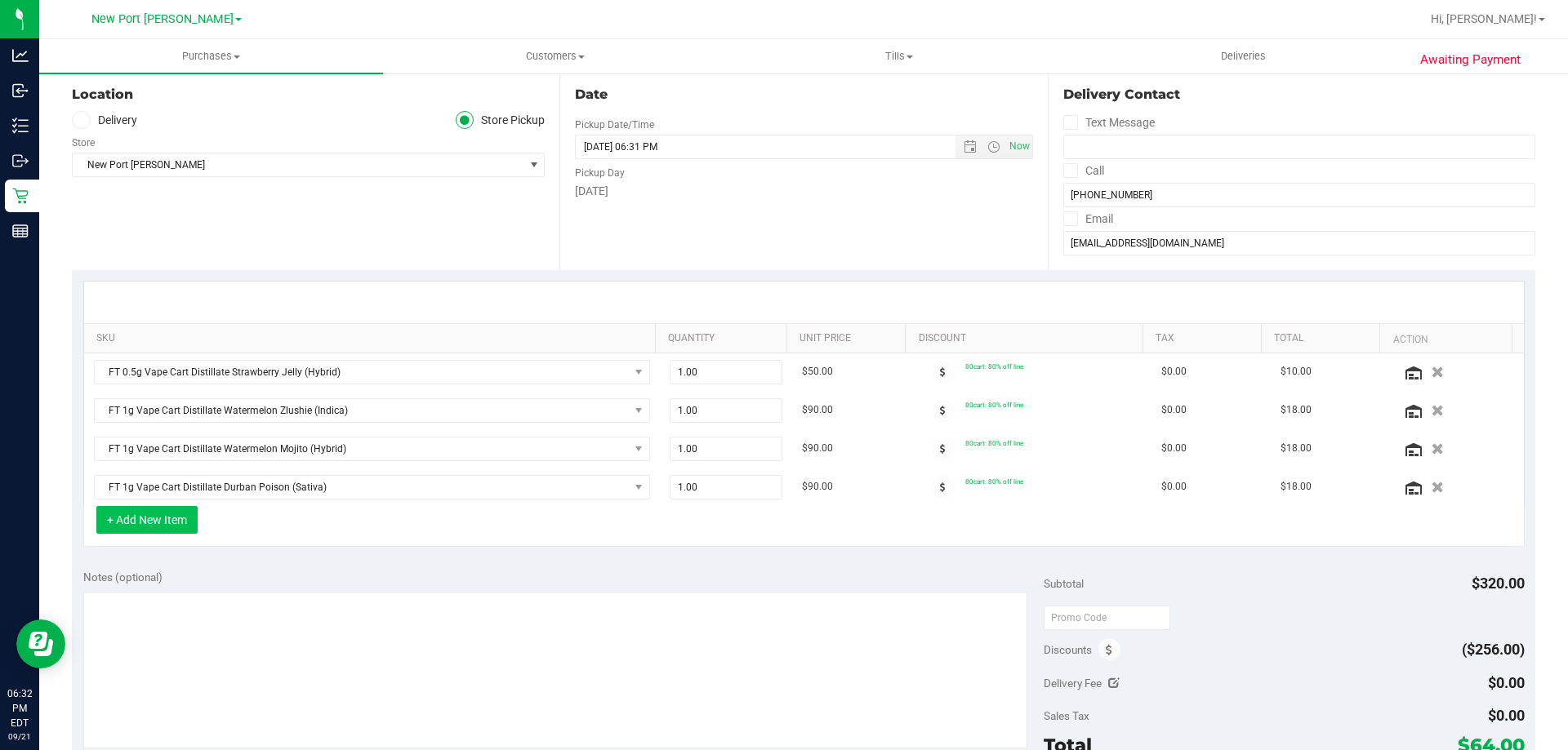
click at [156, 511] on button "+ Add New Item" at bounding box center [147, 521] width 102 height 28
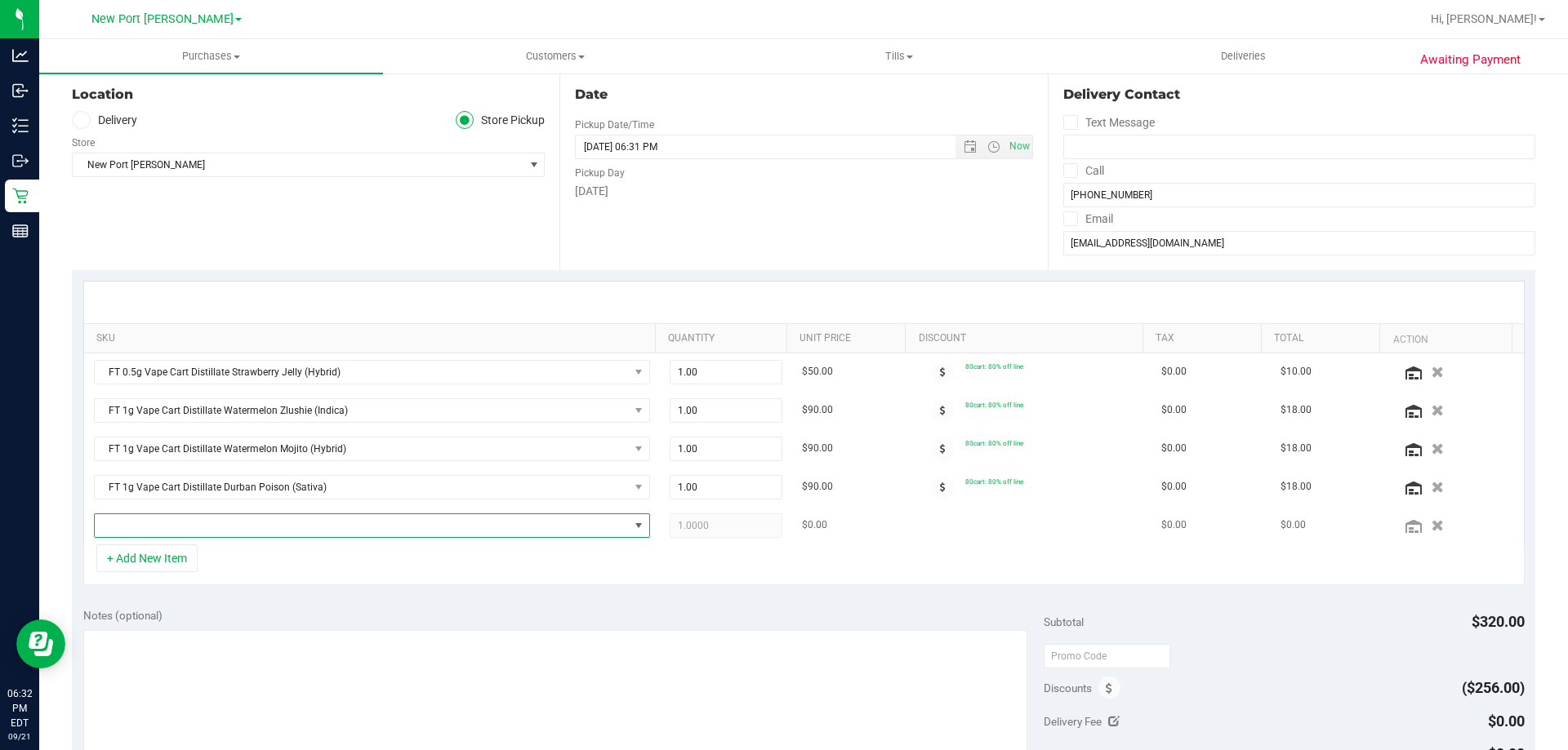
click at [253, 521] on span "NO DATA FOUND" at bounding box center [362, 525] width 534 height 23
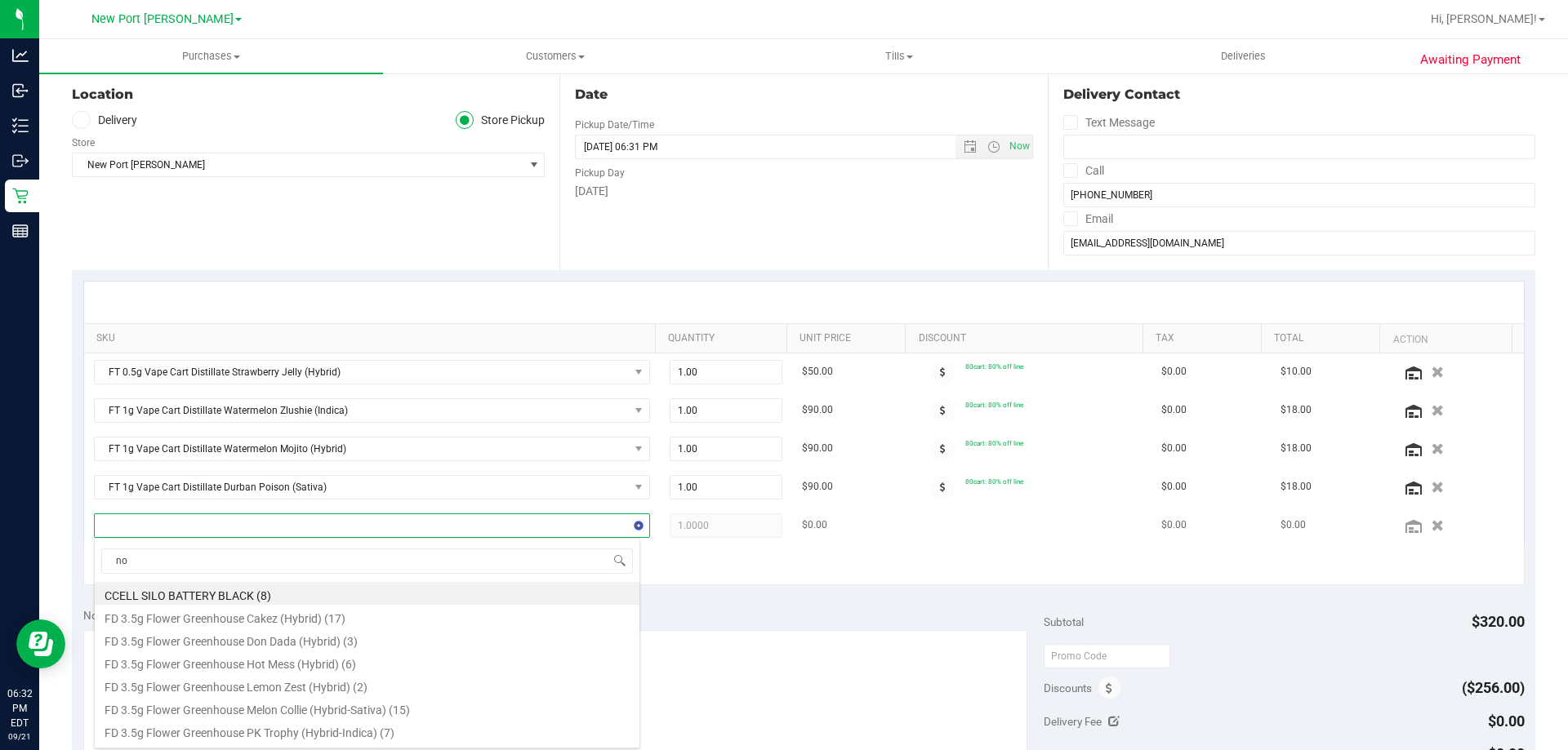
type input "nol"
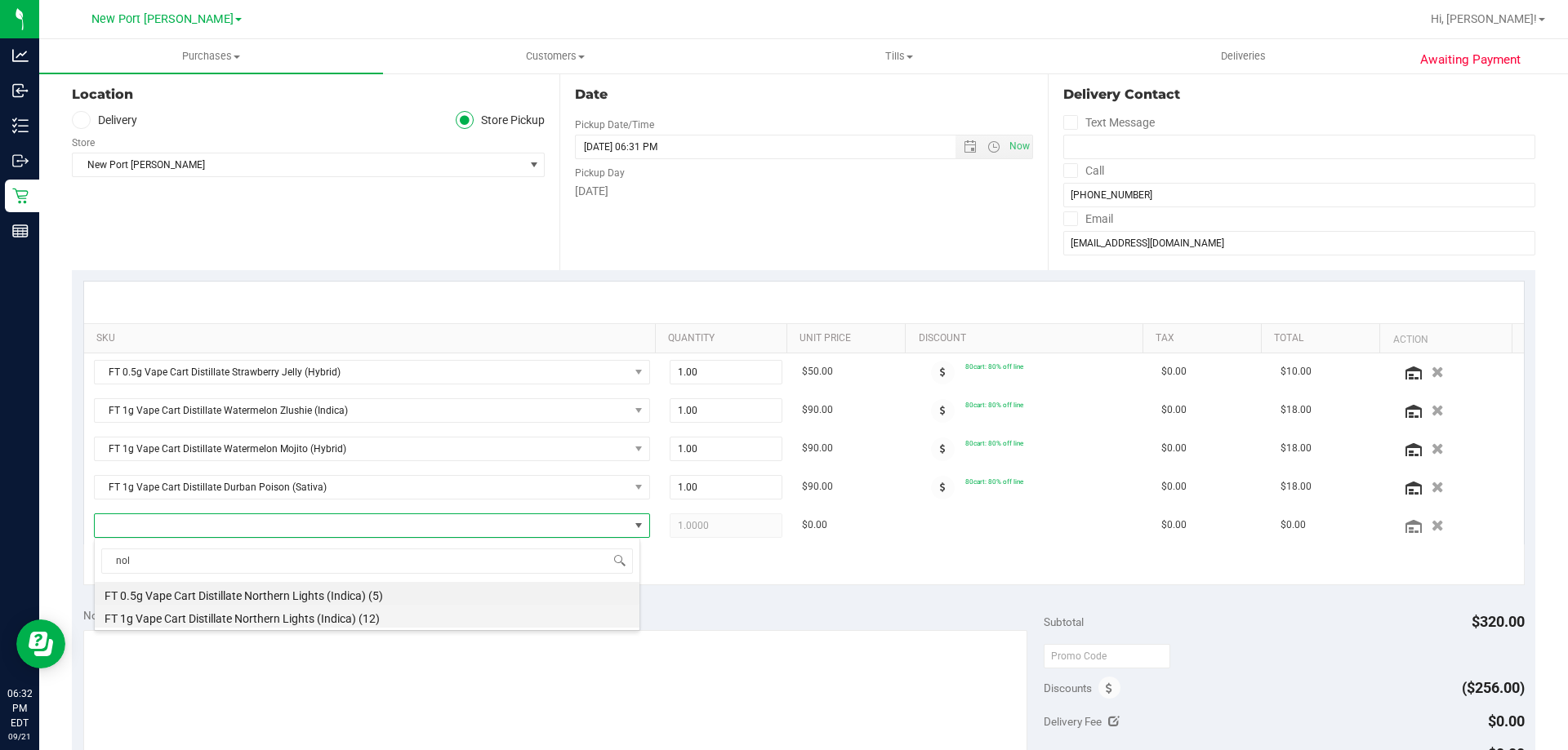
click at [231, 612] on li "FT 1g Vape Cart Distillate Northern Lights (Indica) (12)" at bounding box center [368, 617] width 545 height 23
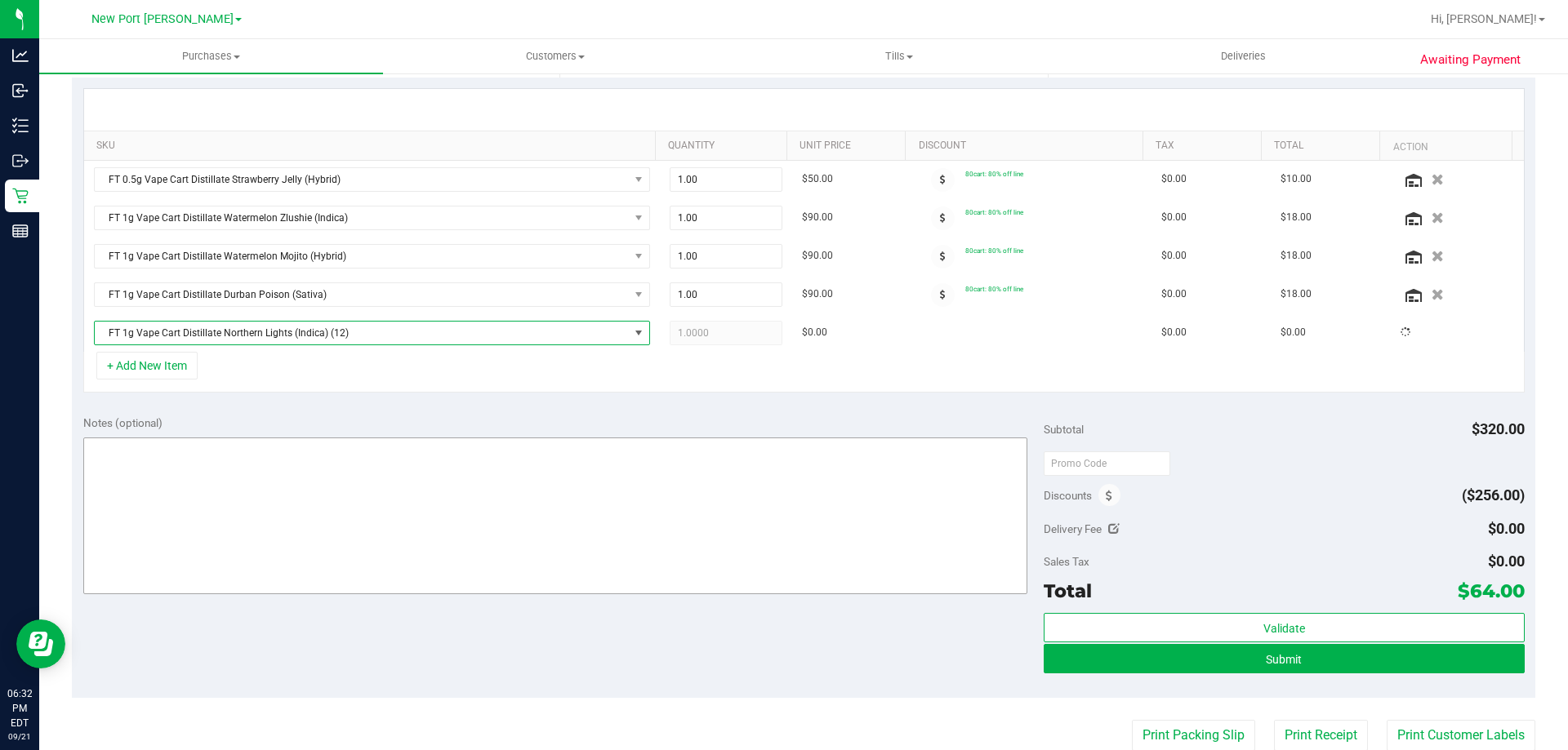
scroll to position [409, 0]
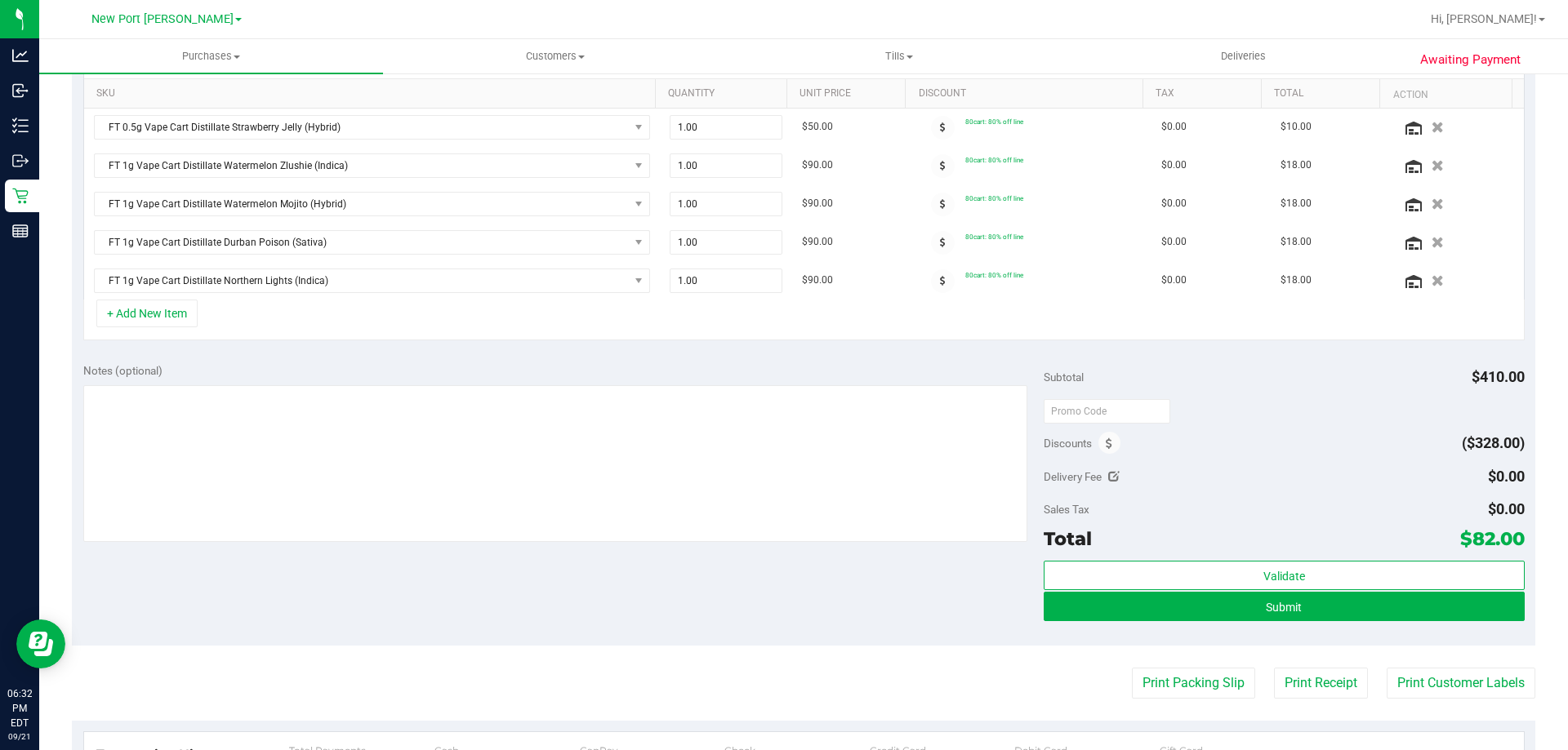
click at [609, 633] on div "Notes (optional) Subtotal $410.00 Discounts ($328.00) Delivery Fee $0.00 Sales …" at bounding box center [804, 498] width 1463 height 294
click at [1106, 443] on span at bounding box center [1110, 443] width 22 height 22
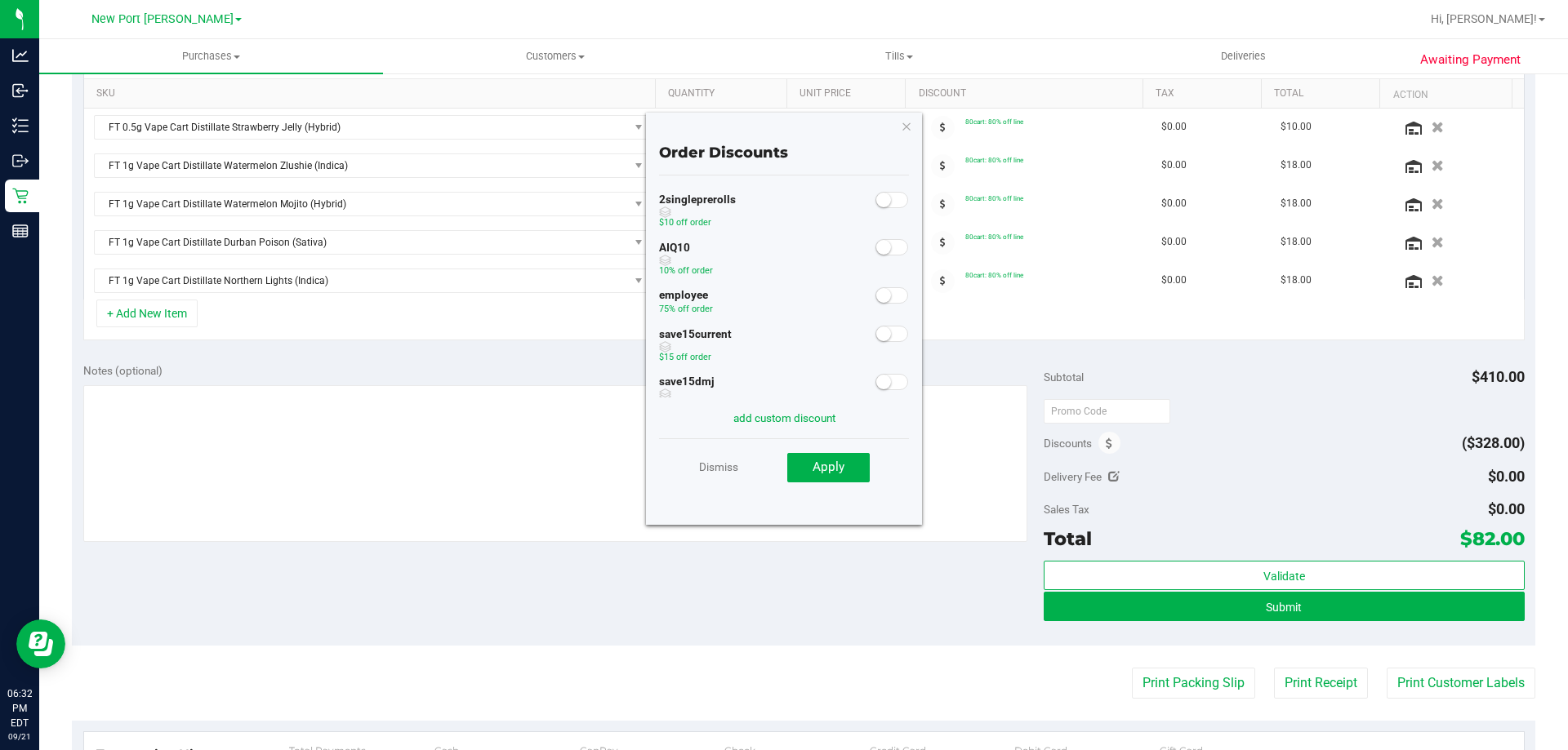
click at [876, 244] on small at bounding box center [884, 247] width 15 height 15
click at [821, 472] on span "Apply" at bounding box center [829, 467] width 32 height 15
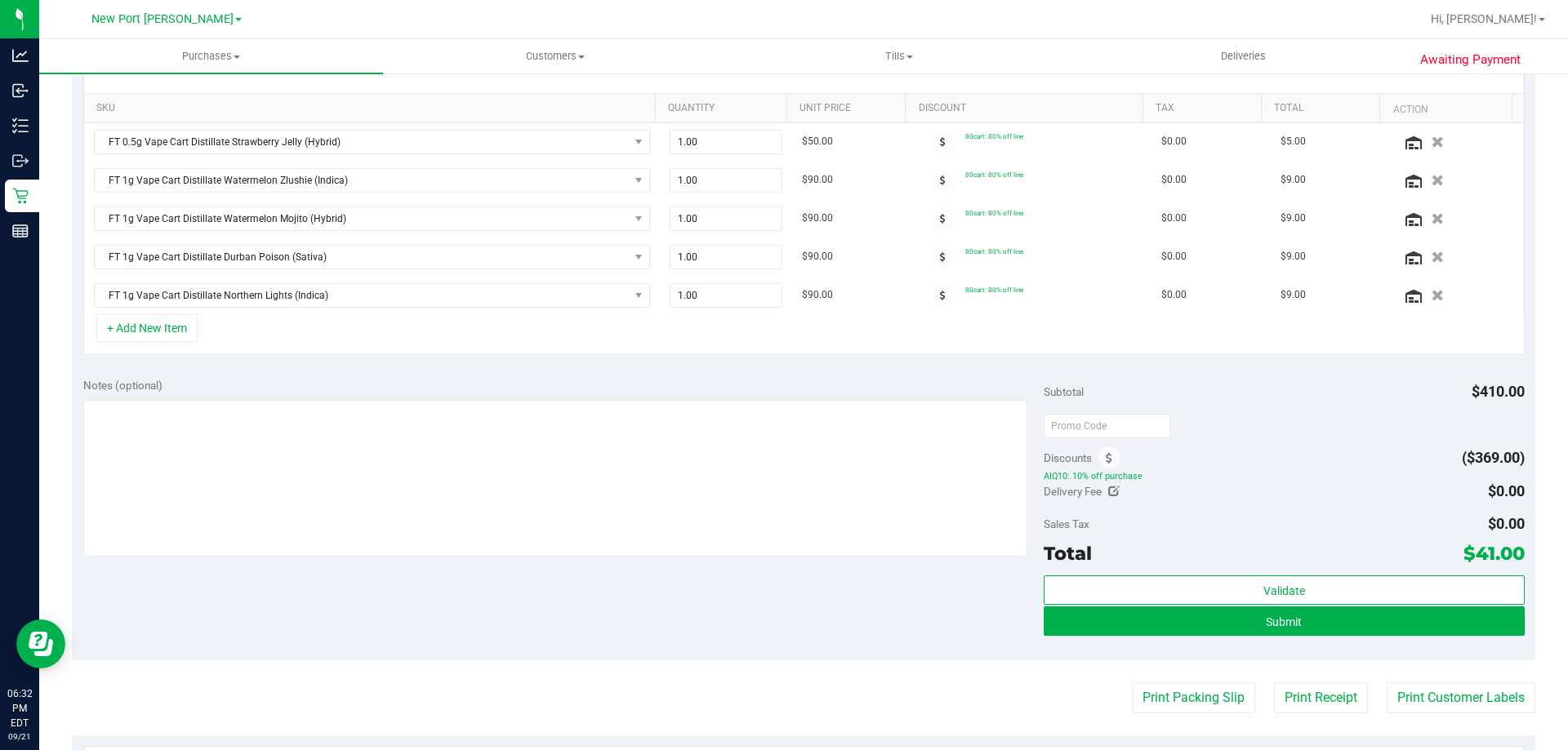
scroll to position [389, 0]
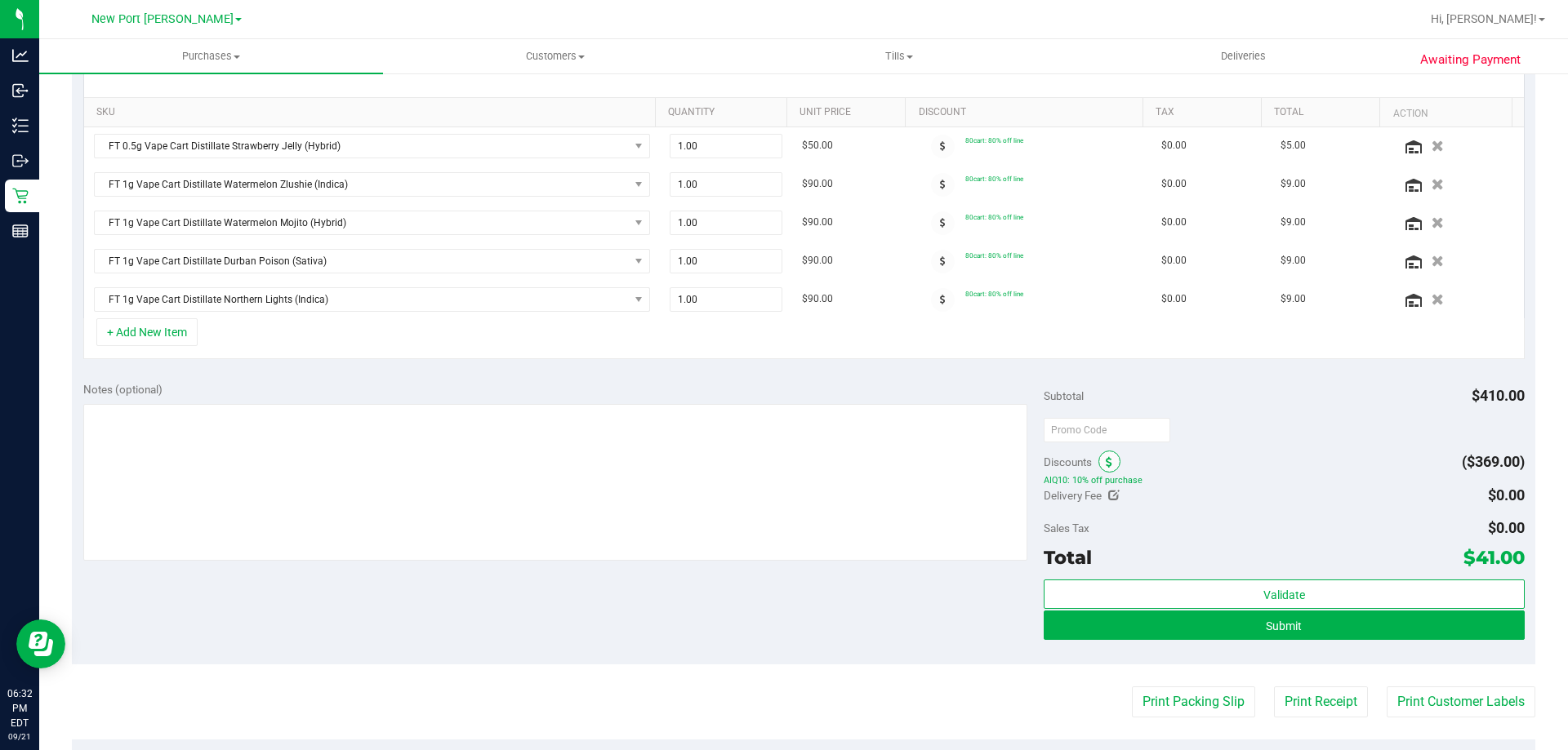
click at [1106, 466] on icon at bounding box center [1109, 463] width 7 height 11
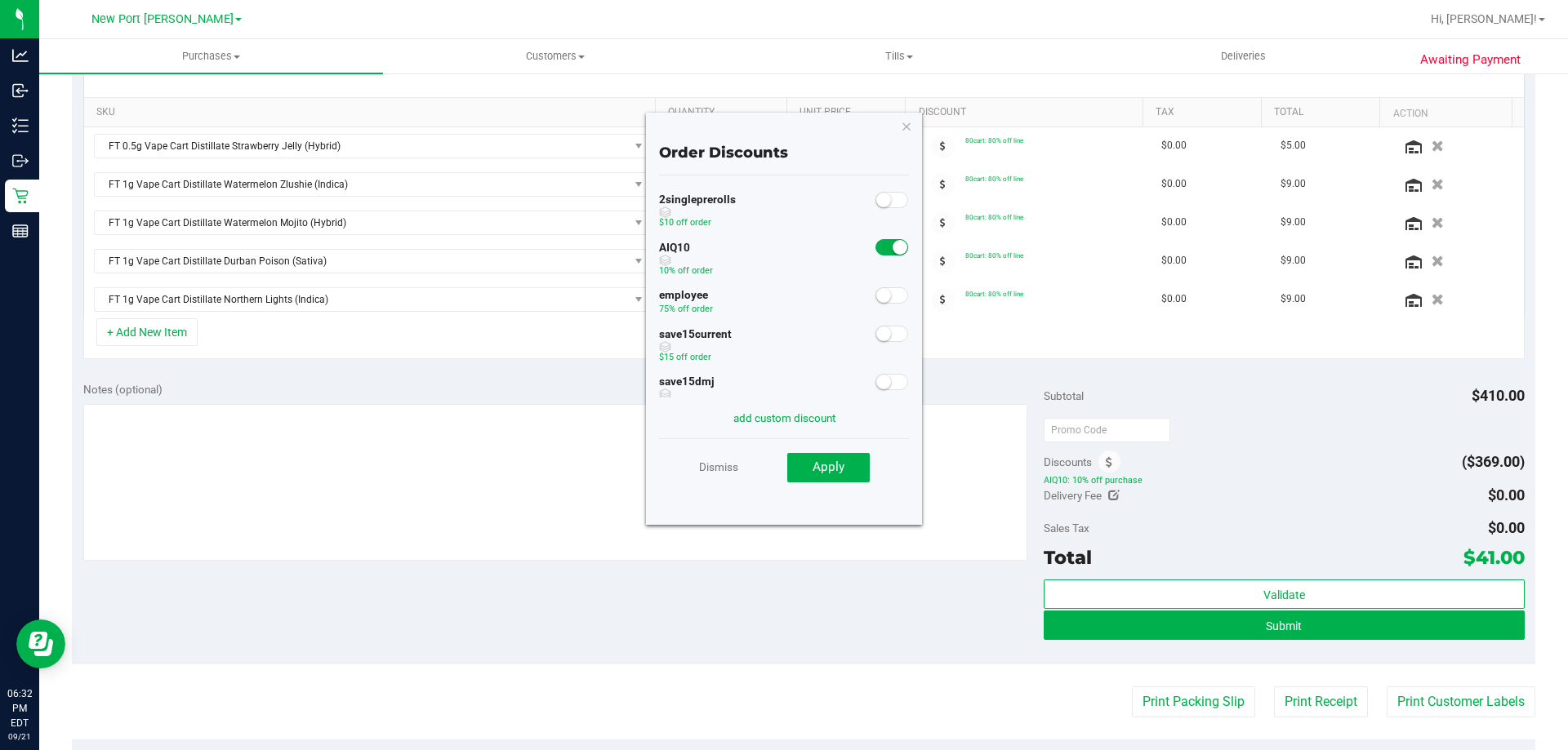
click at [893, 245] on small at bounding box center [901, 247] width 15 height 15
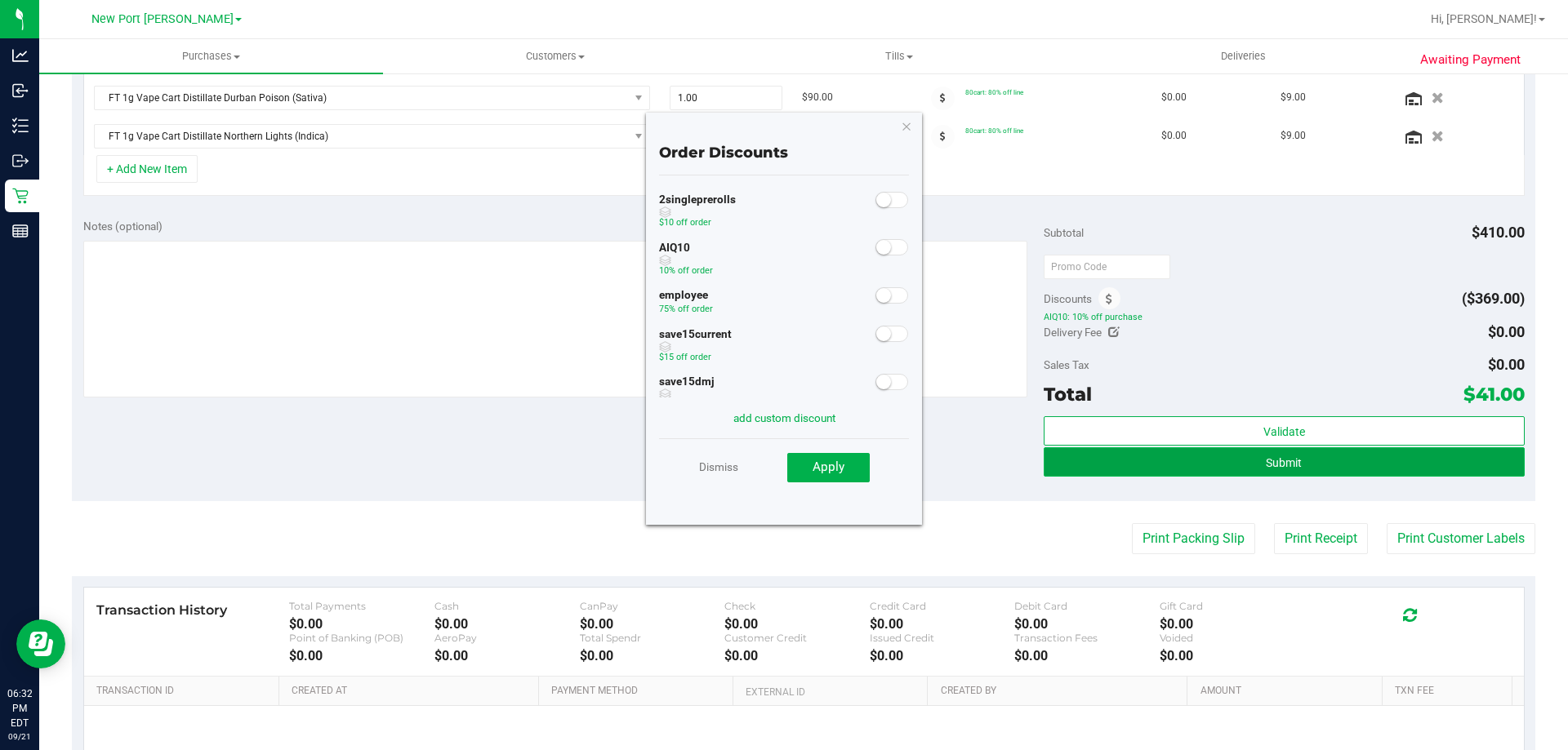
click at [1244, 454] on button "Submit" at bounding box center [1283, 463] width 481 height 30
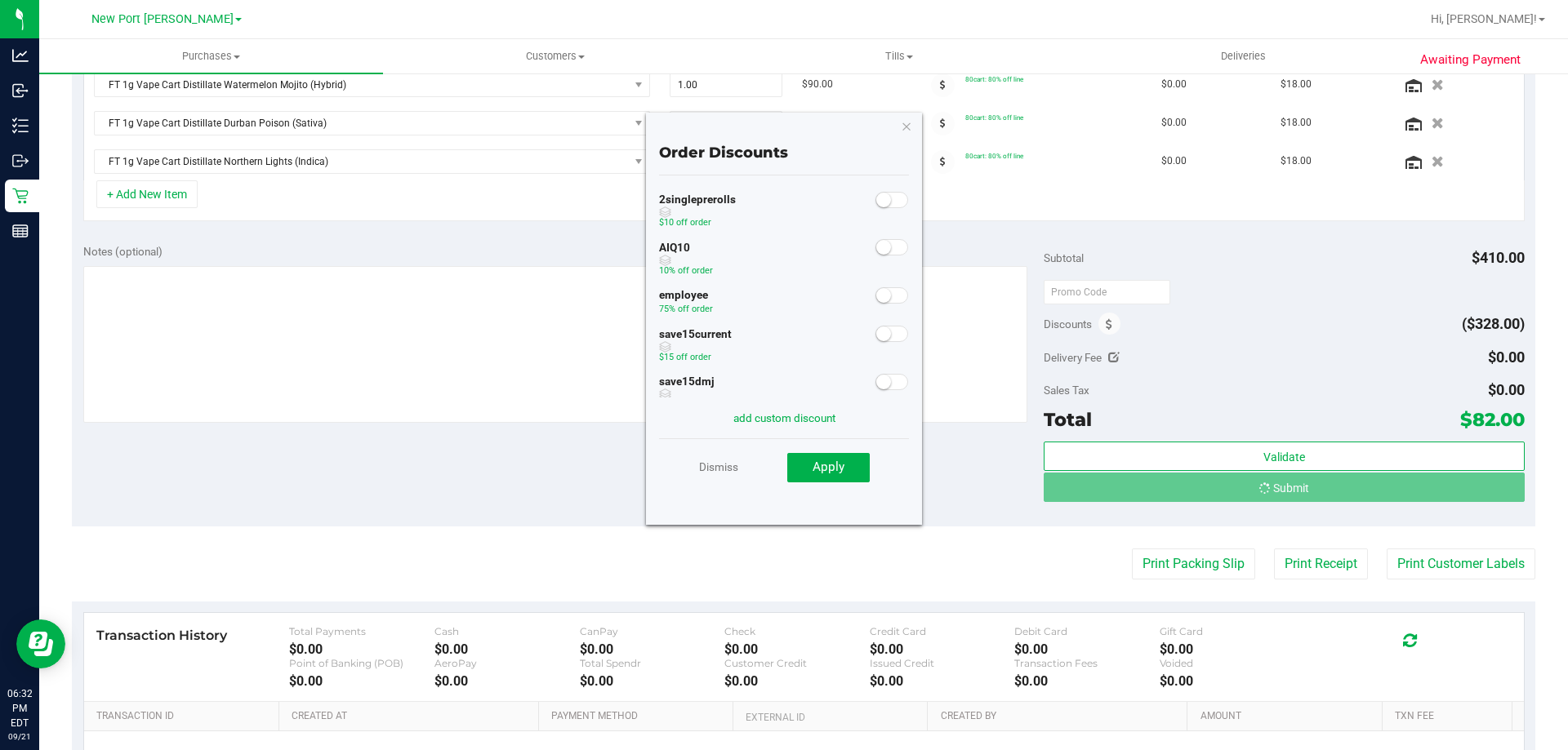
scroll to position [502, 0]
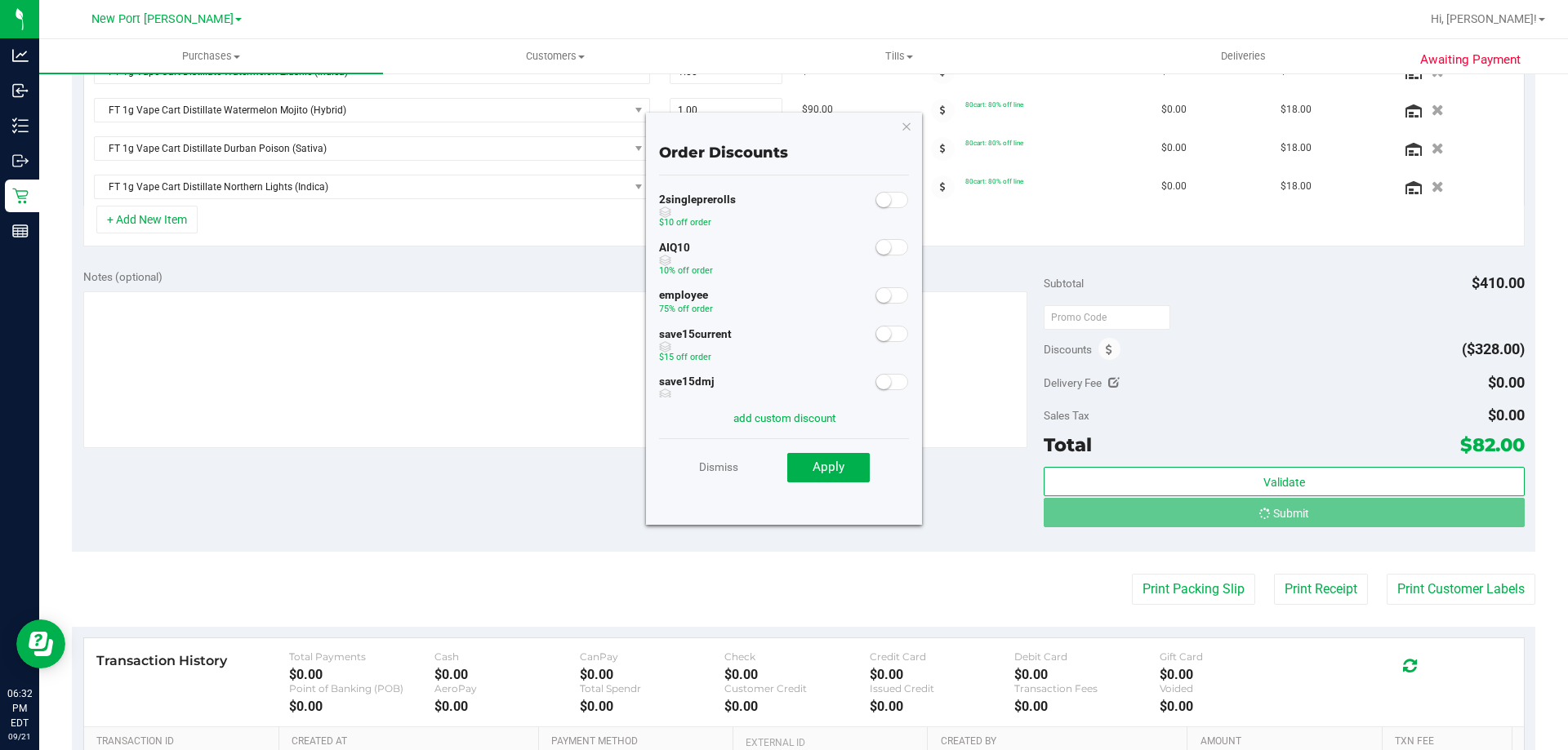
drag, startPoint x: 56, startPoint y: 481, endPoint x: 189, endPoint y: 491, distance: 133.4
click at [62, 481] on div "Awaiting Payment Back Save Purchase View Profile Replace Customer # 11986096 Cr…" at bounding box center [804, 267] width 1529 height 1395
